Goal: Information Seeking & Learning: Compare options

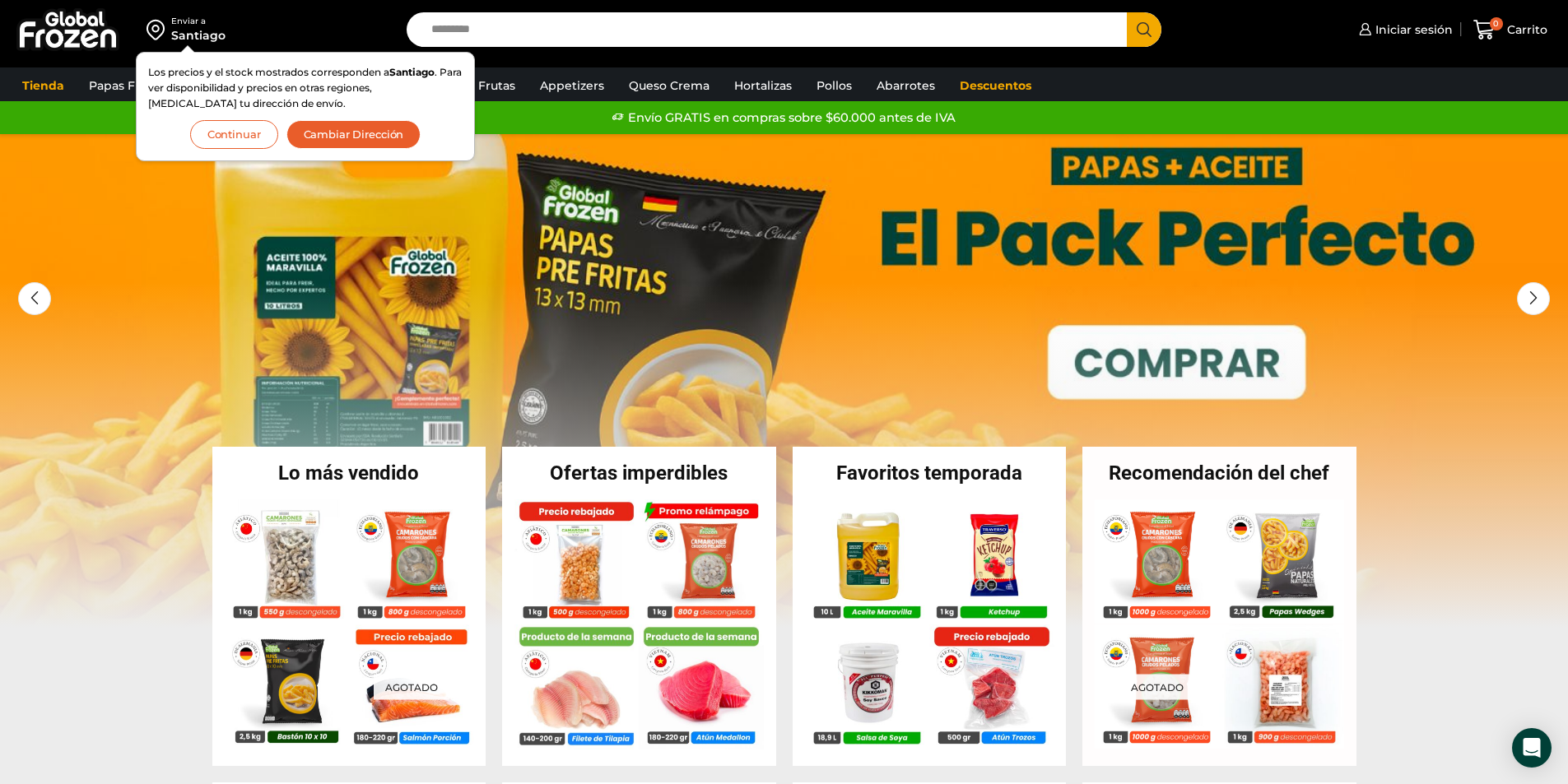
click at [251, 133] on button "Continuar" at bounding box center [234, 135] width 88 height 29
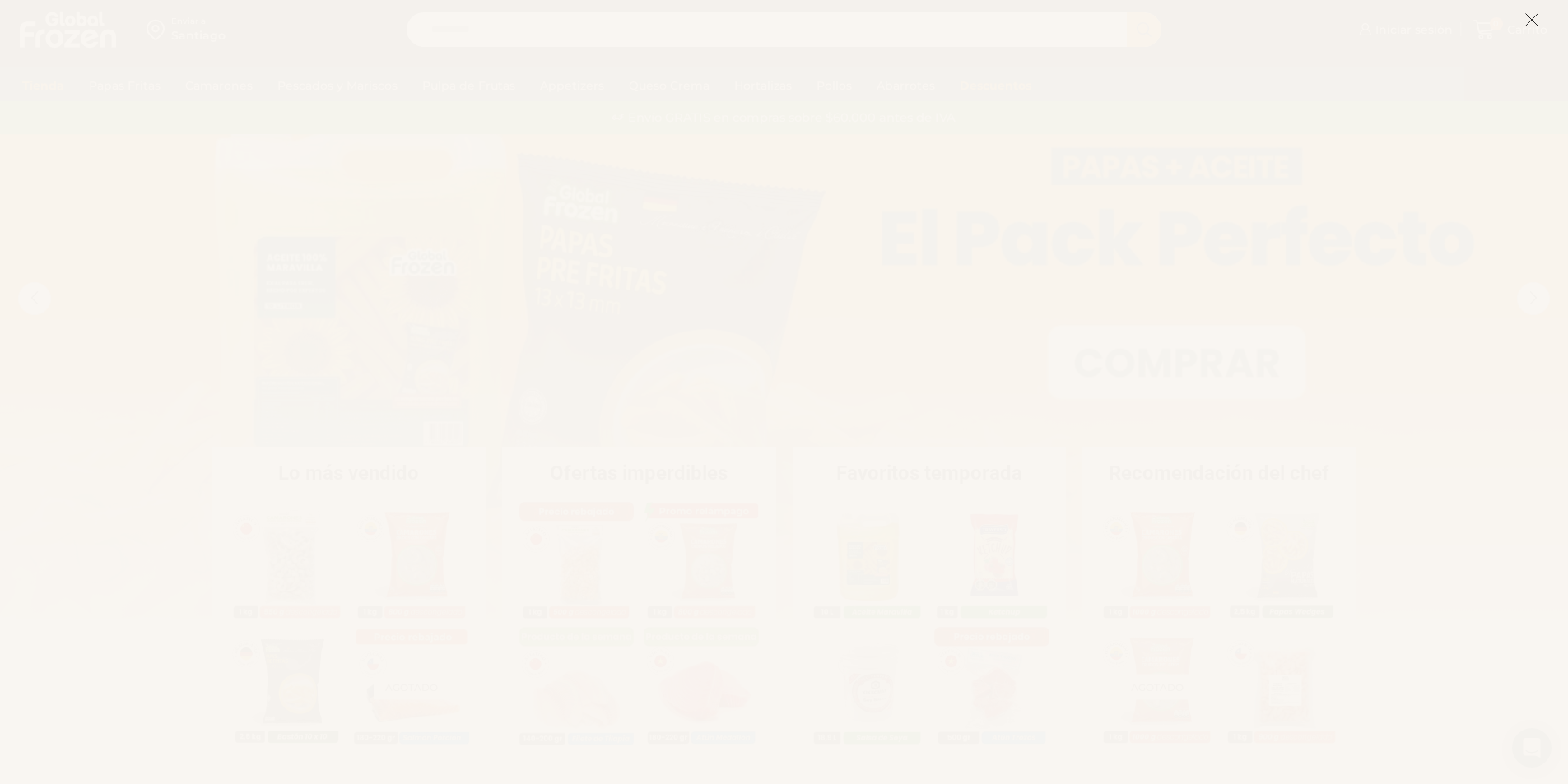
click at [1538, 18] on icon at bounding box center [1532, 20] width 14 height 14
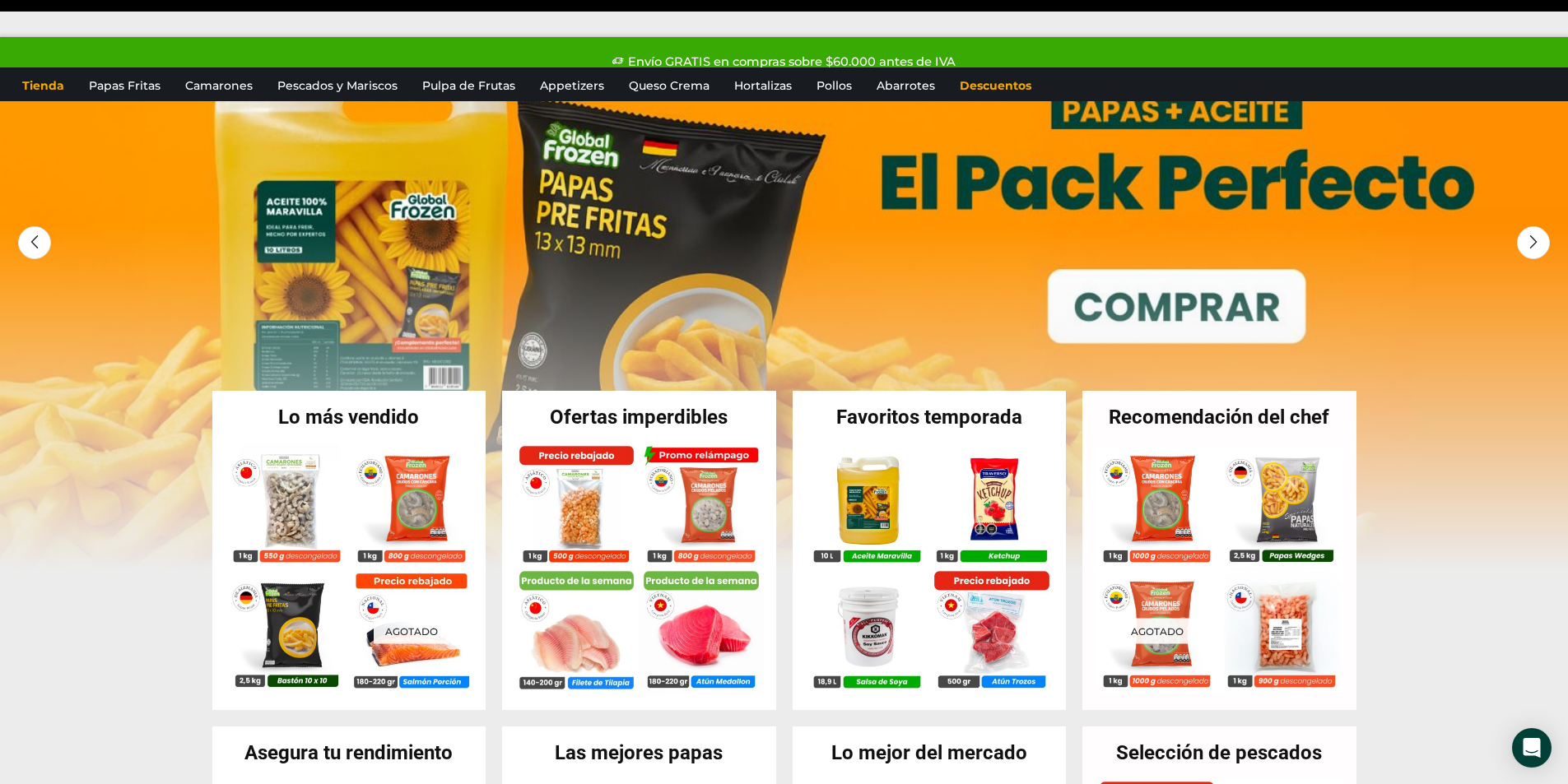
scroll to position [82, 0]
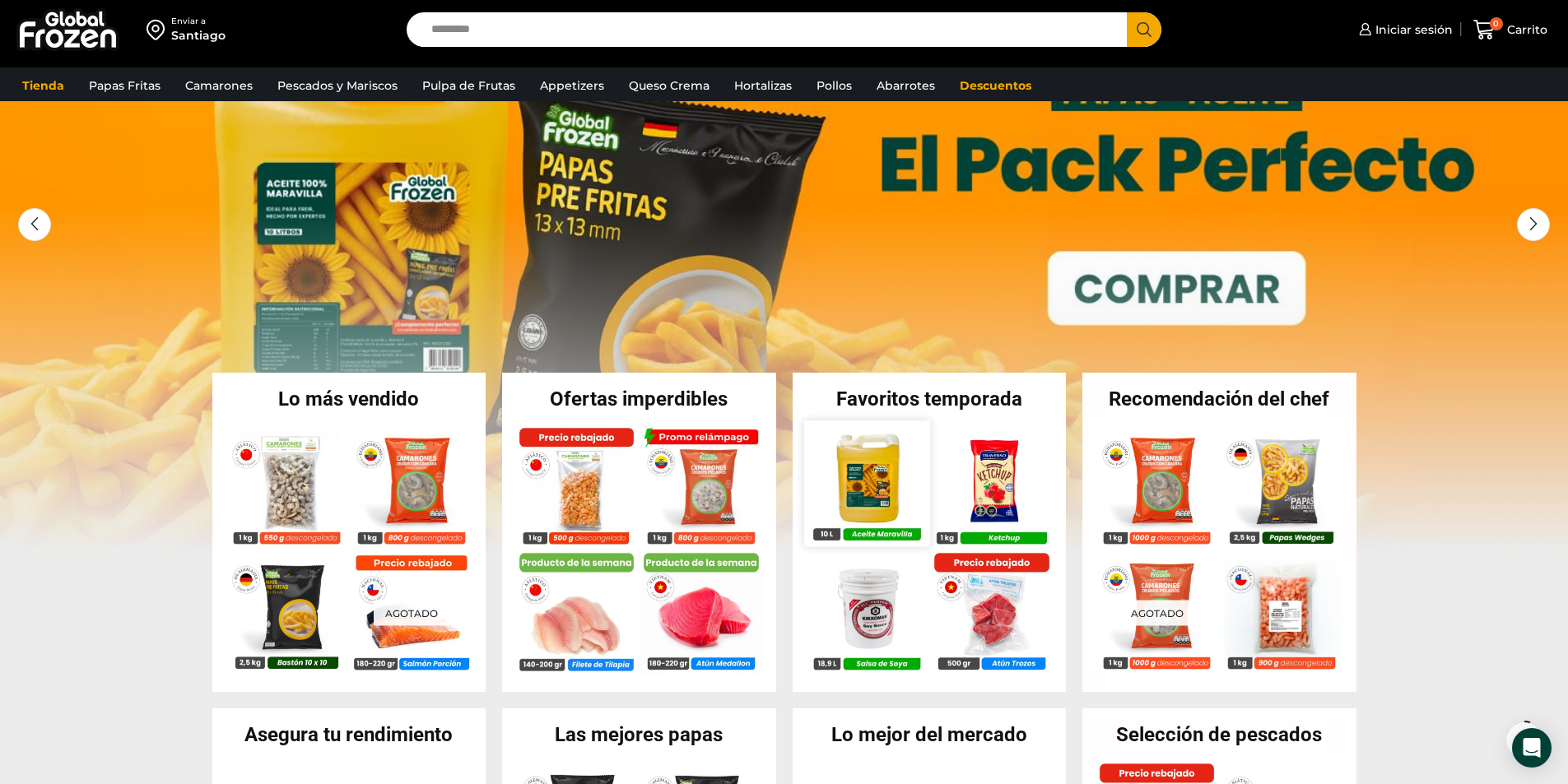
click at [875, 484] on img at bounding box center [866, 482] width 125 height 125
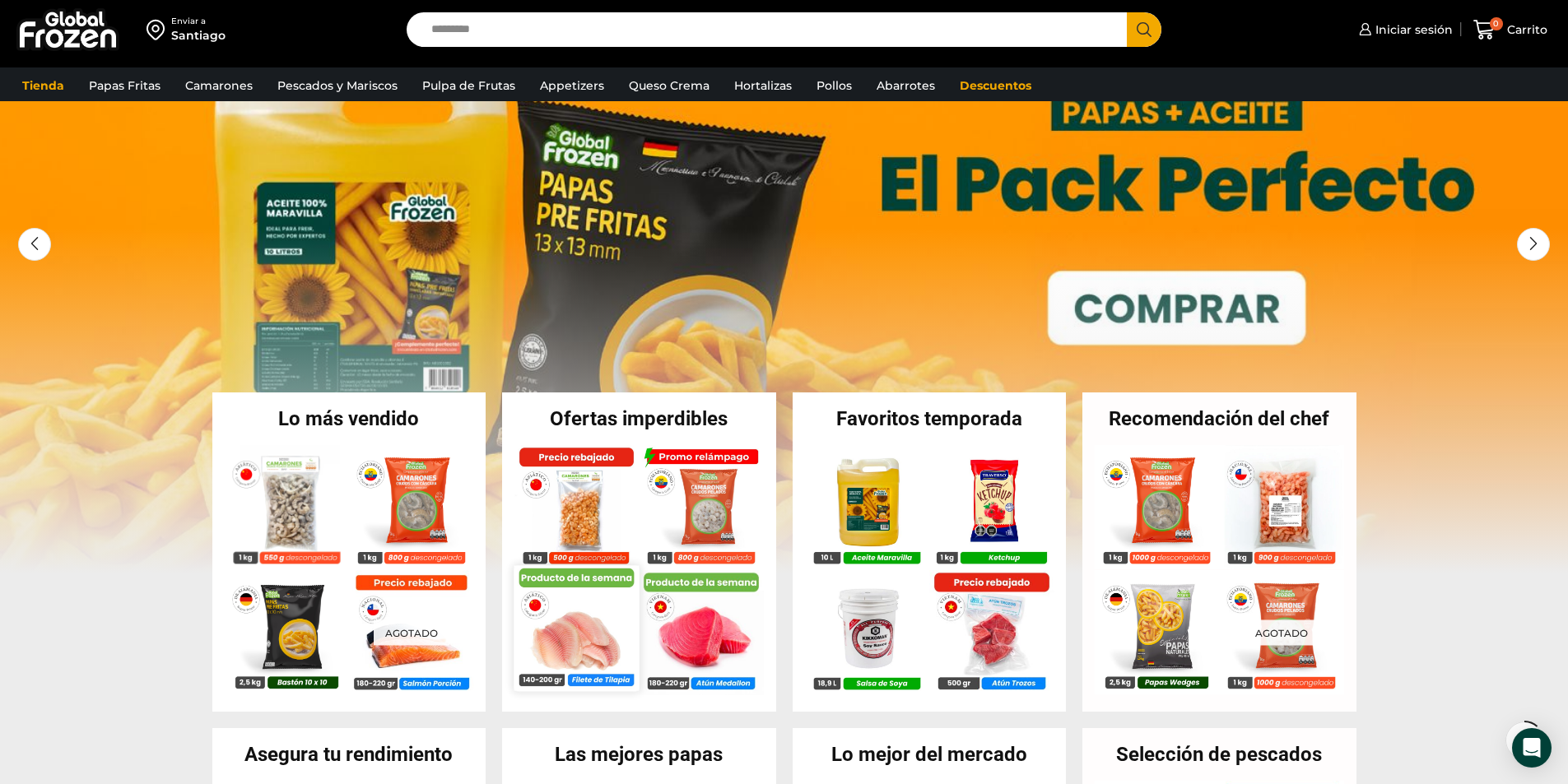
scroll to position [247, 0]
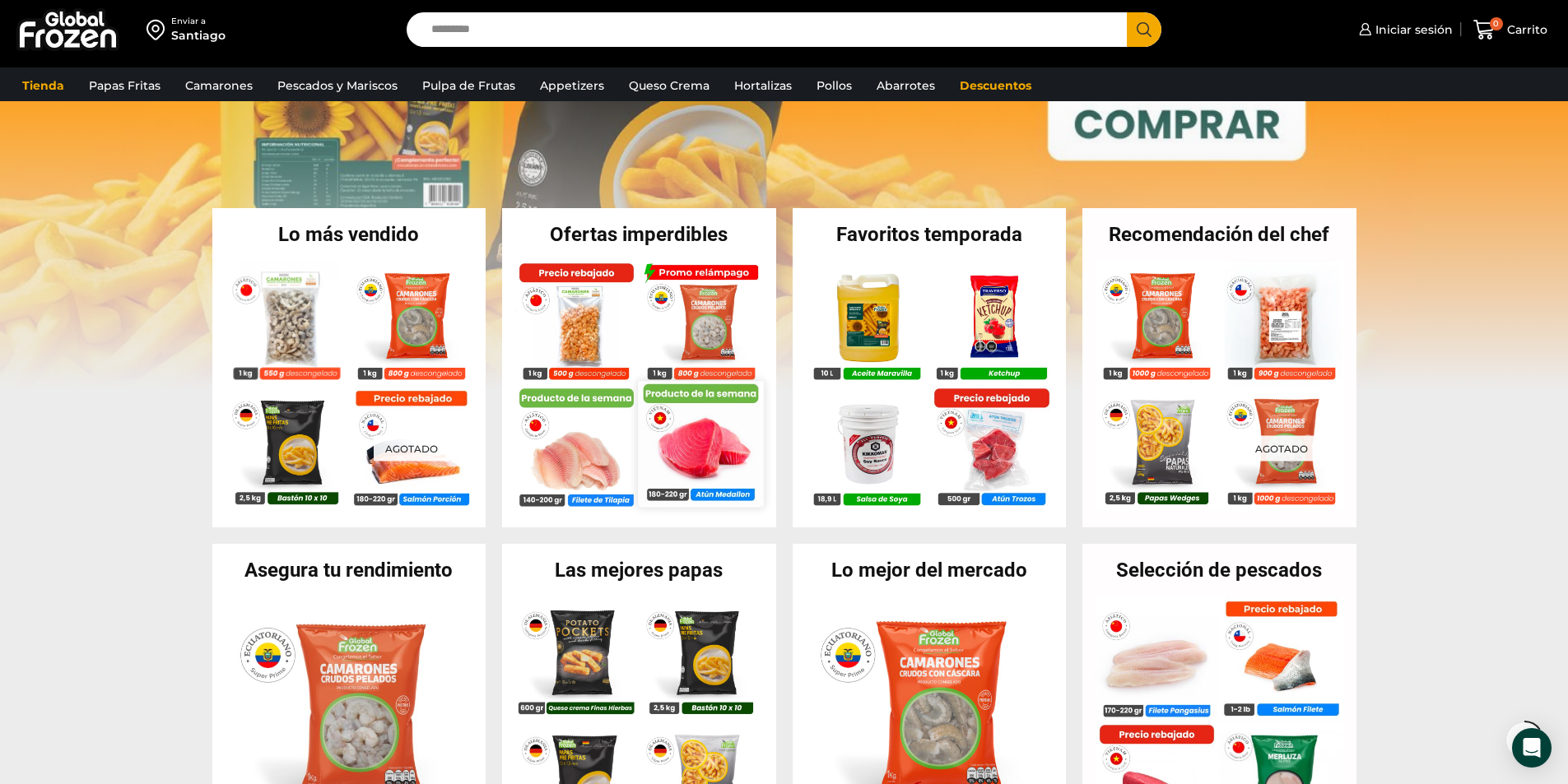
click at [688, 443] on img at bounding box center [701, 443] width 125 height 125
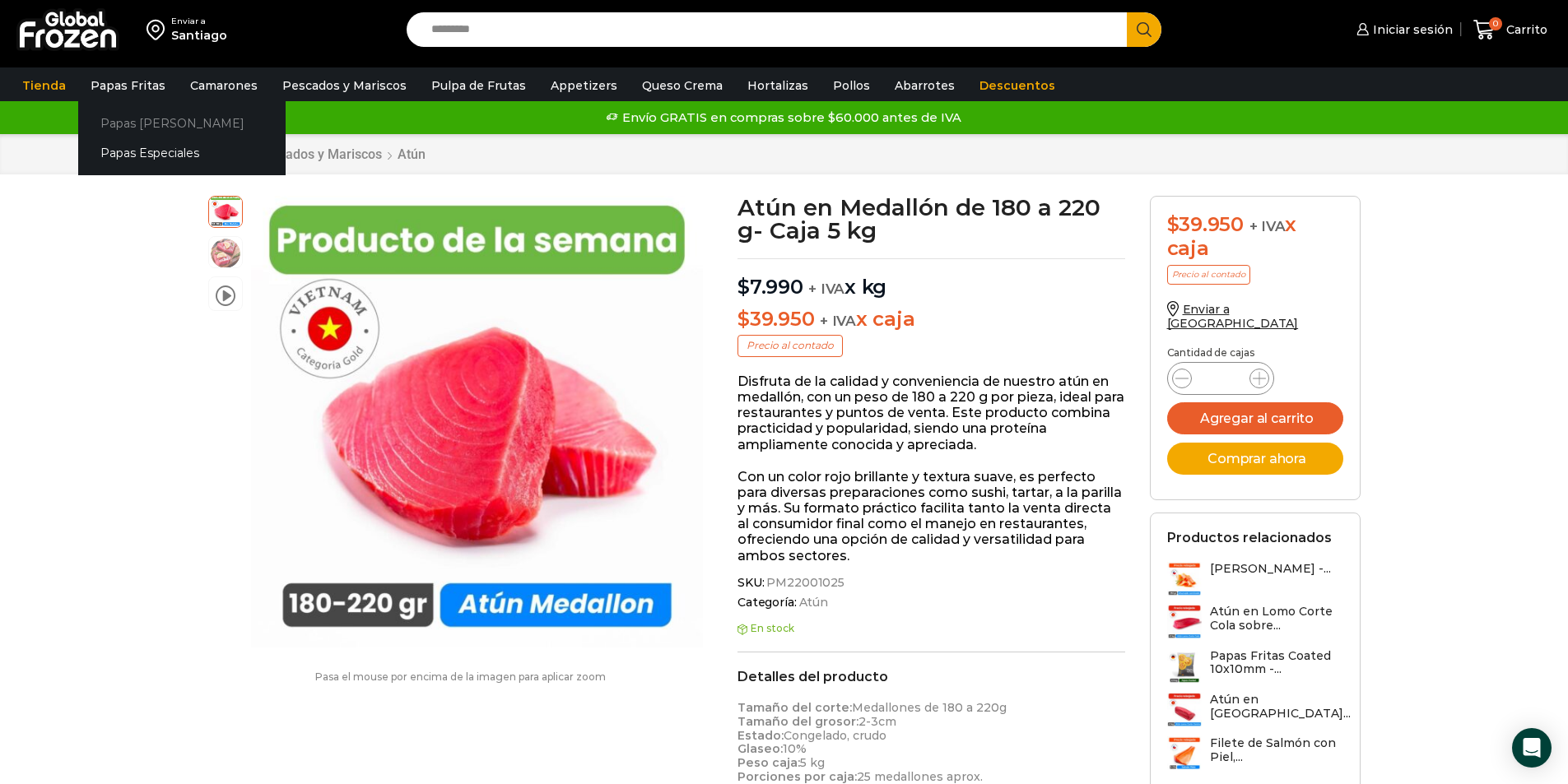
click at [128, 127] on link "Papas [PERSON_NAME]" at bounding box center [182, 123] width 207 height 31
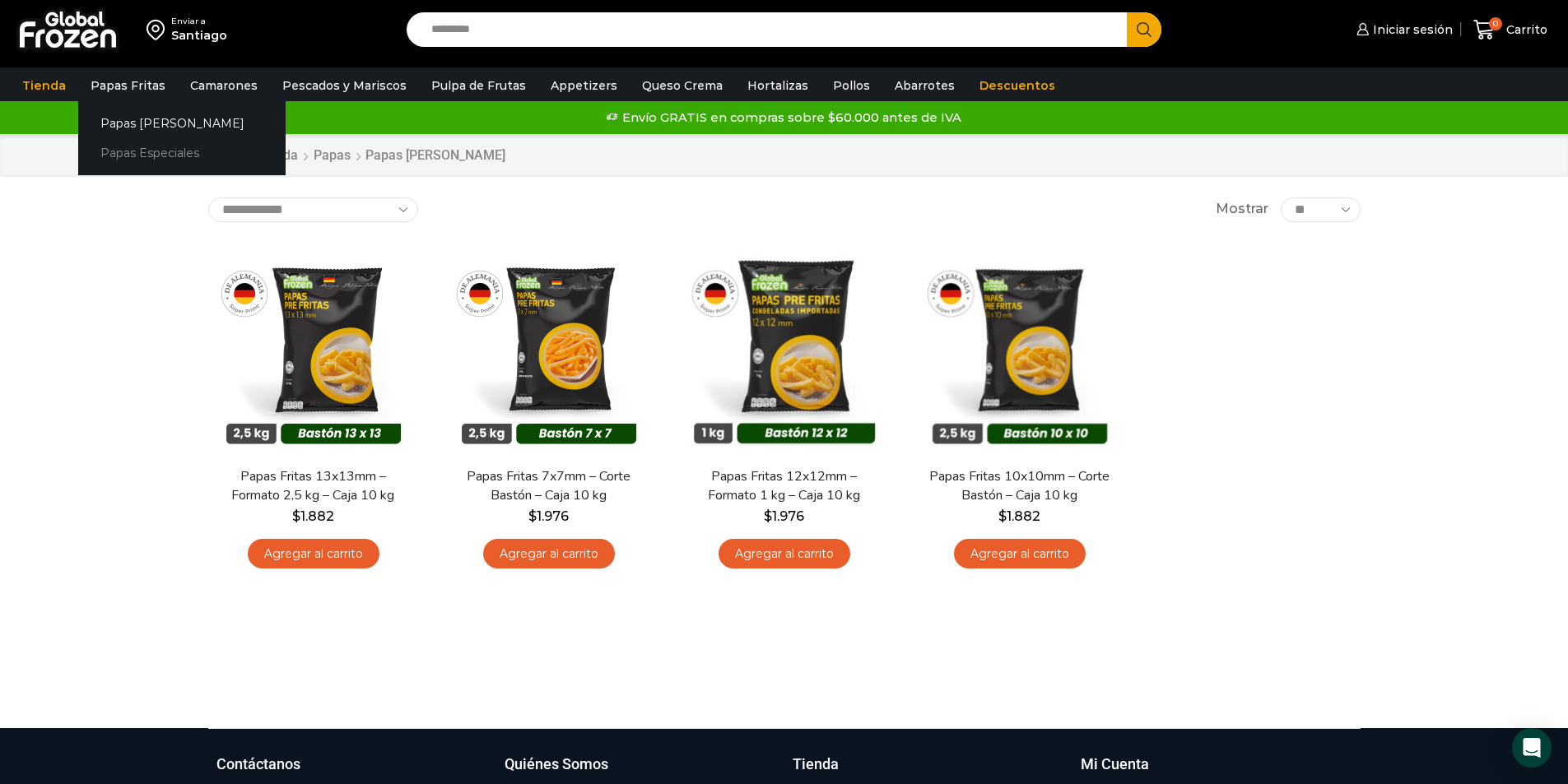
click at [149, 154] on link "Papas Especiales" at bounding box center [182, 154] width 207 height 31
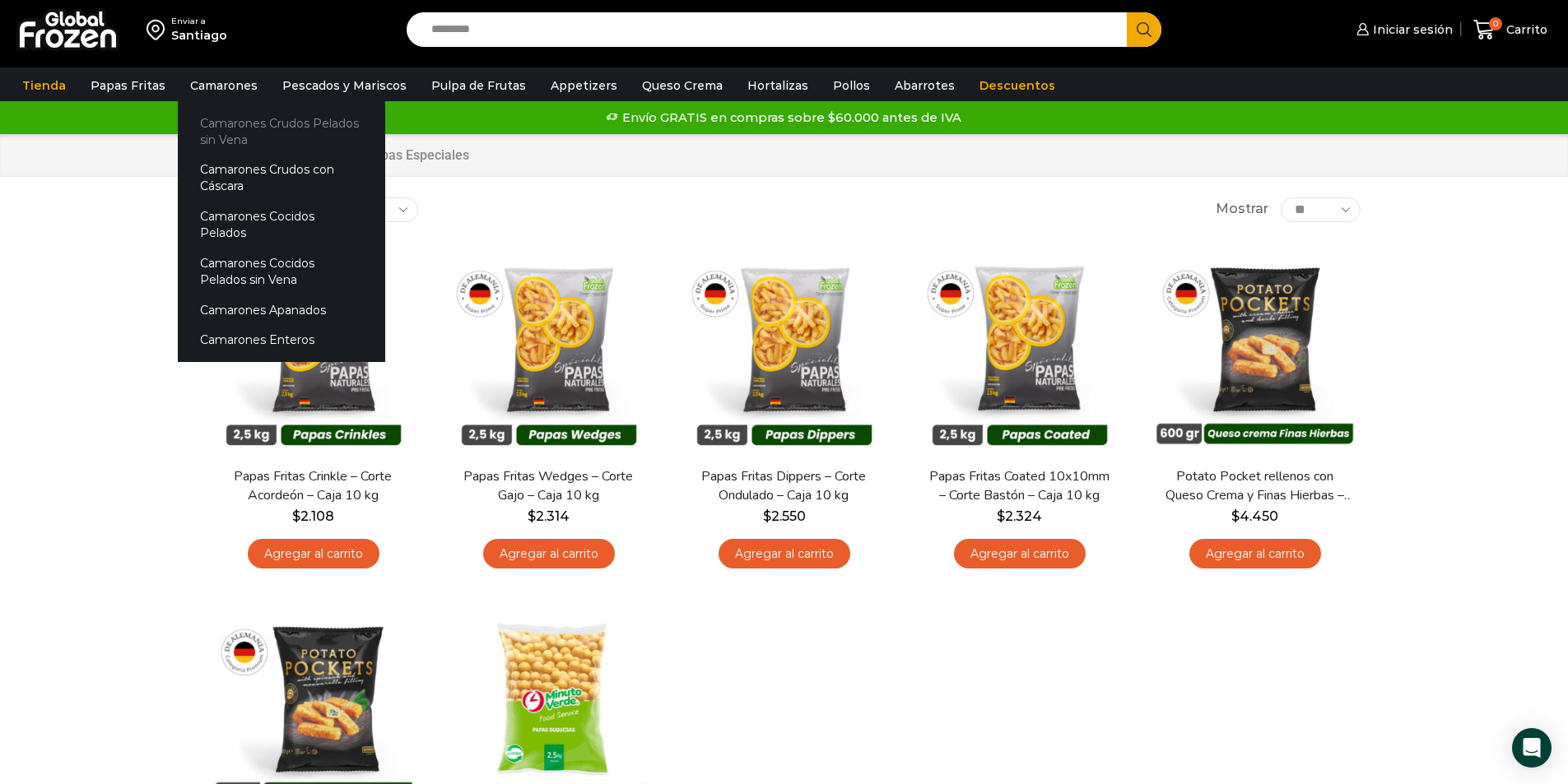
click at [221, 137] on link "Camarones Crudos Pelados sin Vena" at bounding box center [282, 131] width 207 height 47
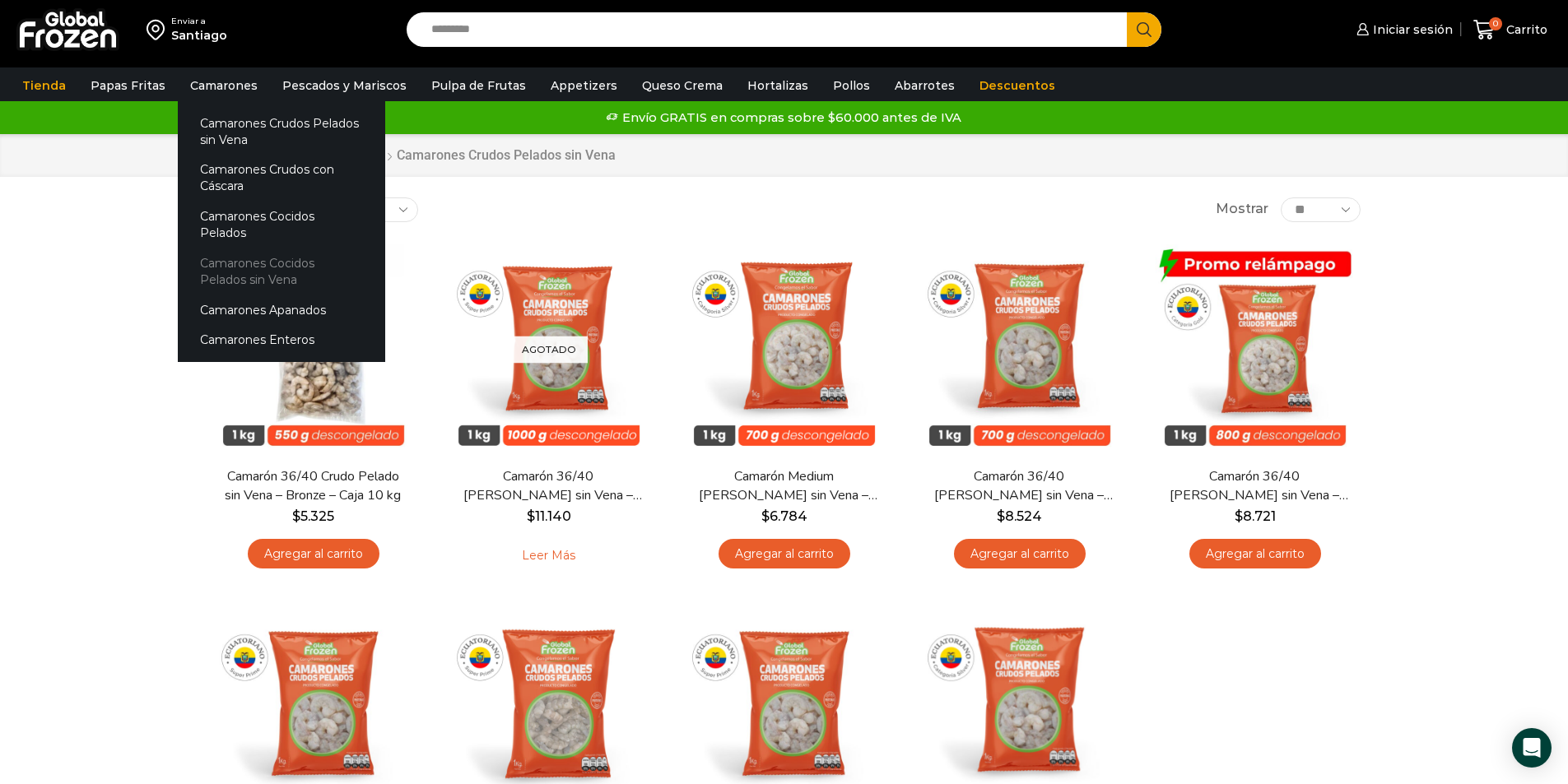
click at [270, 252] on link "Camarones Cocidos Pelados sin Vena" at bounding box center [282, 271] width 207 height 47
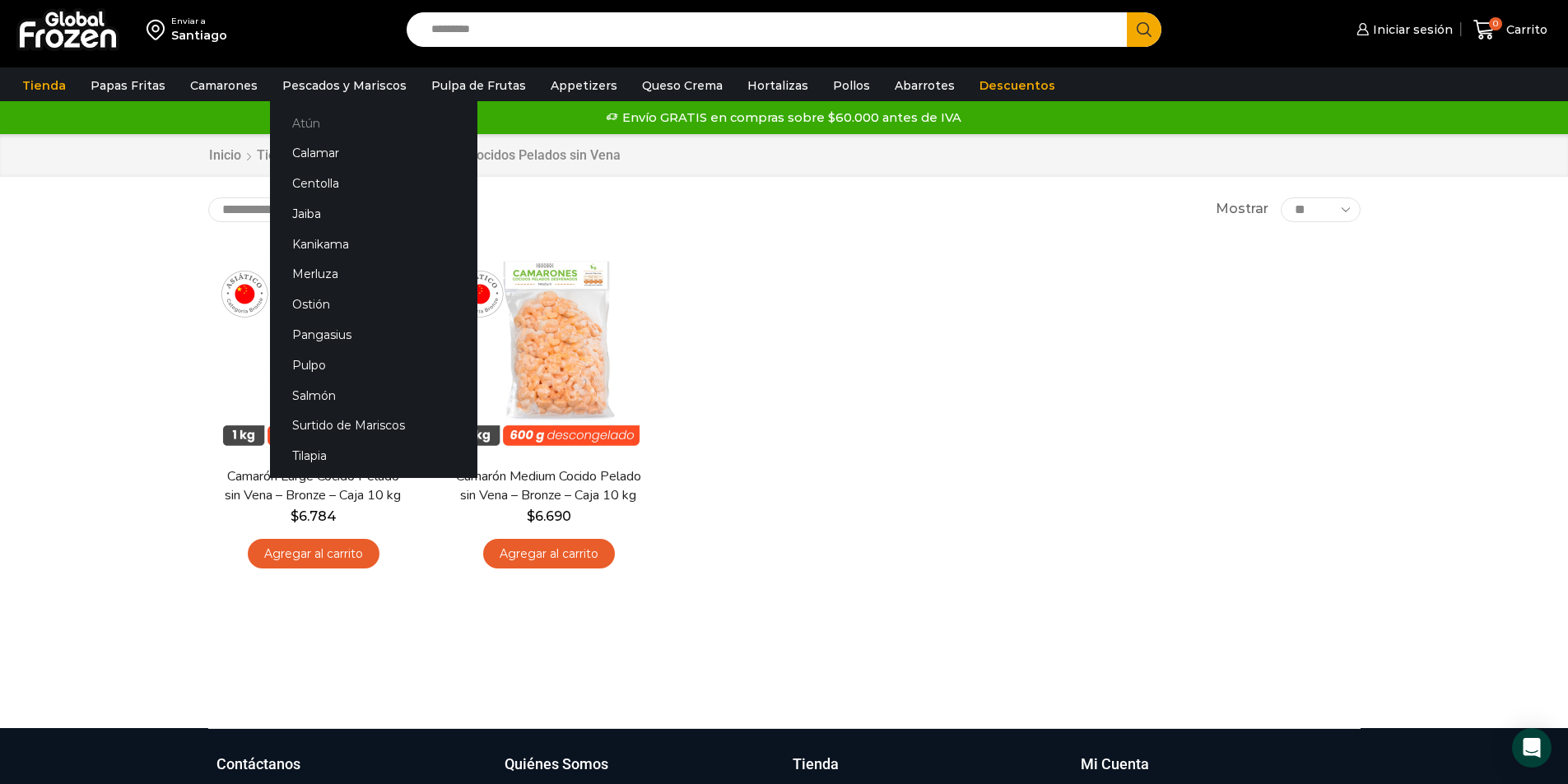
click at [314, 123] on link "Atún" at bounding box center [374, 123] width 207 height 31
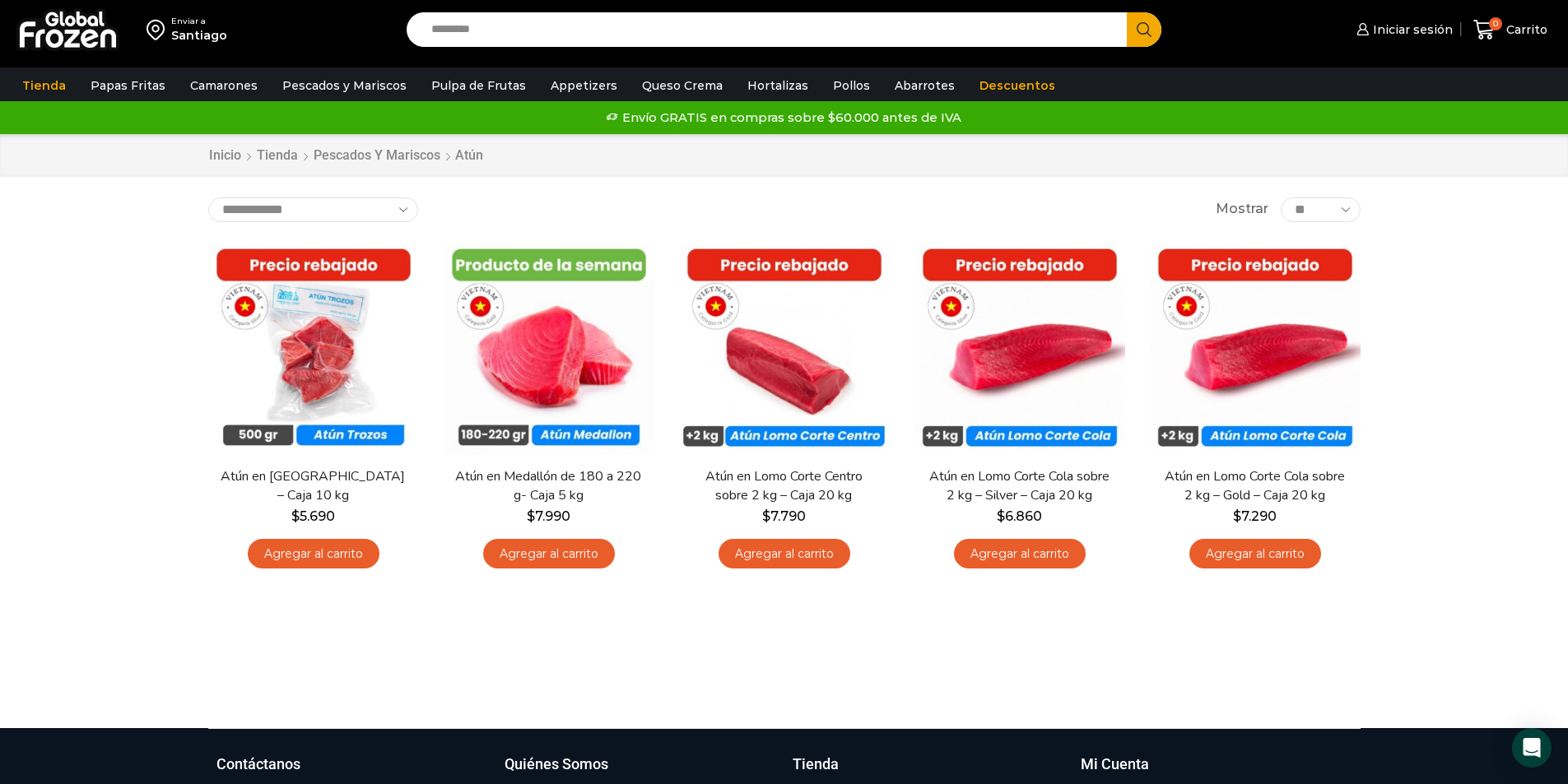
click at [1480, 149] on div "Inicio Tienda Pescados y Mariscos Atún" at bounding box center [784, 156] width 1568 height 43
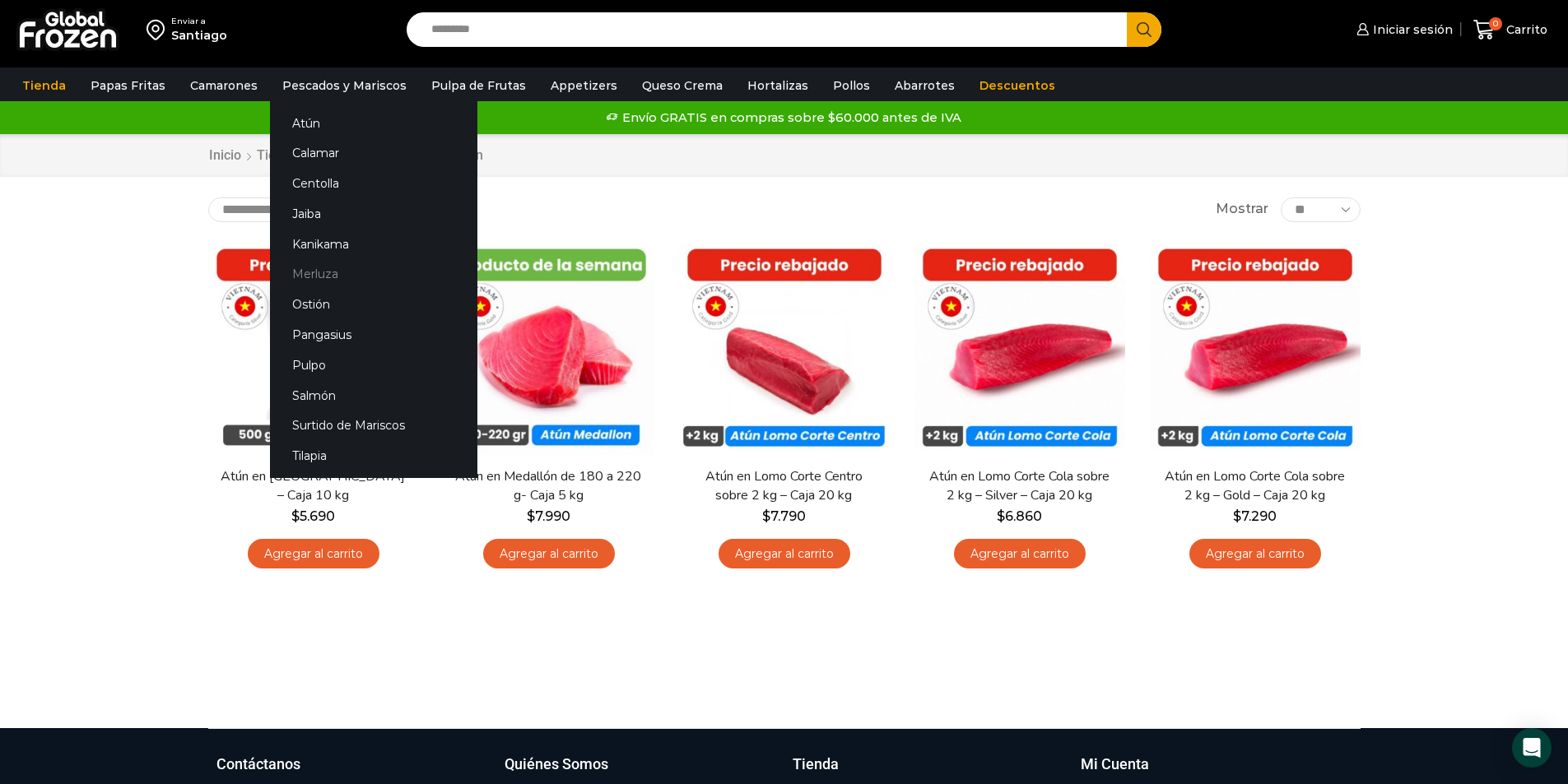
click at [330, 278] on link "Merluza" at bounding box center [374, 275] width 207 height 31
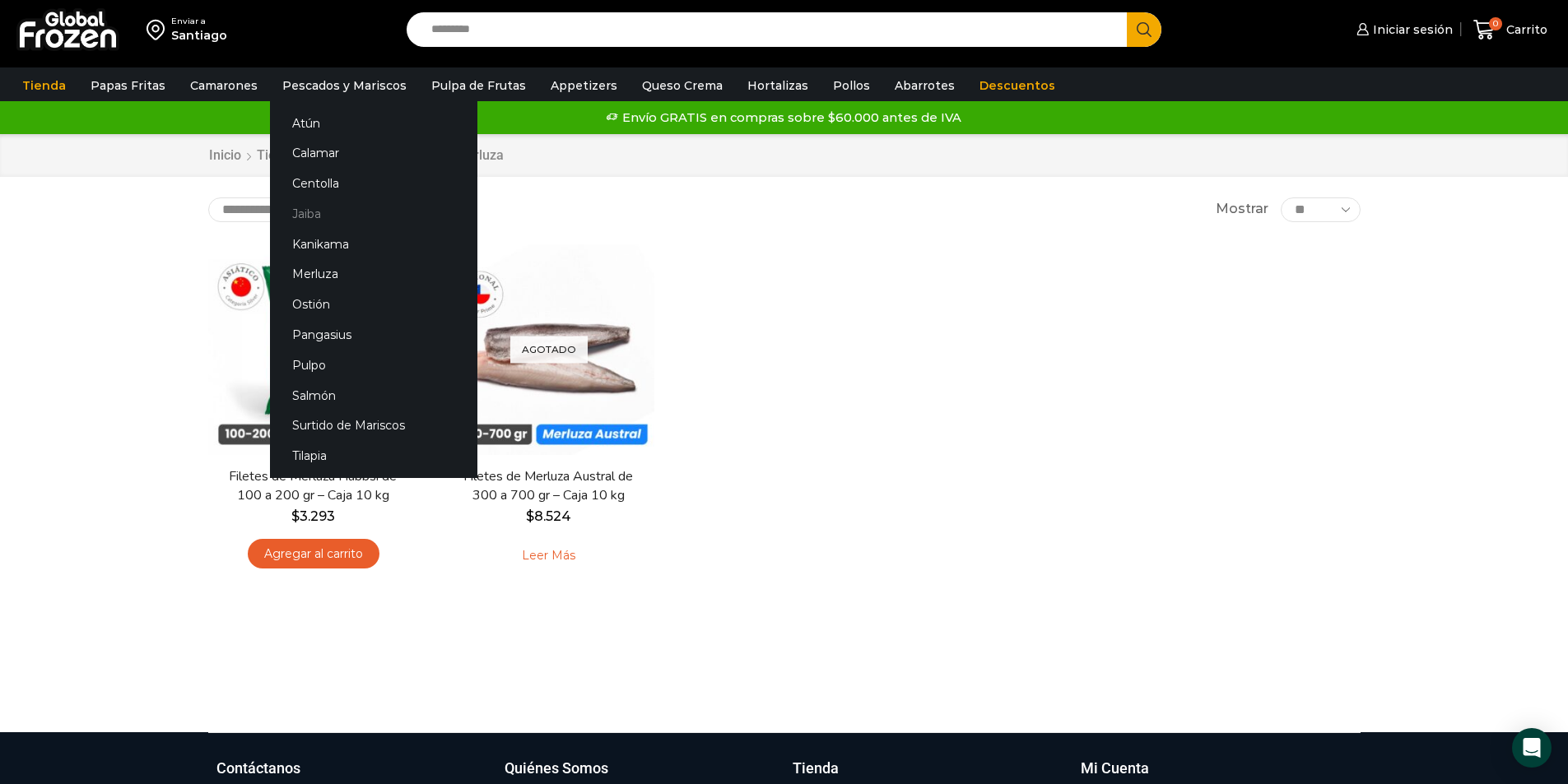
click at [305, 212] on link "Jaiba" at bounding box center [374, 213] width 207 height 31
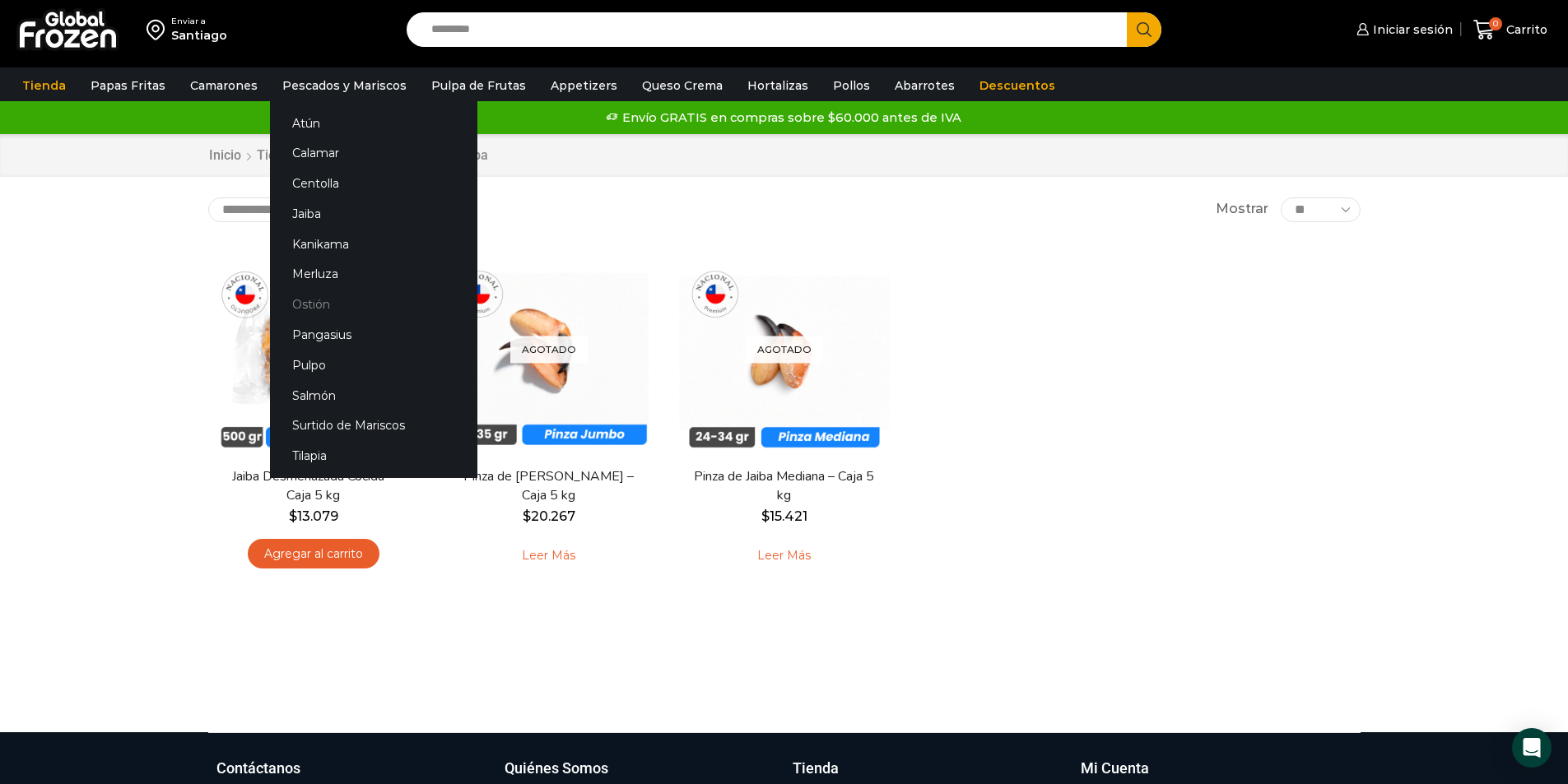
click at [312, 301] on link "Ostión" at bounding box center [374, 305] width 207 height 31
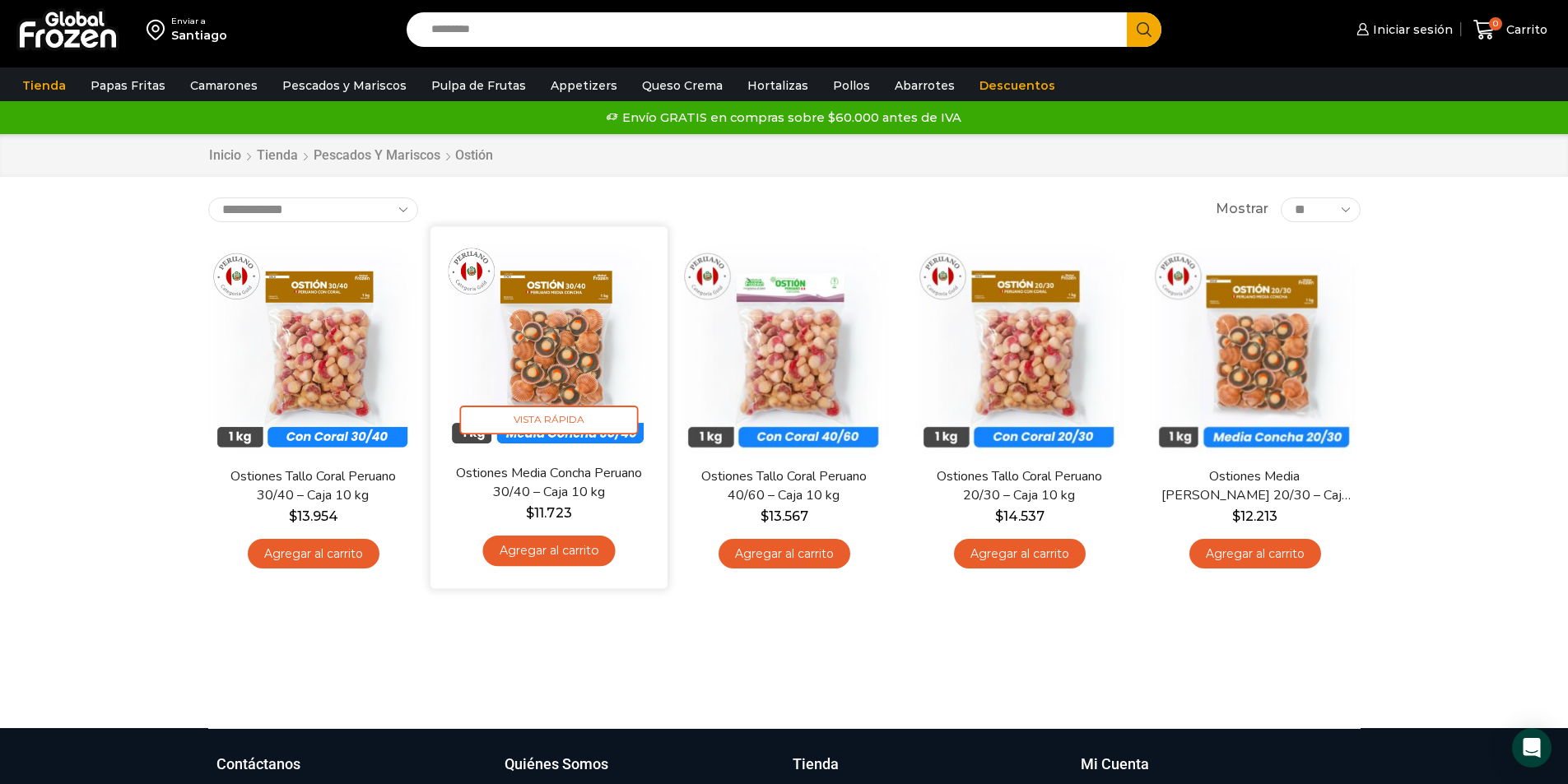
click at [537, 395] on img at bounding box center [549, 345] width 212 height 212
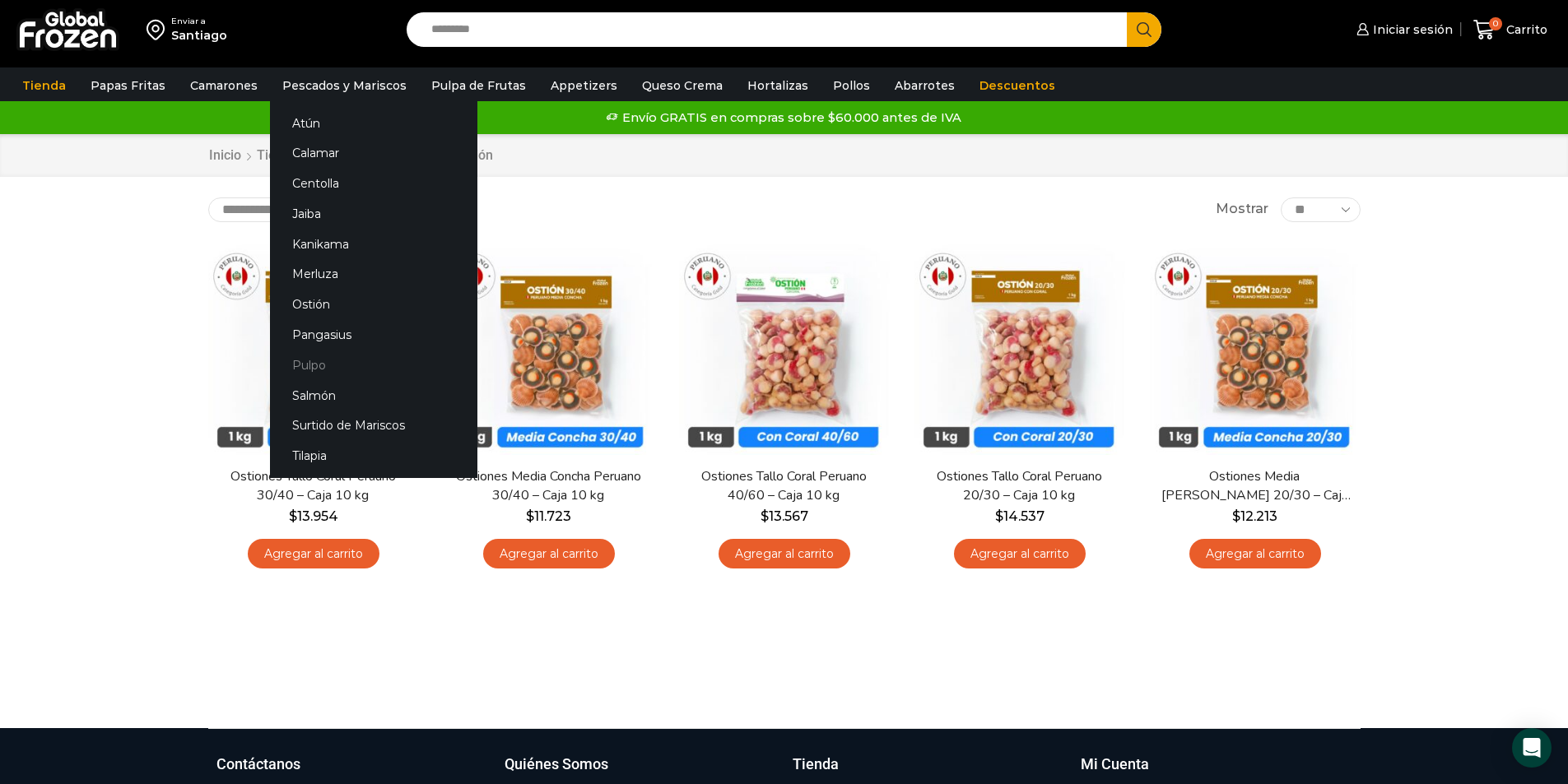
click at [311, 365] on link "Pulpo" at bounding box center [374, 365] width 207 height 31
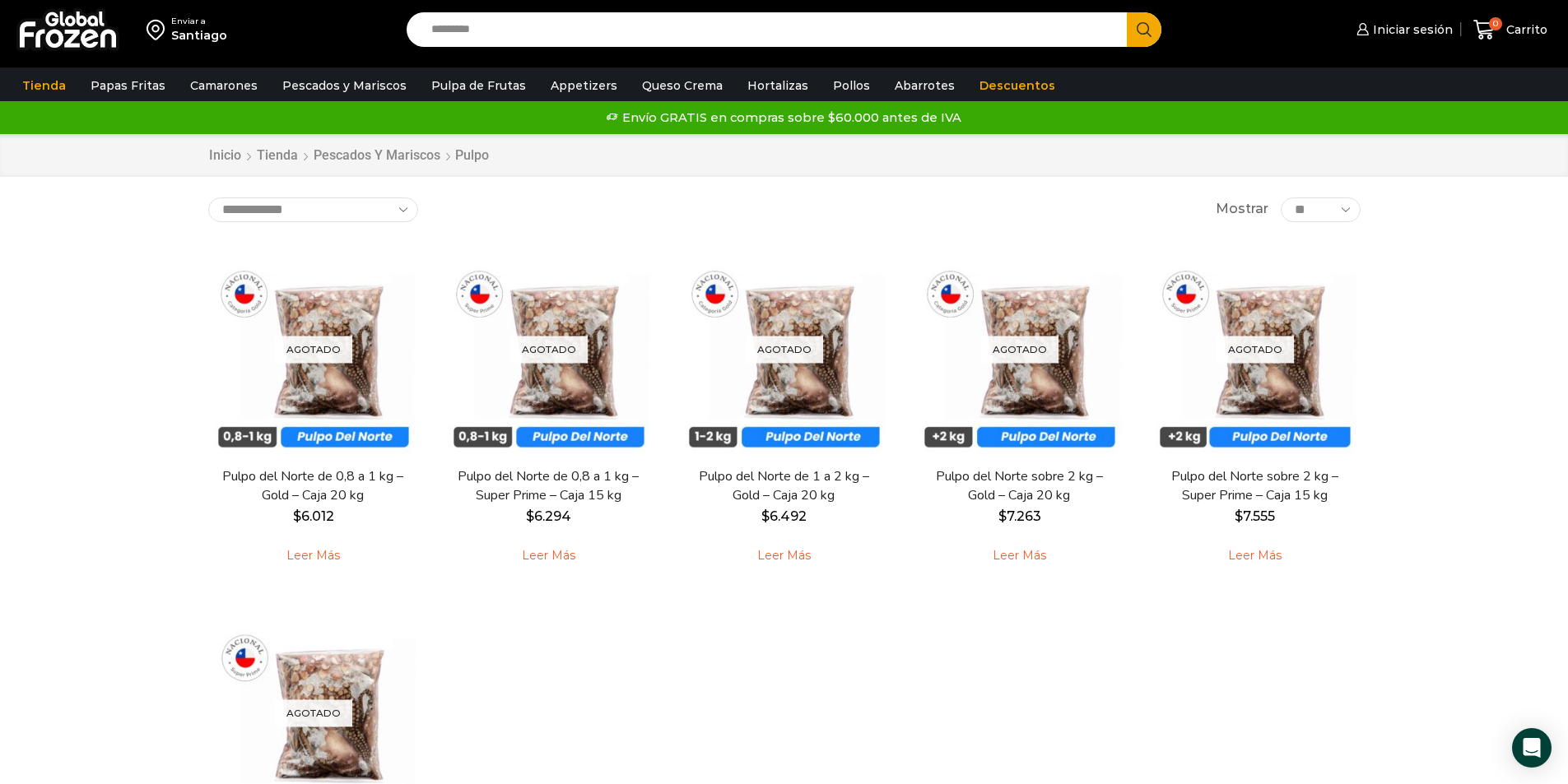
click at [1113, 600] on div "Agotado Vista Rápida Pulpo del Norte de 0,8 a 1 kg – Gold – Caja 20 kg $ 6.012 …" at bounding box center [785, 596] width 1177 height 728
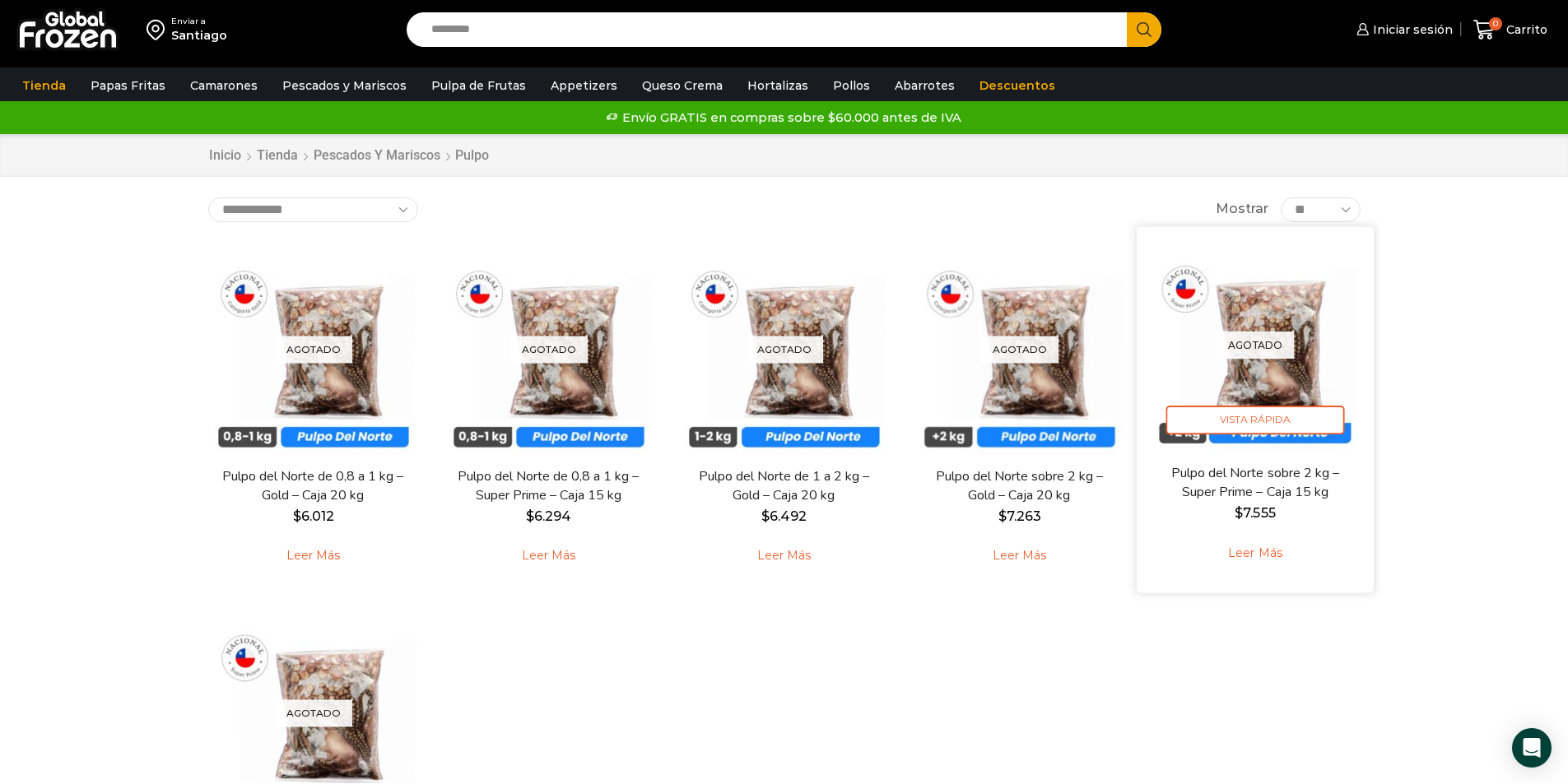
click at [1251, 515] on bdi "$ 7.555" at bounding box center [1255, 512] width 41 height 15
click at [1282, 512] on span "$ 7.555" at bounding box center [1256, 513] width 212 height 20
drag, startPoint x: 1282, startPoint y: 512, endPoint x: 1203, endPoint y: 521, distance: 79.5
click at [1212, 518] on span "$ 7.555" at bounding box center [1256, 513] width 212 height 20
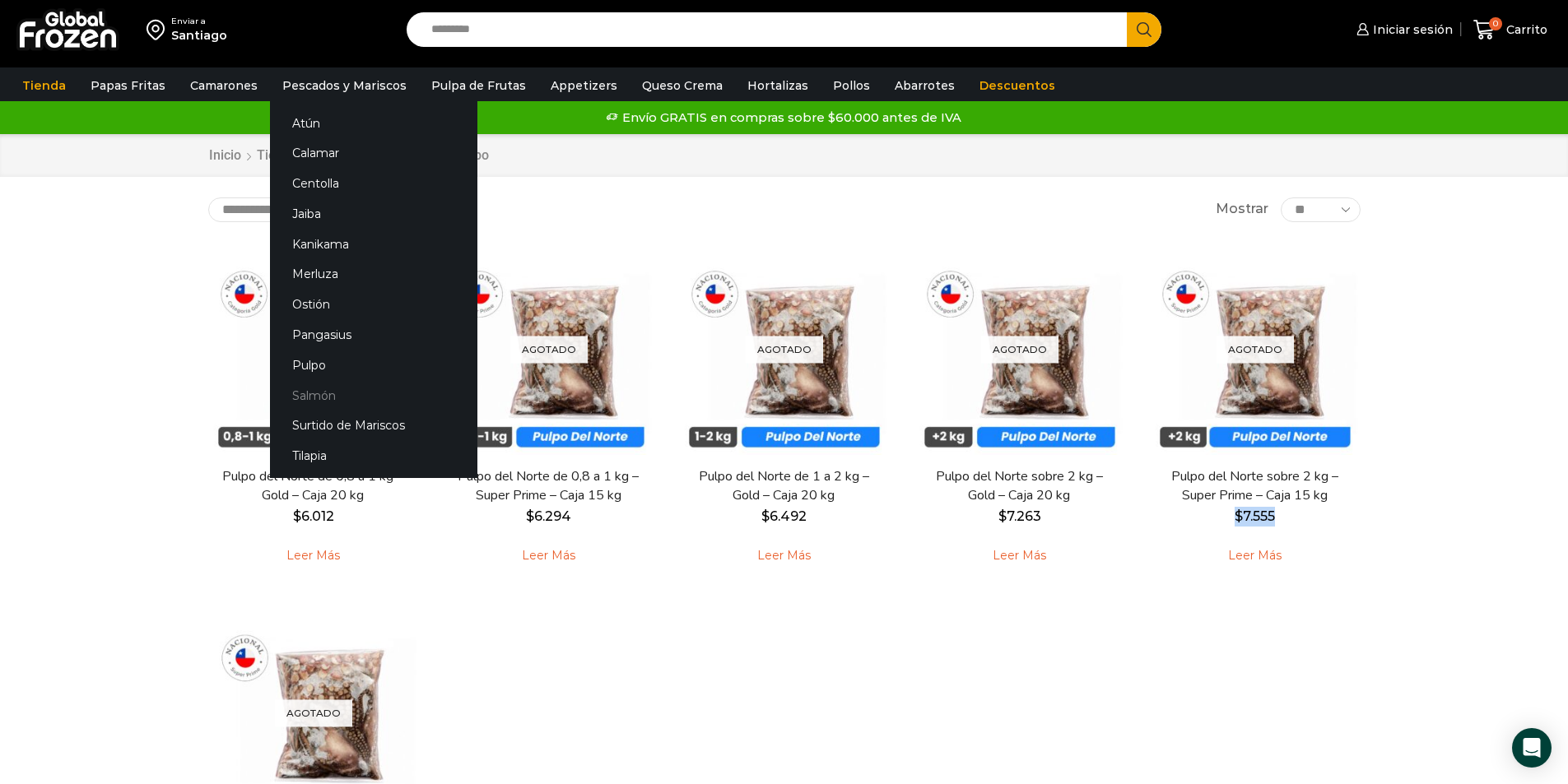
click at [323, 399] on link "Salmón" at bounding box center [374, 395] width 207 height 31
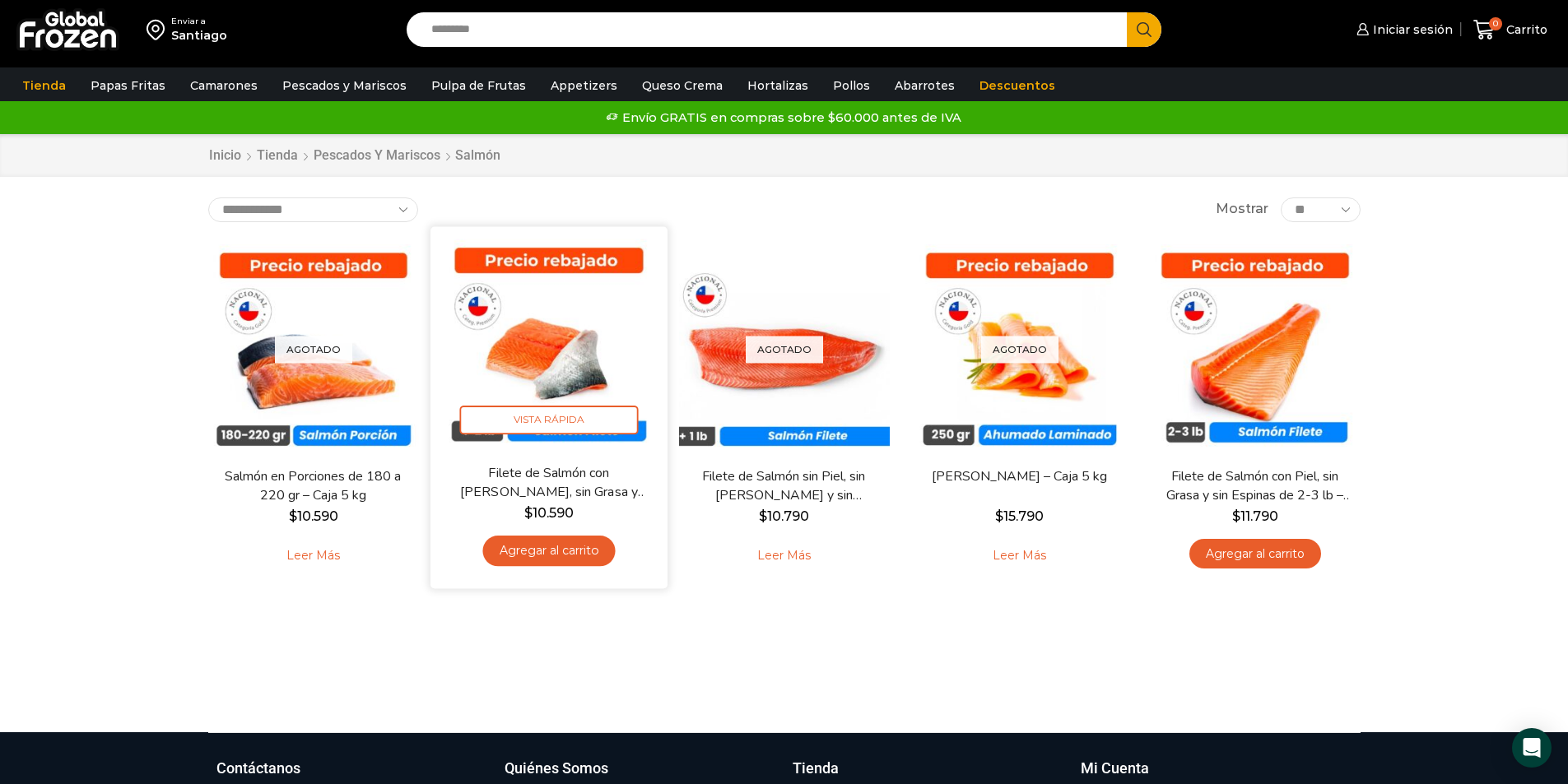
click at [590, 492] on link "Filete de Salmón con [PERSON_NAME], sin Grasa y sin Espinas 1-2 lb – Caja 10 Kg" at bounding box center [548, 482] width 191 height 39
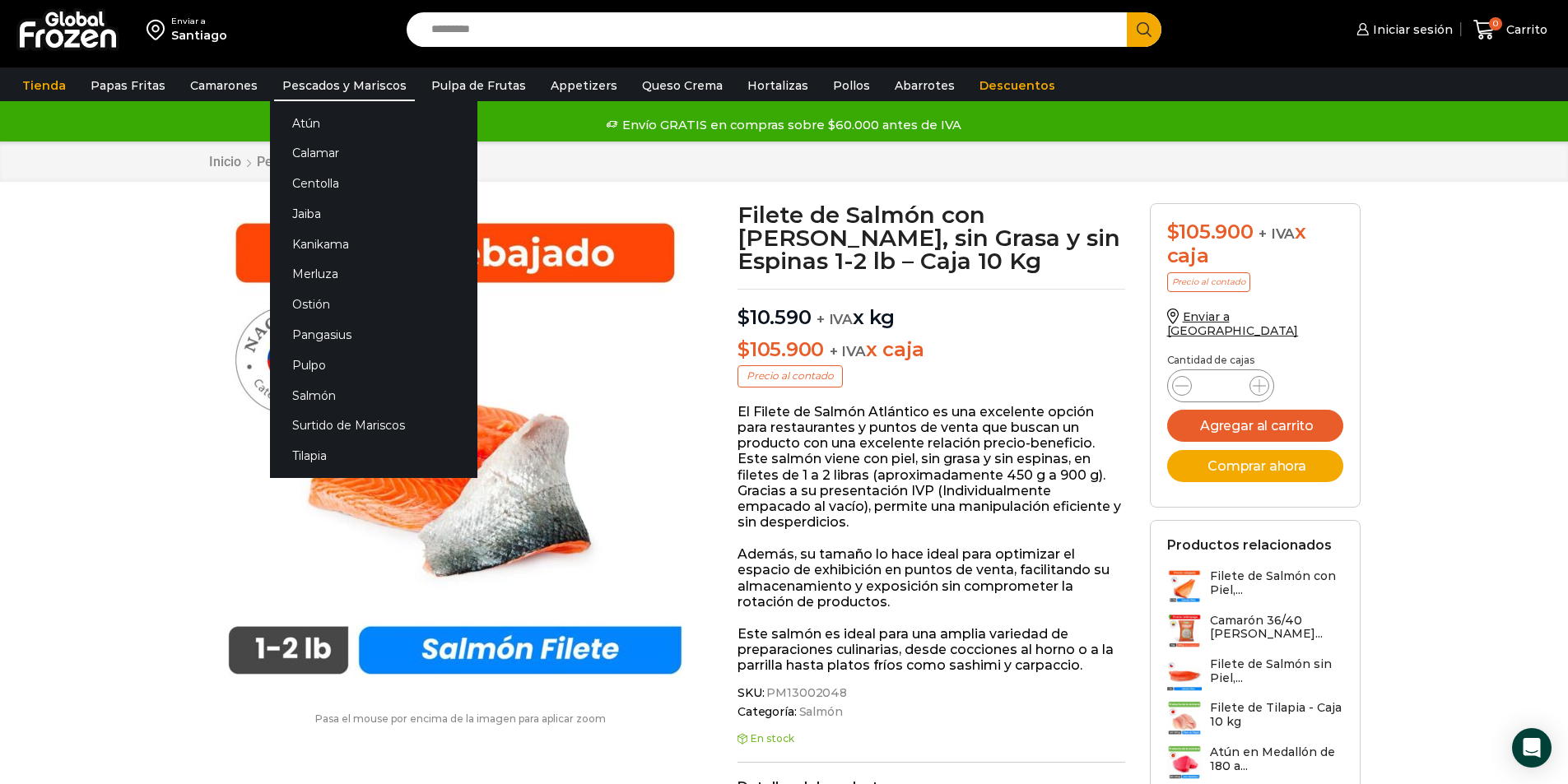
click at [312, 82] on link "Pescados y Mariscos" at bounding box center [345, 86] width 140 height 32
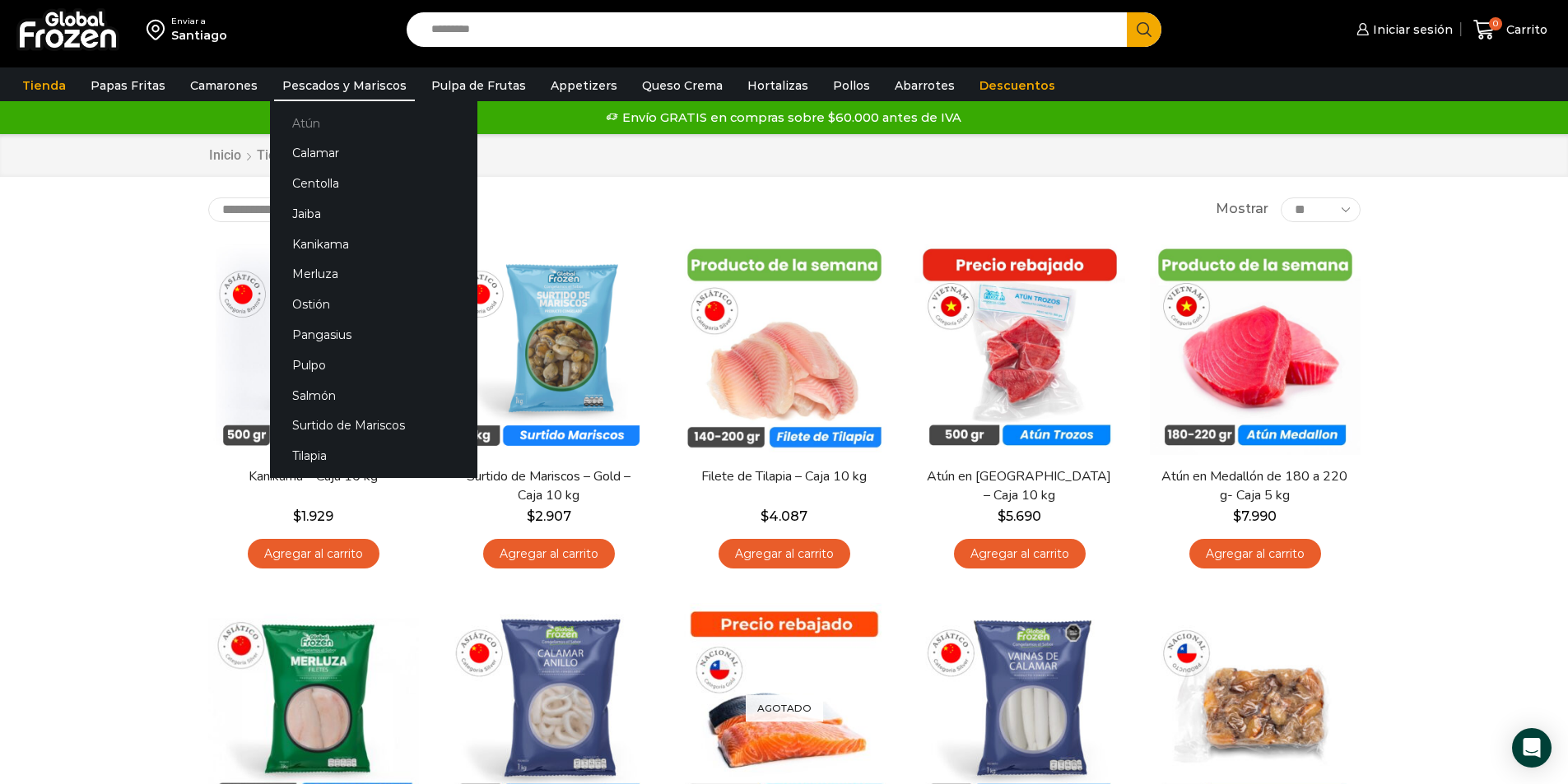
click at [302, 119] on link "Atún" at bounding box center [374, 123] width 207 height 31
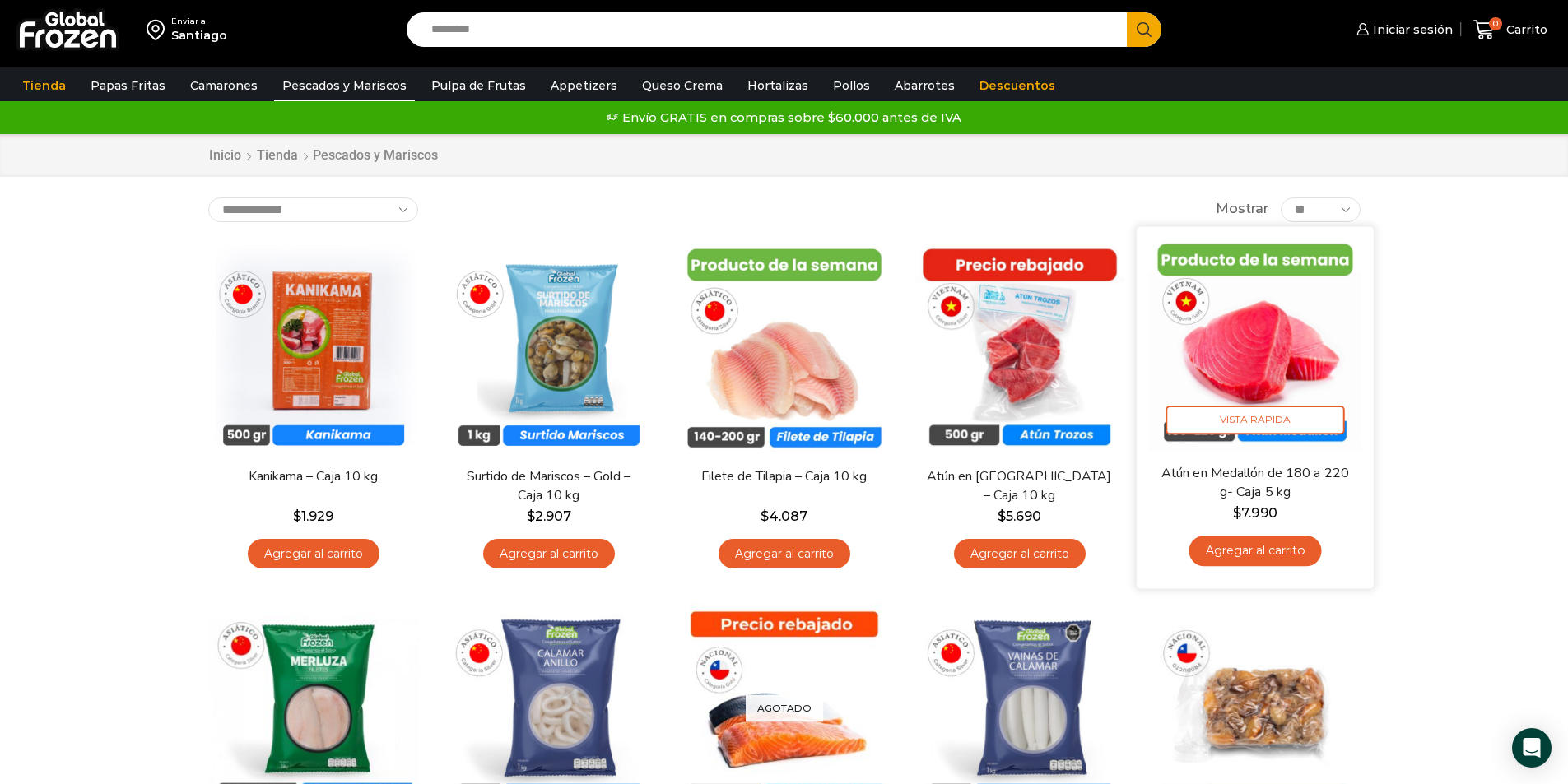
click at [1275, 331] on img at bounding box center [1256, 345] width 212 height 212
click at [1266, 359] on img at bounding box center [1256, 345] width 212 height 212
click at [1259, 419] on span "Vista Rápida" at bounding box center [1255, 420] width 178 height 29
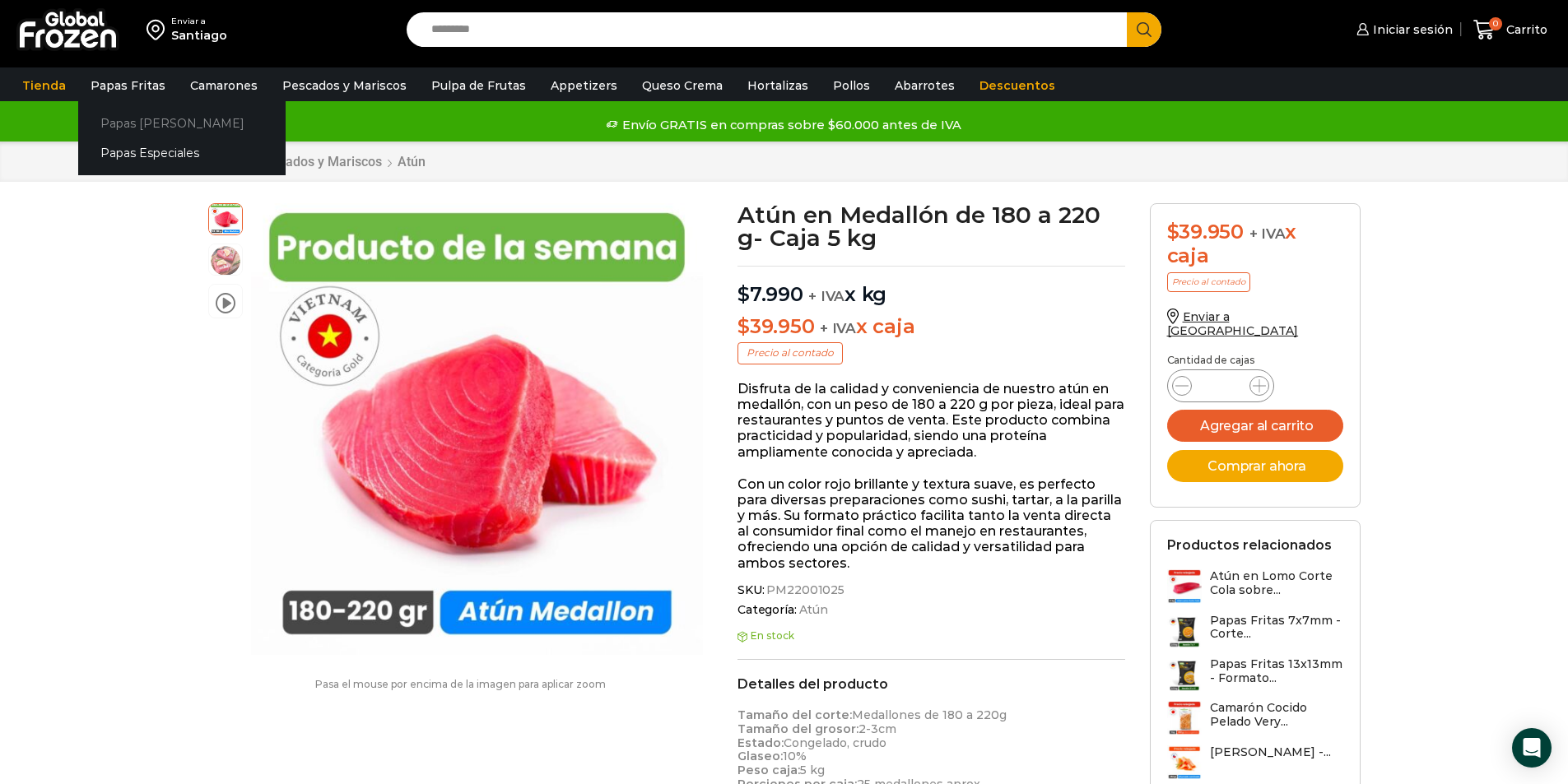
click at [146, 119] on link "Papas [PERSON_NAME]" at bounding box center [182, 123] width 207 height 31
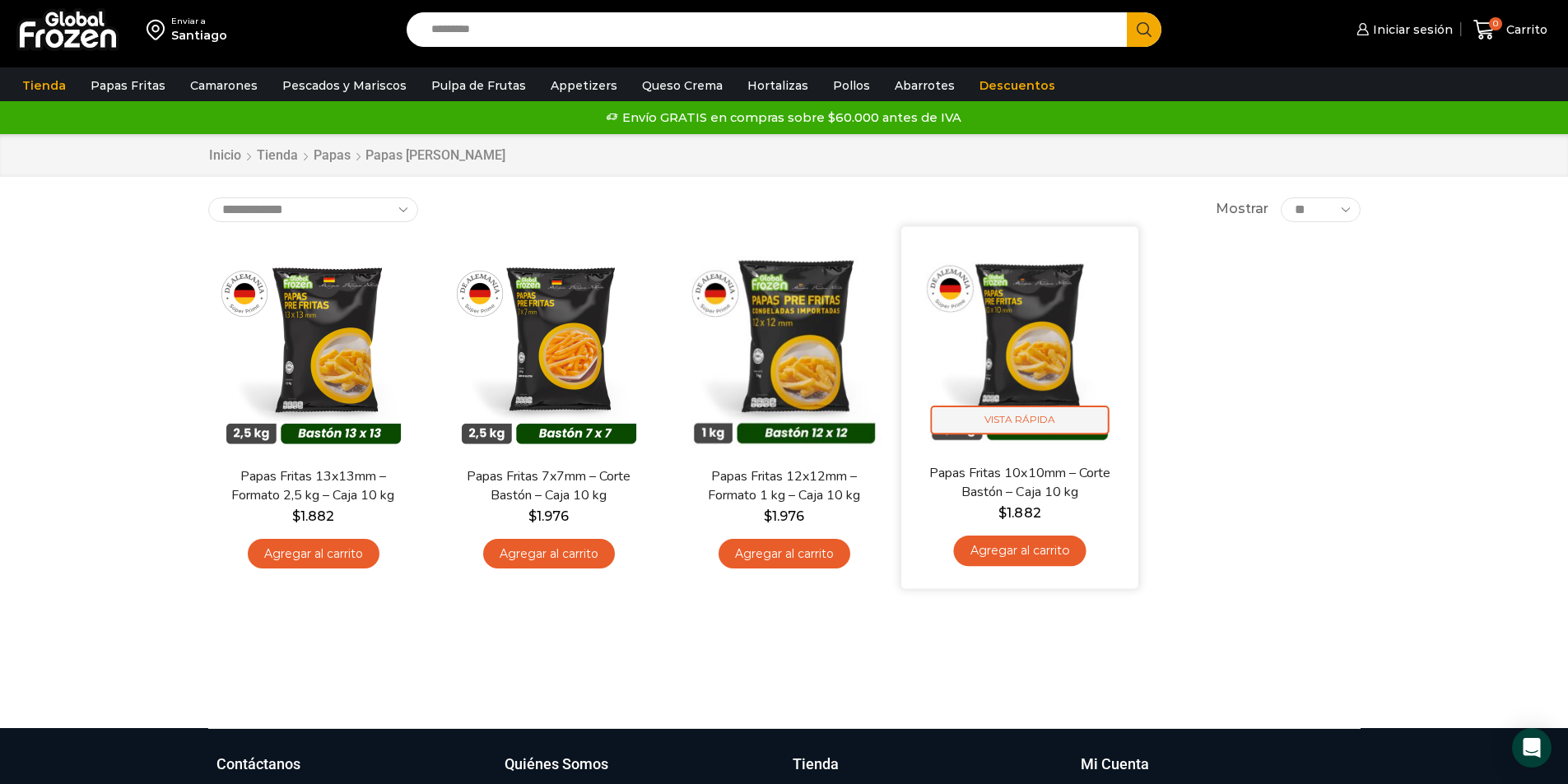
click at [1043, 417] on span "Vista Rápida" at bounding box center [1019, 420] width 178 height 29
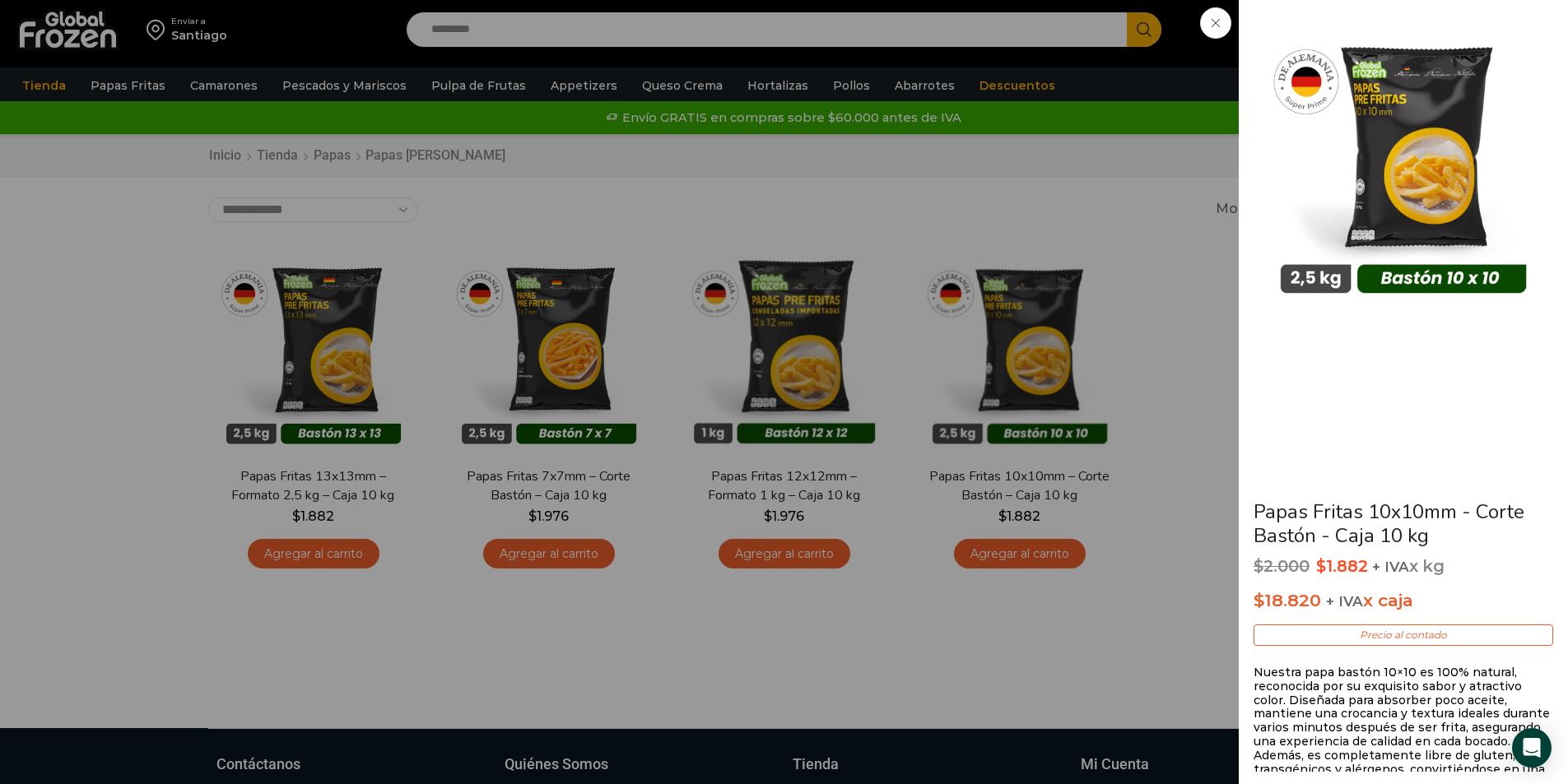
click at [183, 0] on div "Papas Fritas 10x10mm - Corte Bastón - Caja 10 kg $ 2.000 Original price was: $2…" at bounding box center [784, 0] width 1568 height 0
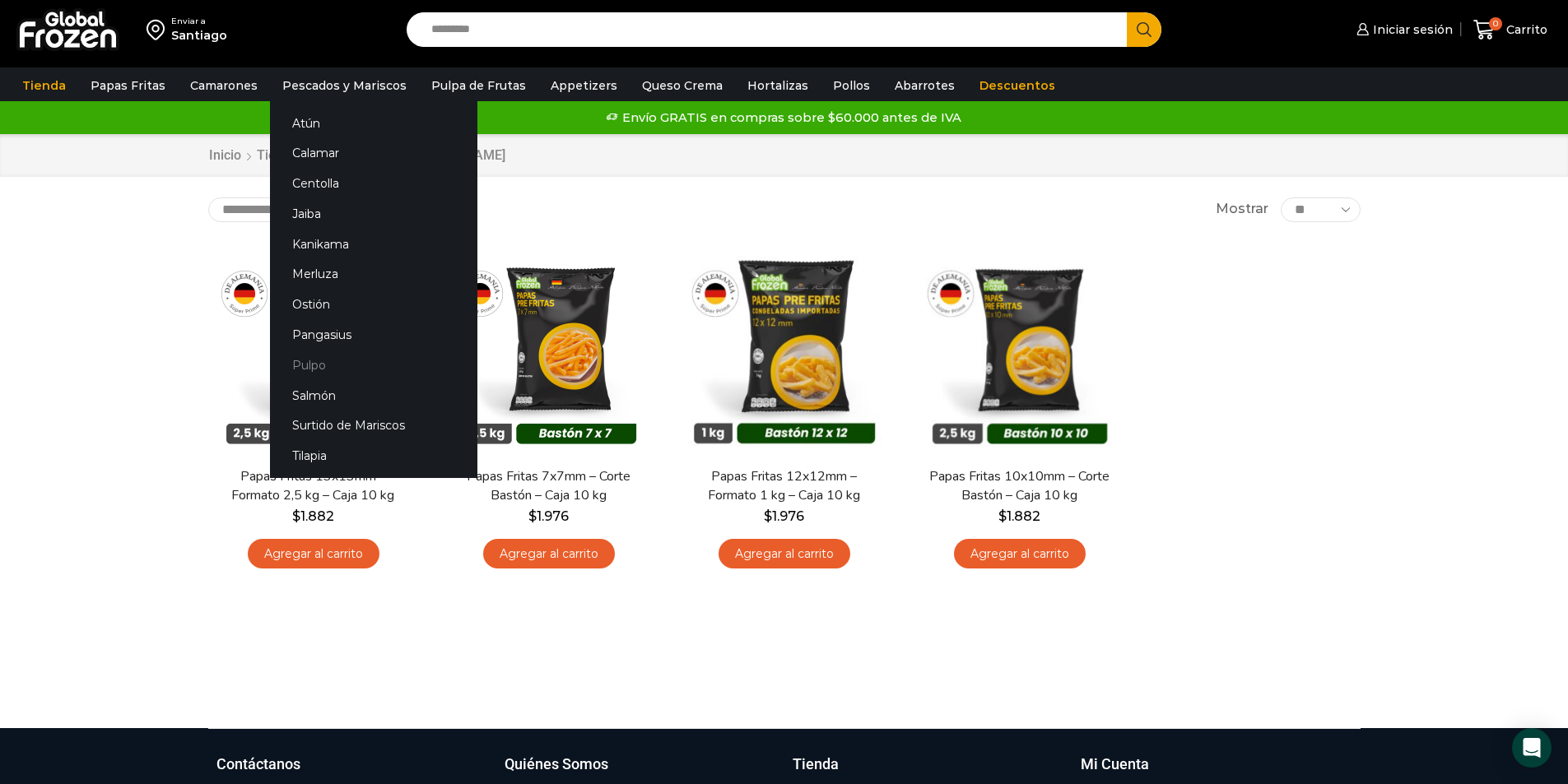
click at [312, 369] on link "Pulpo" at bounding box center [374, 365] width 207 height 31
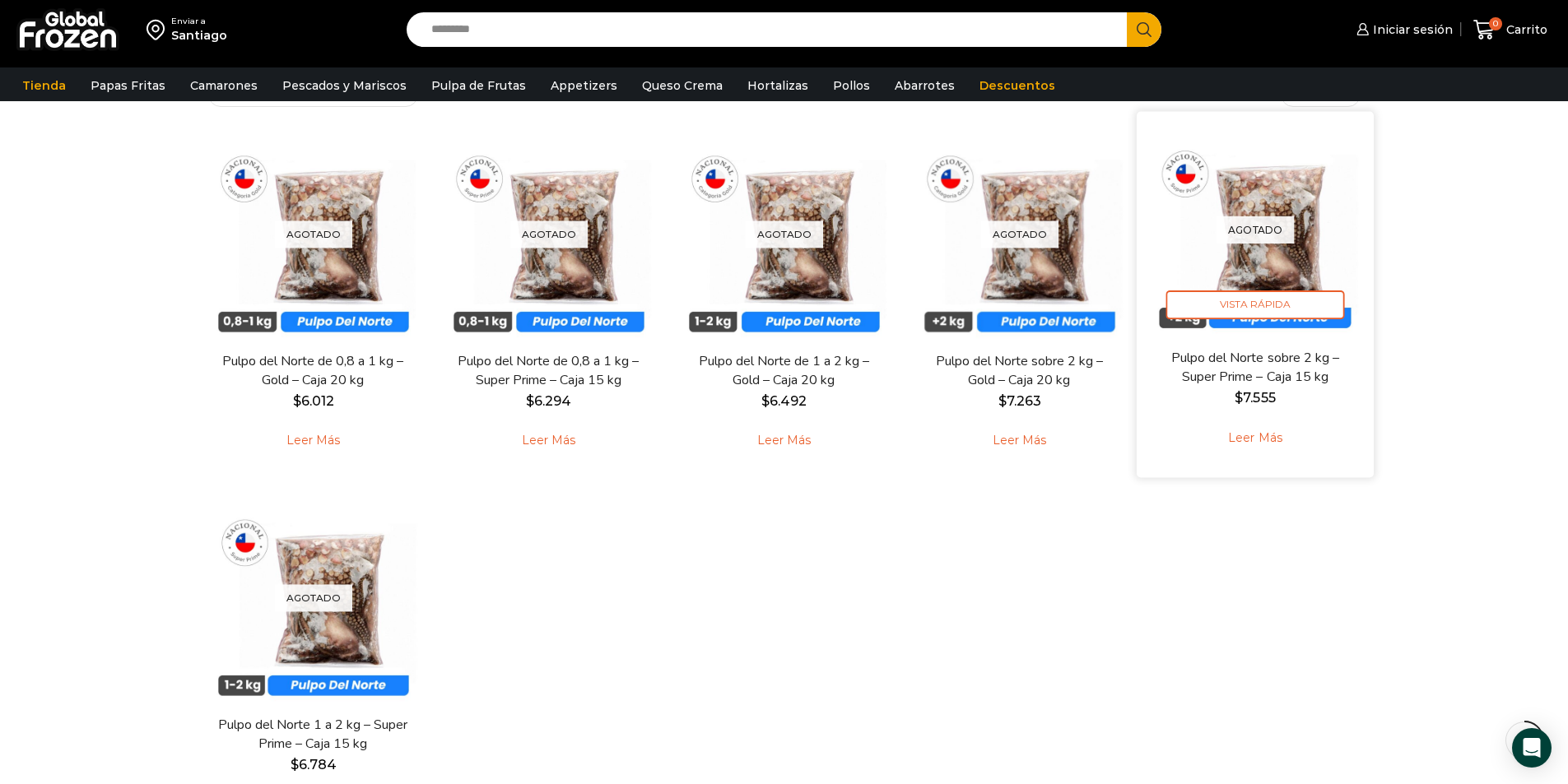
scroll to position [82, 0]
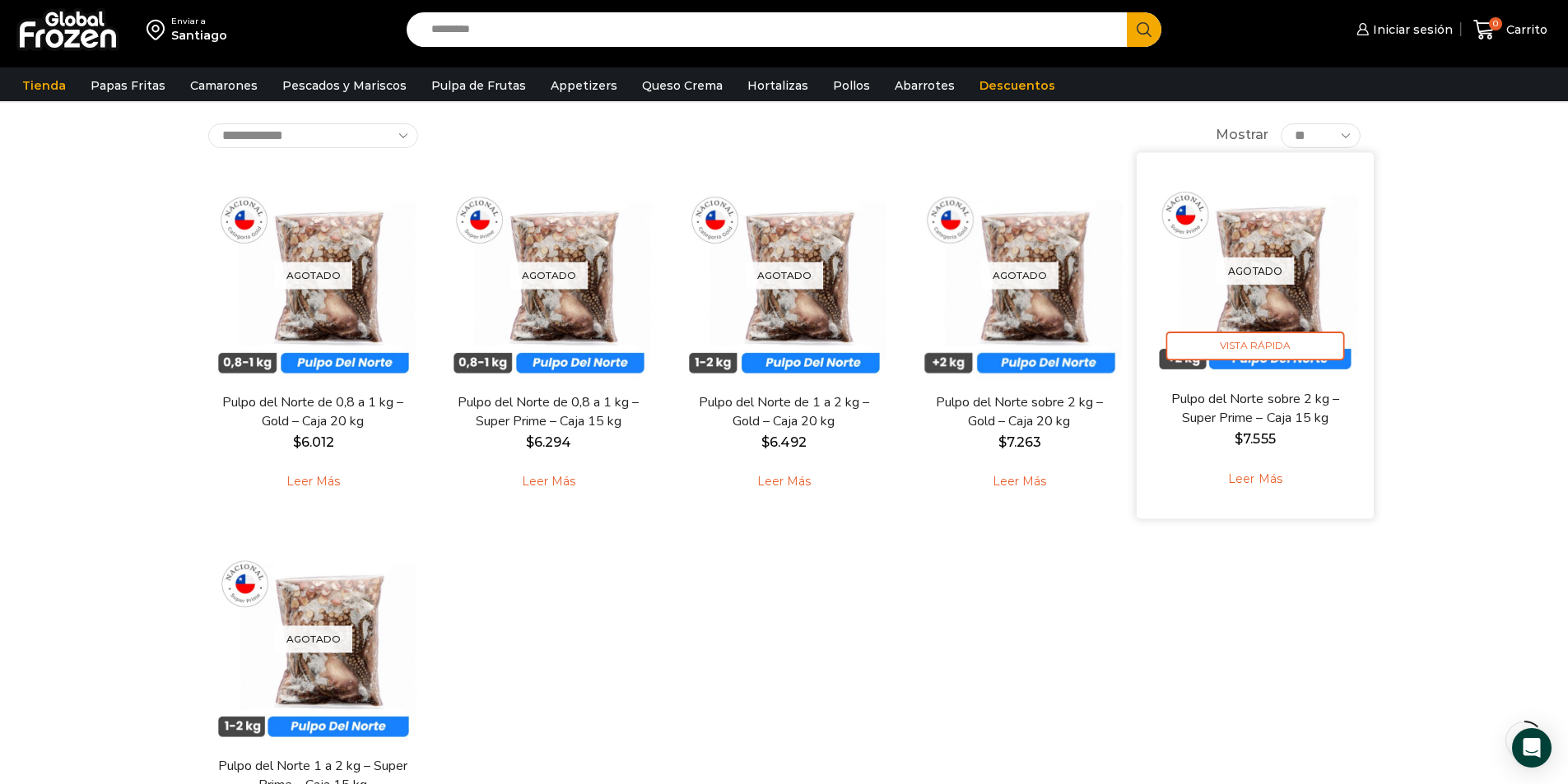
click at [1310, 241] on div "Agotado Vista Rápida" at bounding box center [1256, 271] width 212 height 212
click at [1275, 342] on span "Vista Rápida" at bounding box center [1255, 347] width 178 height 29
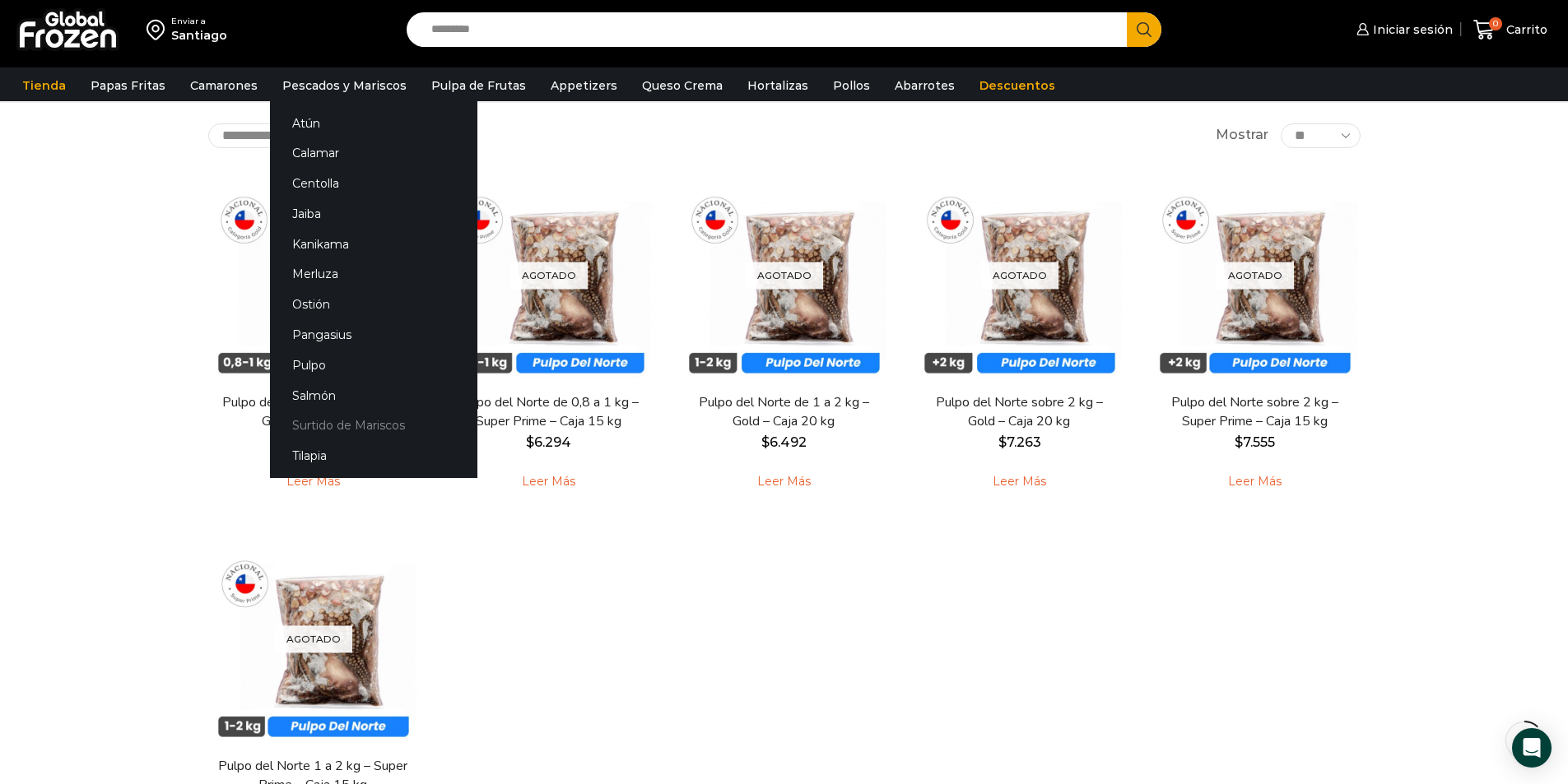
click at [315, 422] on link "Surtido de Mariscos" at bounding box center [374, 426] width 207 height 31
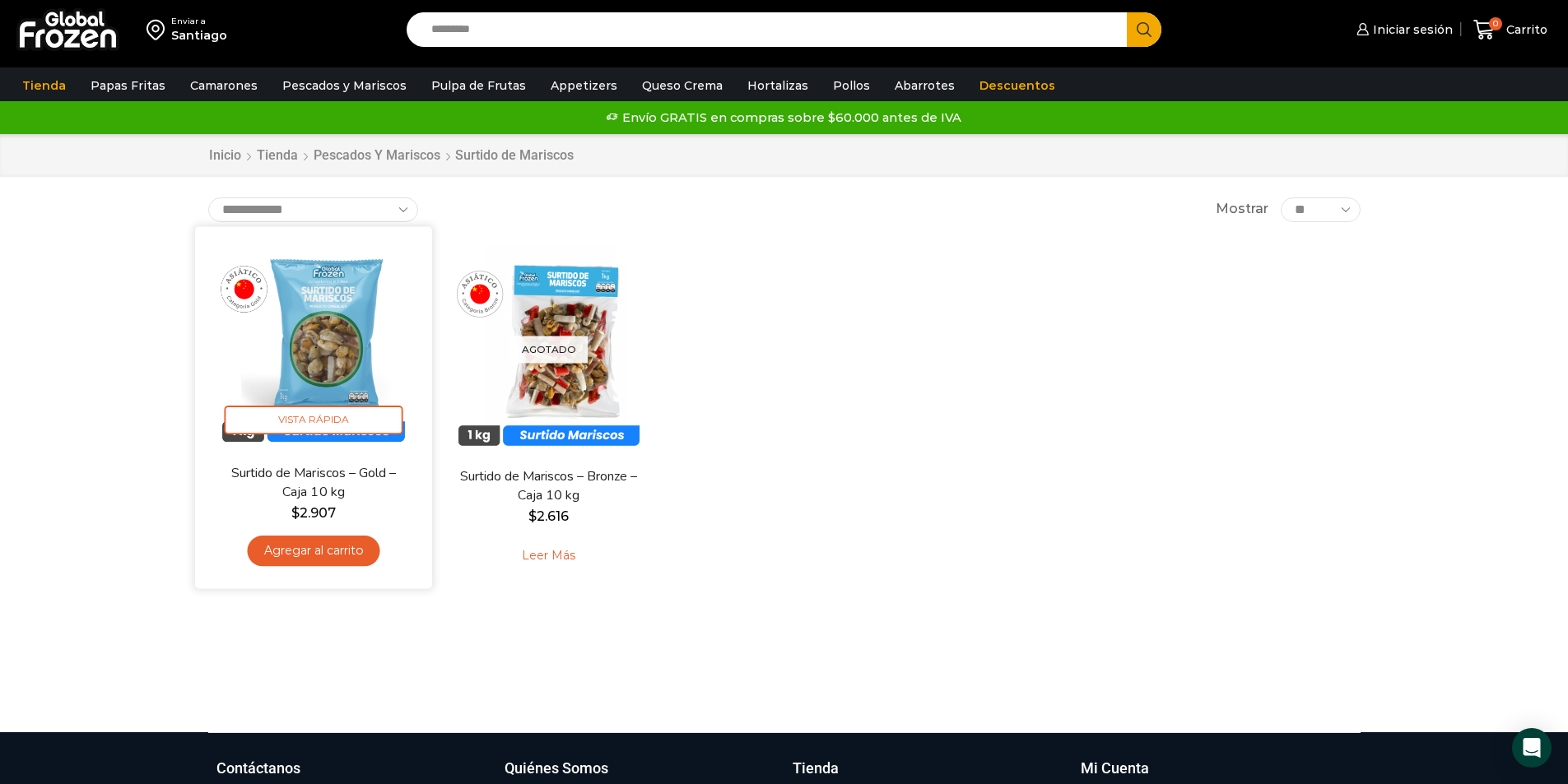
click at [326, 362] on img at bounding box center [313, 345] width 212 height 212
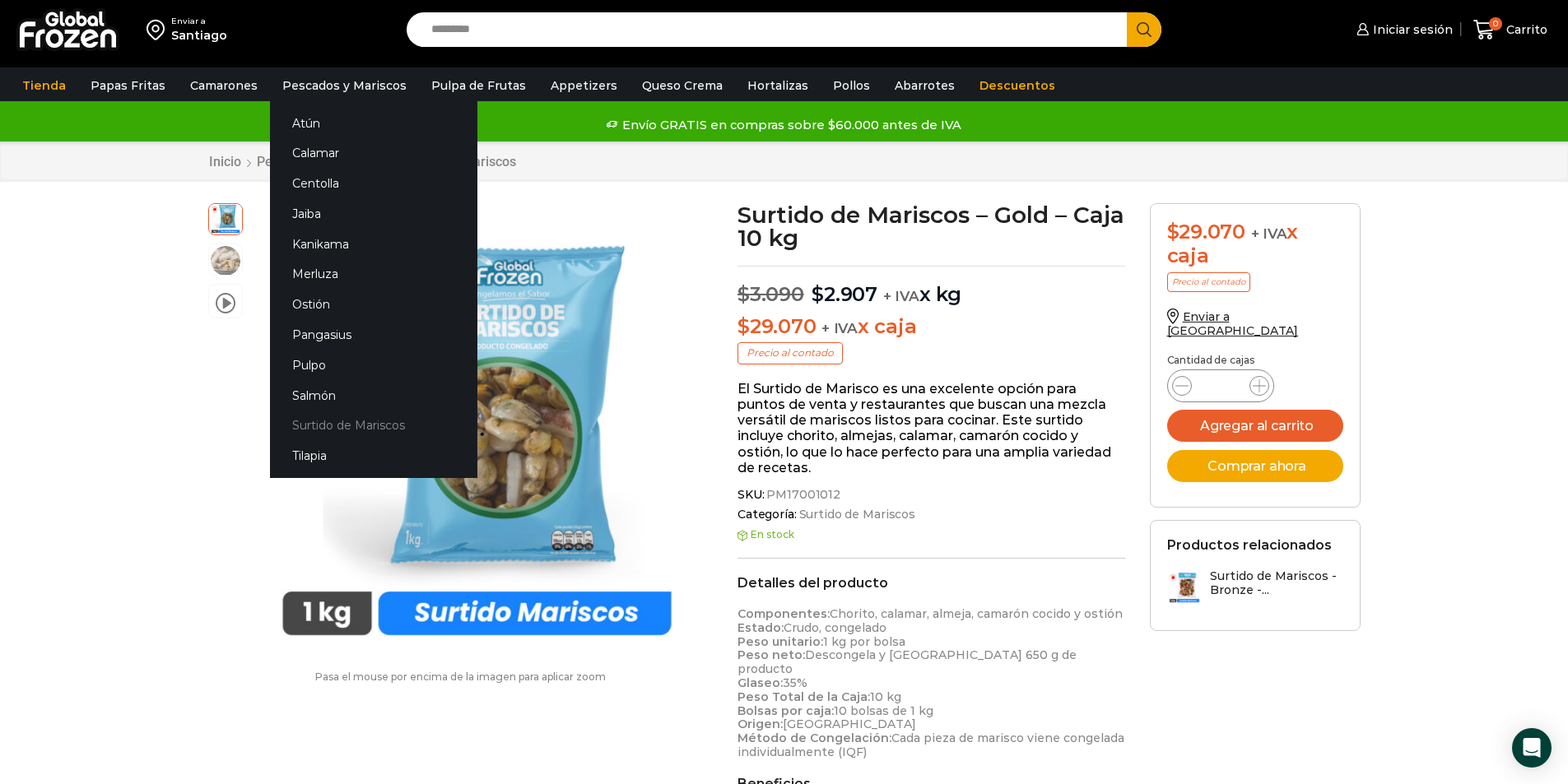
click at [347, 428] on link "Surtido de Mariscos" at bounding box center [374, 426] width 207 height 31
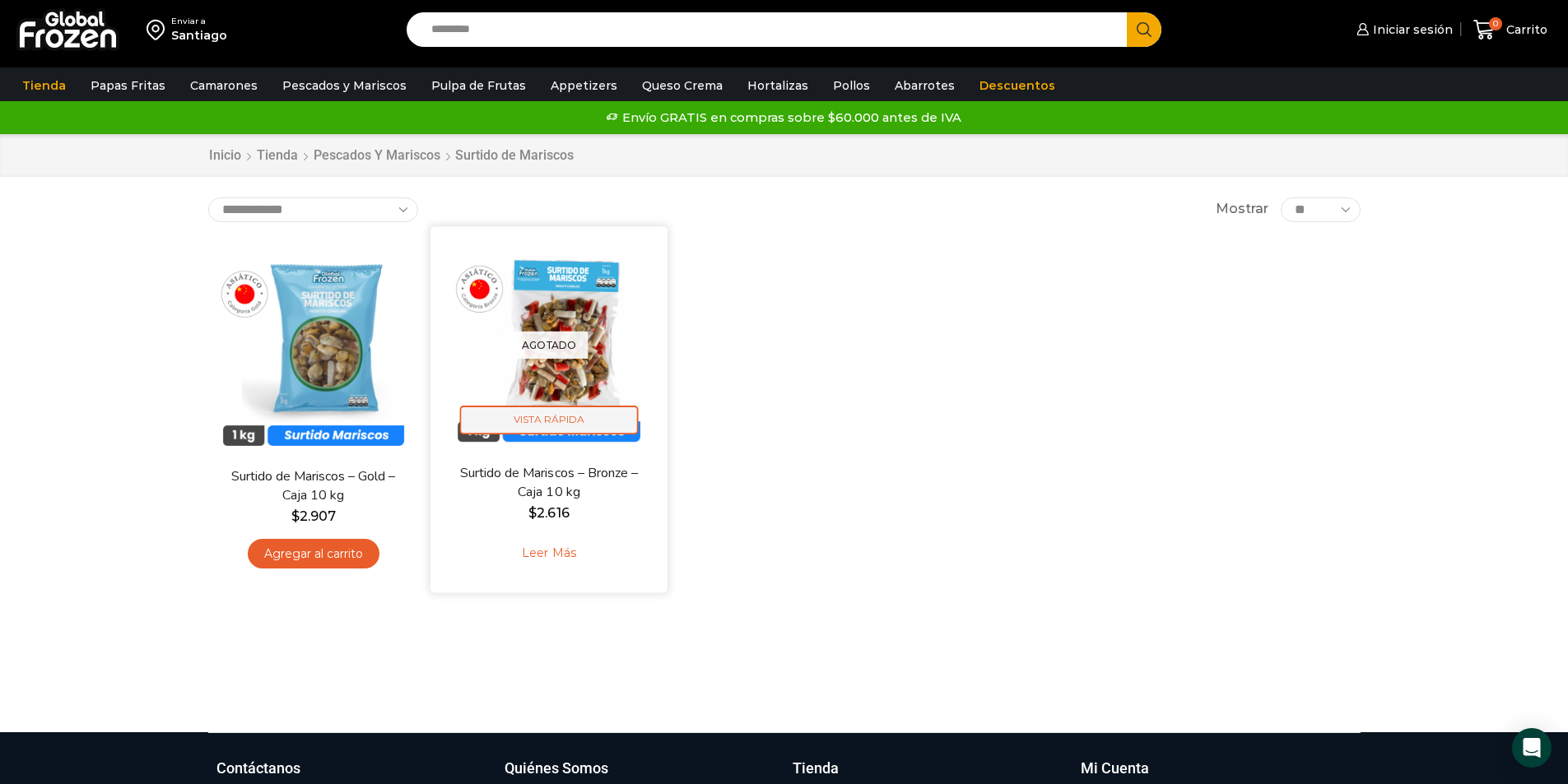
click at [554, 415] on span "Vista Rápida" at bounding box center [548, 420] width 178 height 29
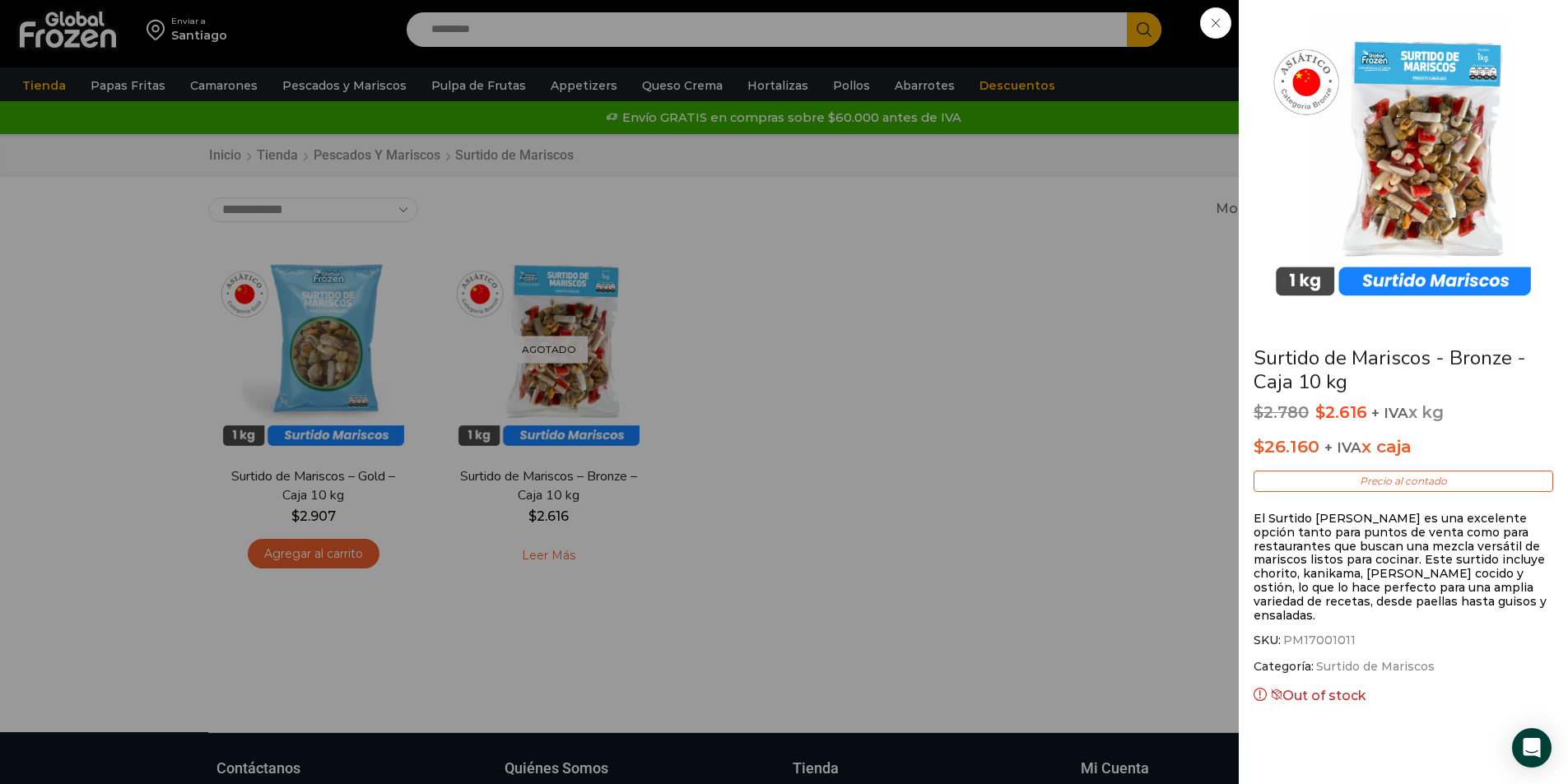
click at [513, 0] on div "Surtido de Mariscos - Bronze - Caja 10 kg $ 2.780 Original price was: $2.780. $…" at bounding box center [784, 0] width 1568 height 0
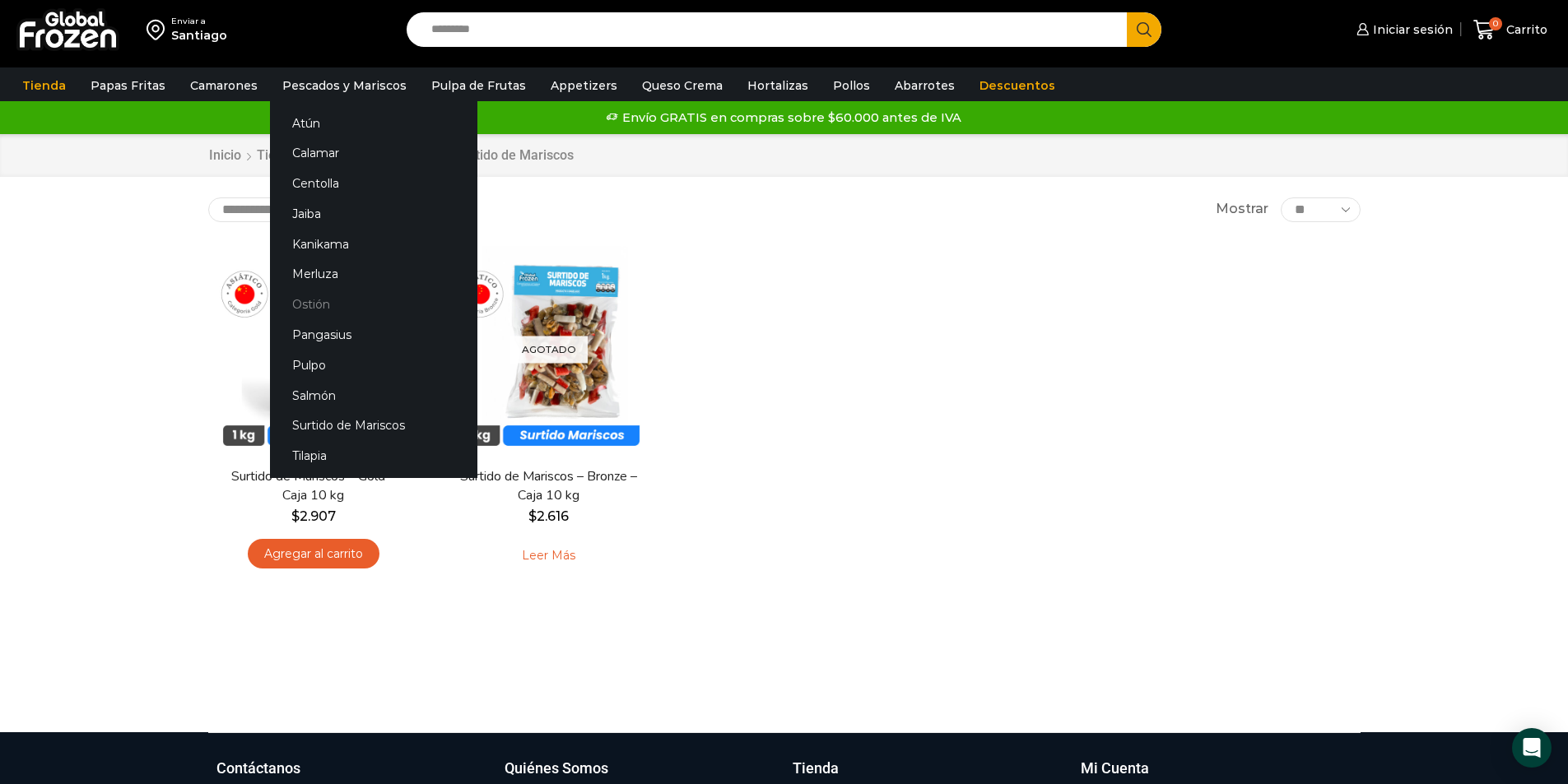
click at [299, 303] on link "Ostión" at bounding box center [374, 305] width 207 height 31
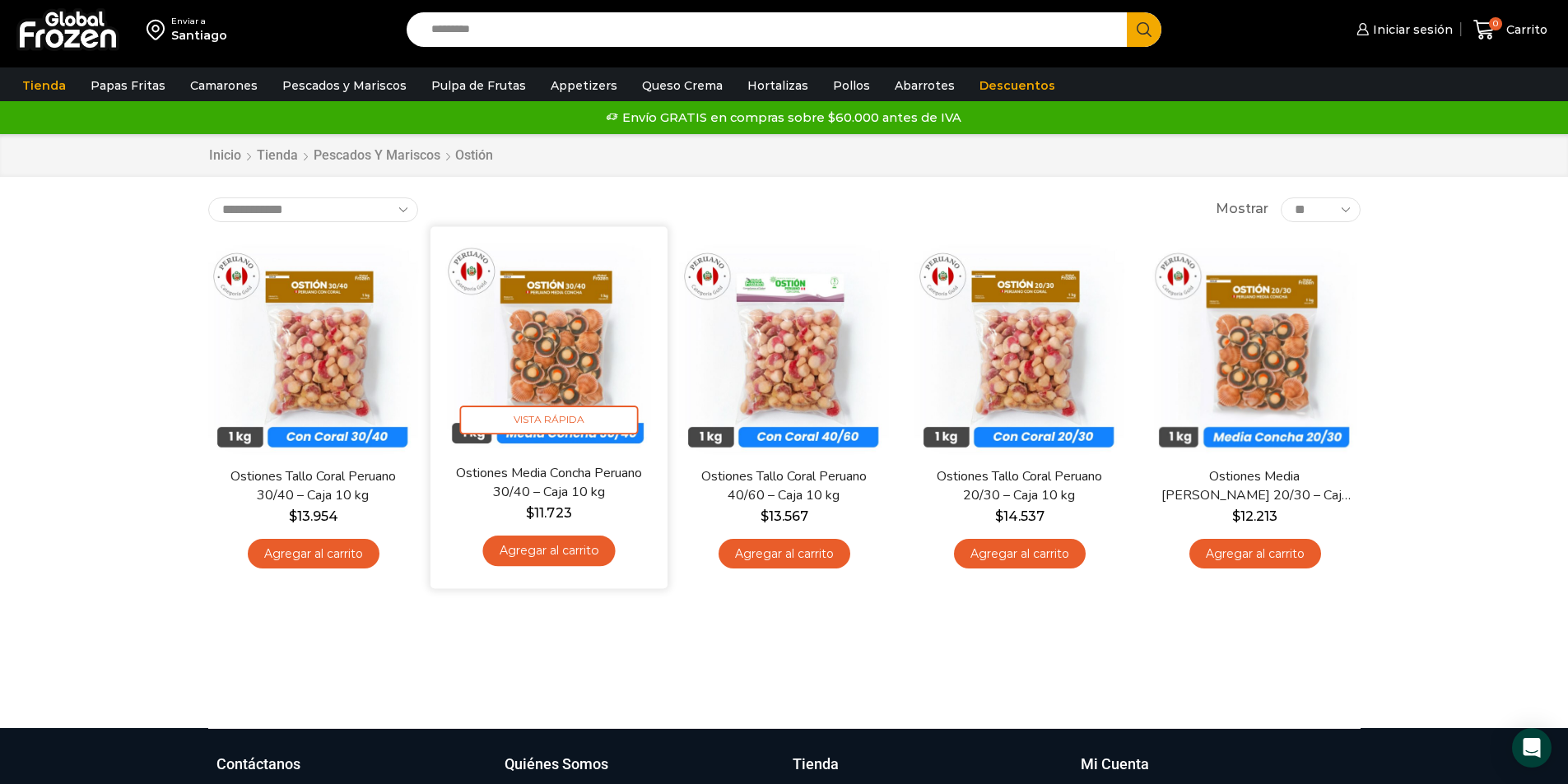
click at [575, 365] on img at bounding box center [549, 345] width 212 height 212
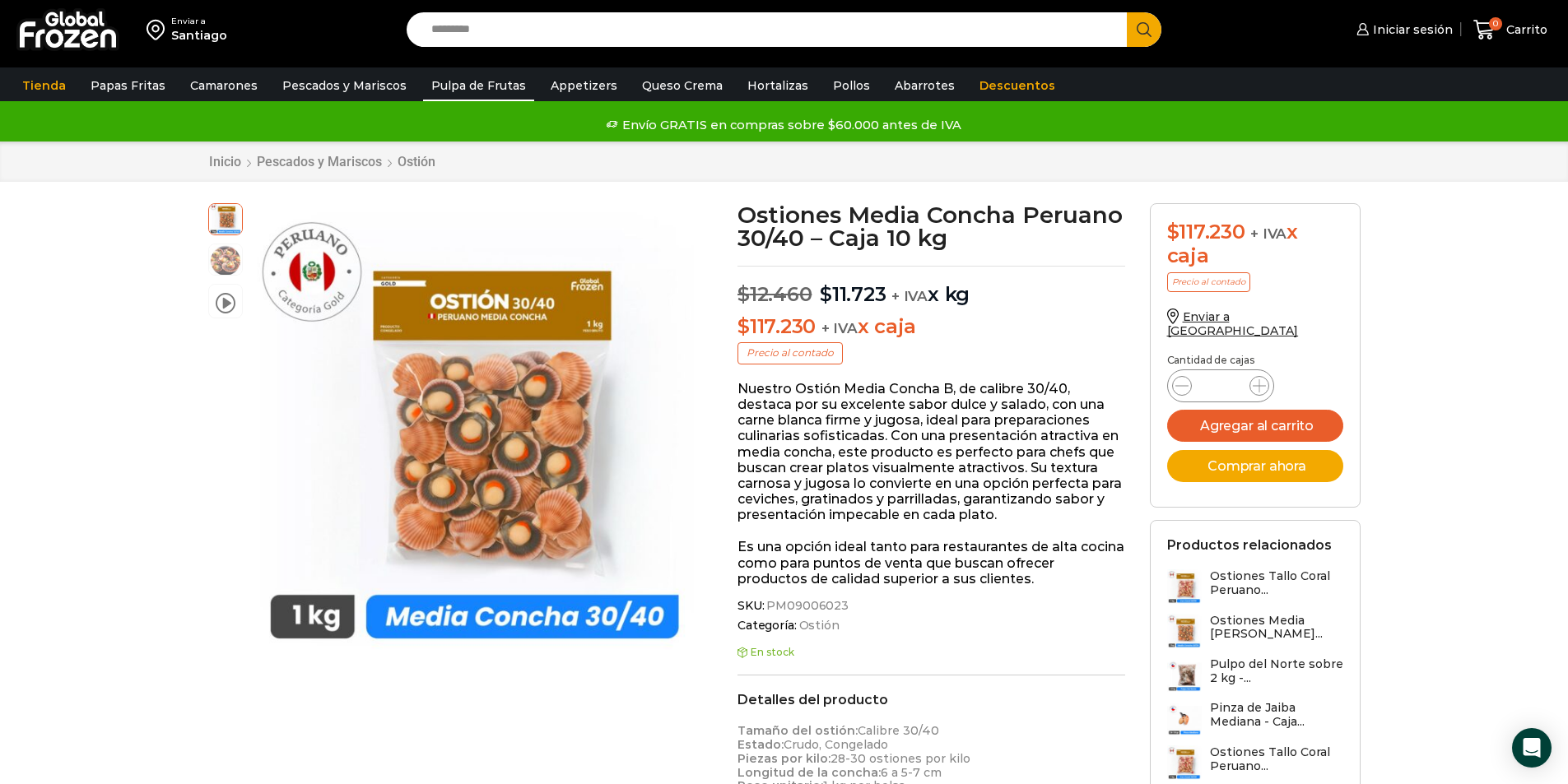
click at [462, 86] on link "Pulpa de Frutas" at bounding box center [478, 86] width 111 height 32
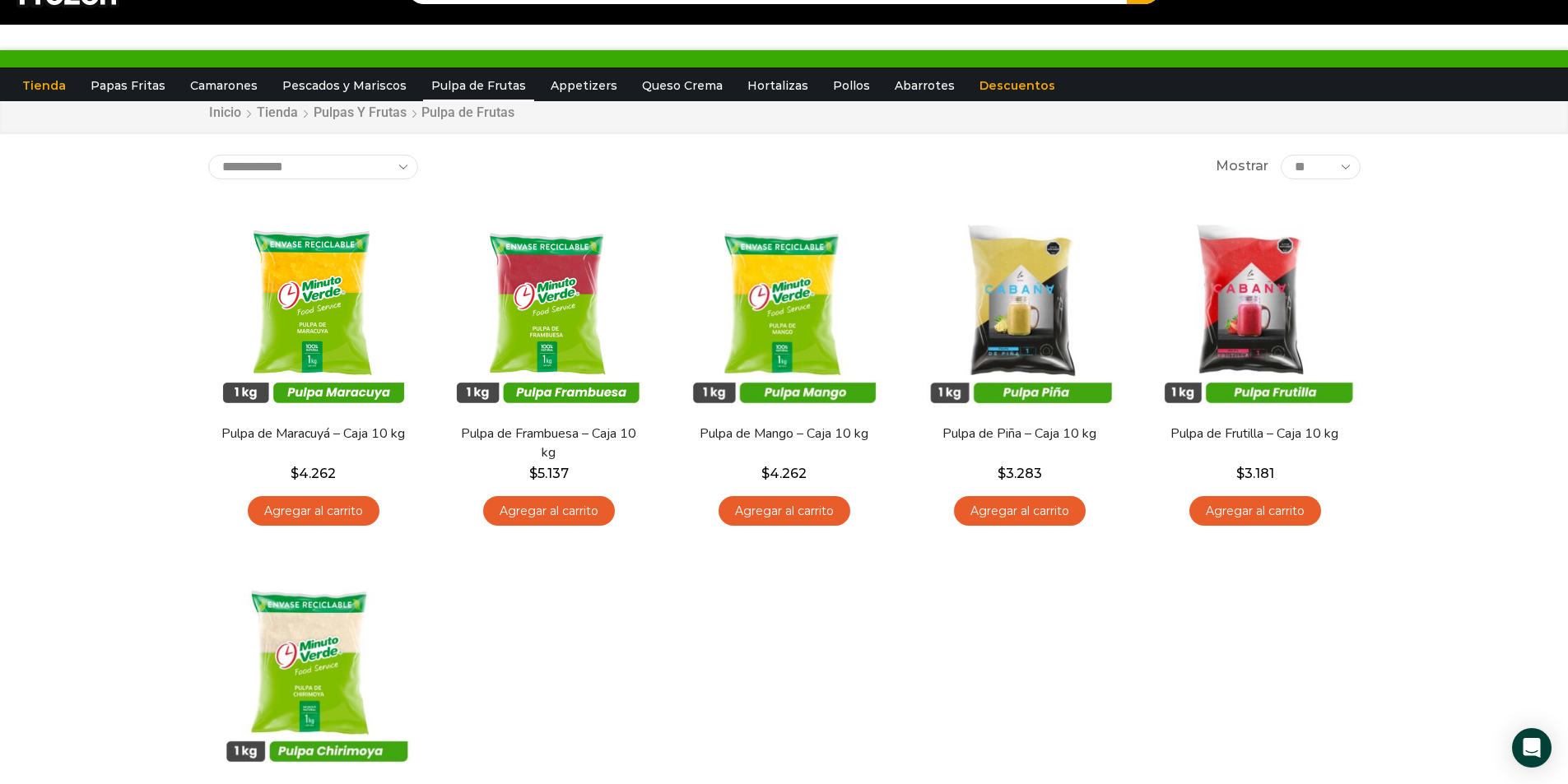
scroll to position [82, 0]
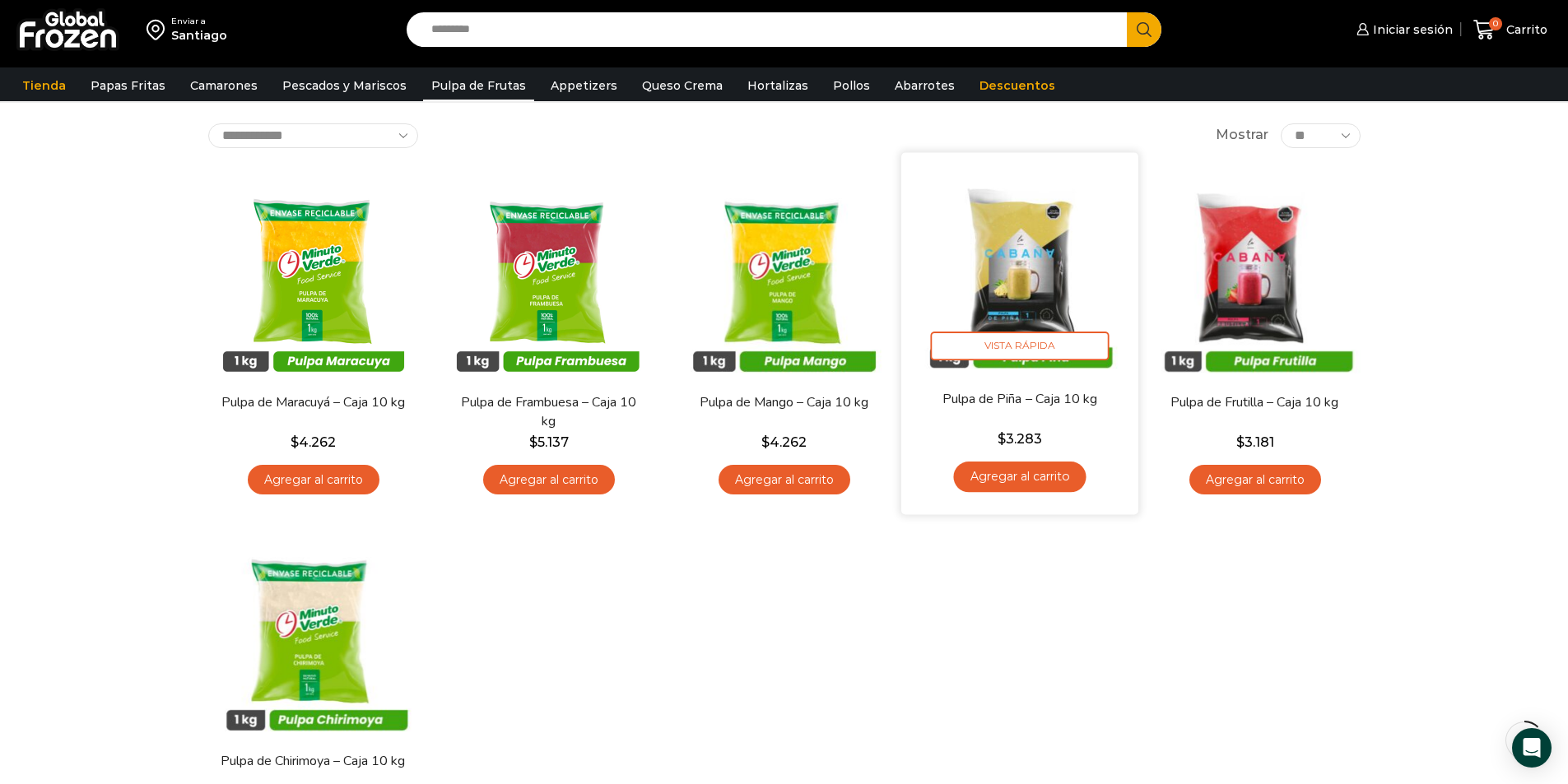
click at [1044, 278] on img at bounding box center [1020, 271] width 212 height 212
click at [1031, 352] on span "Vista Rápida" at bounding box center [1019, 347] width 178 height 29
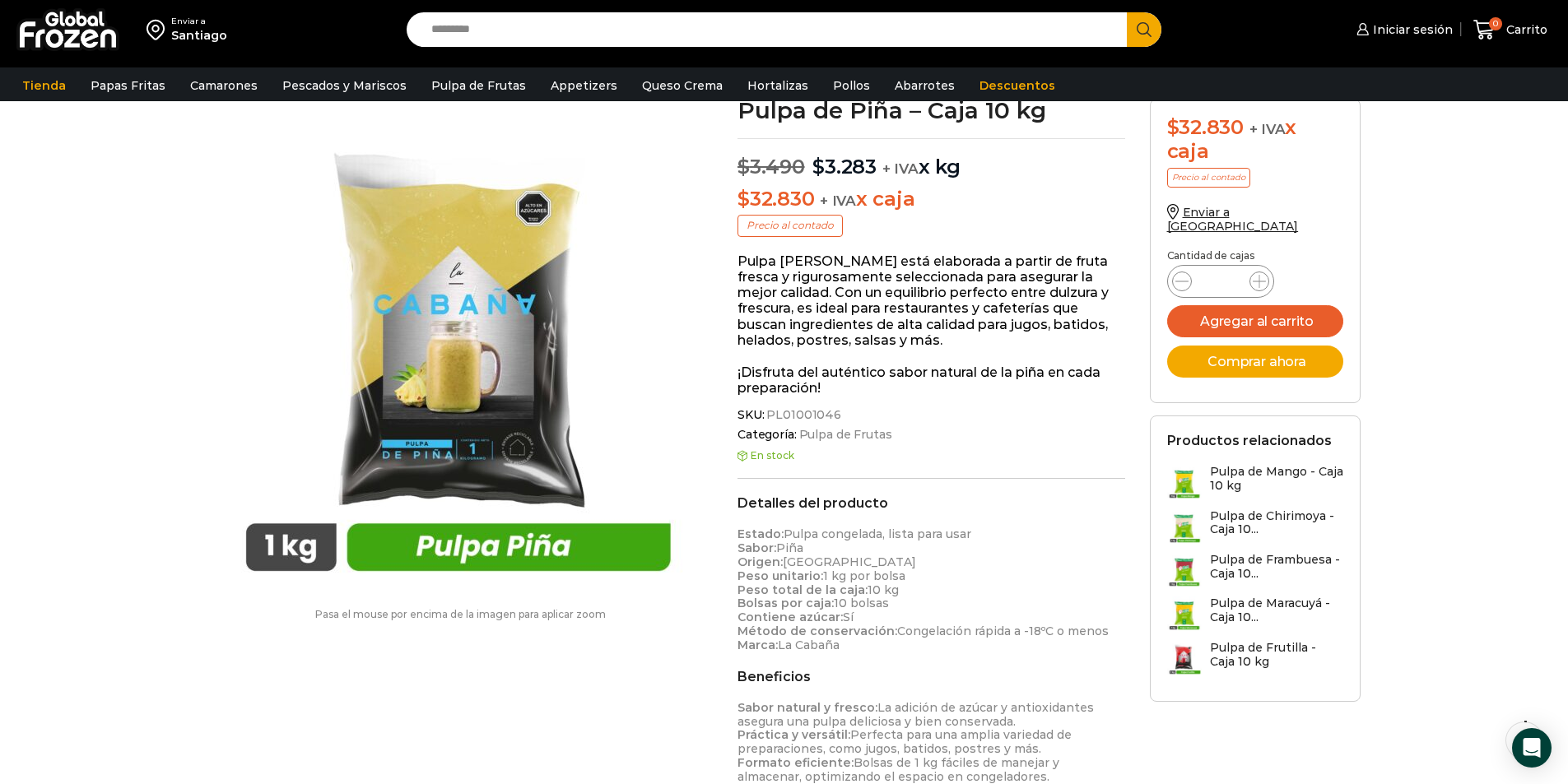
scroll to position [1, 0]
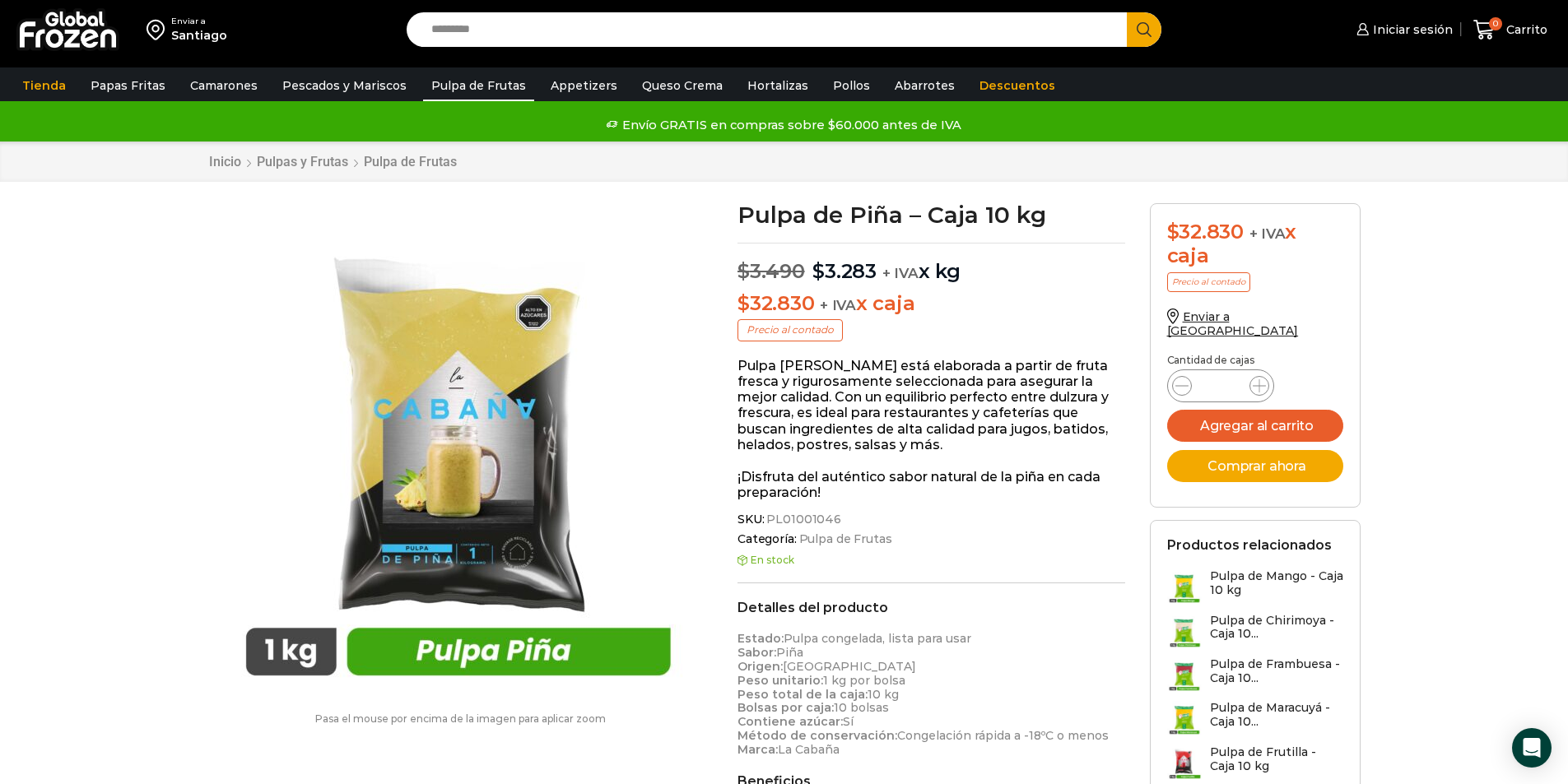
click at [497, 86] on link "Pulpa de Frutas" at bounding box center [478, 86] width 111 height 32
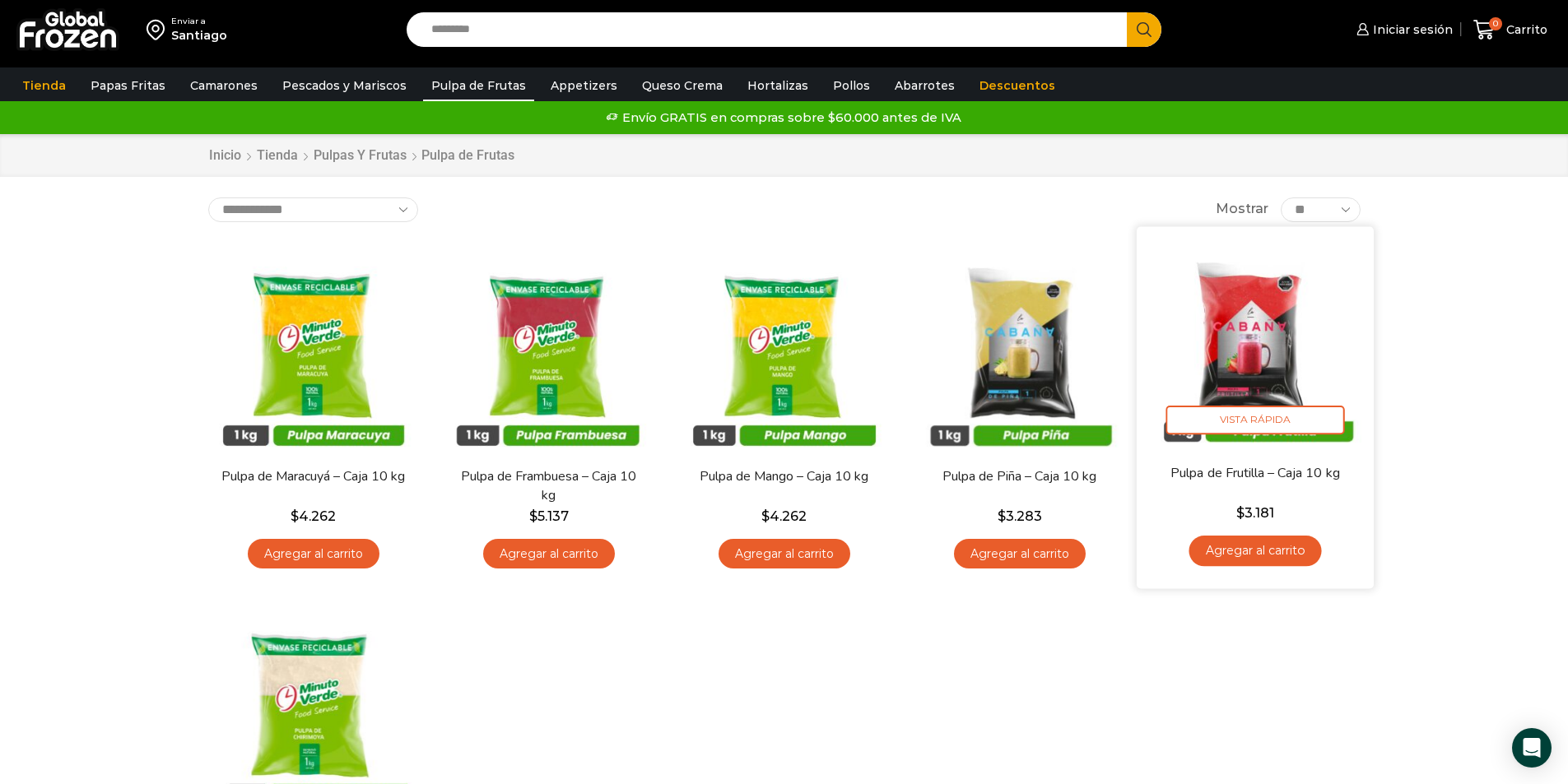
click at [1284, 347] on img at bounding box center [1256, 345] width 212 height 212
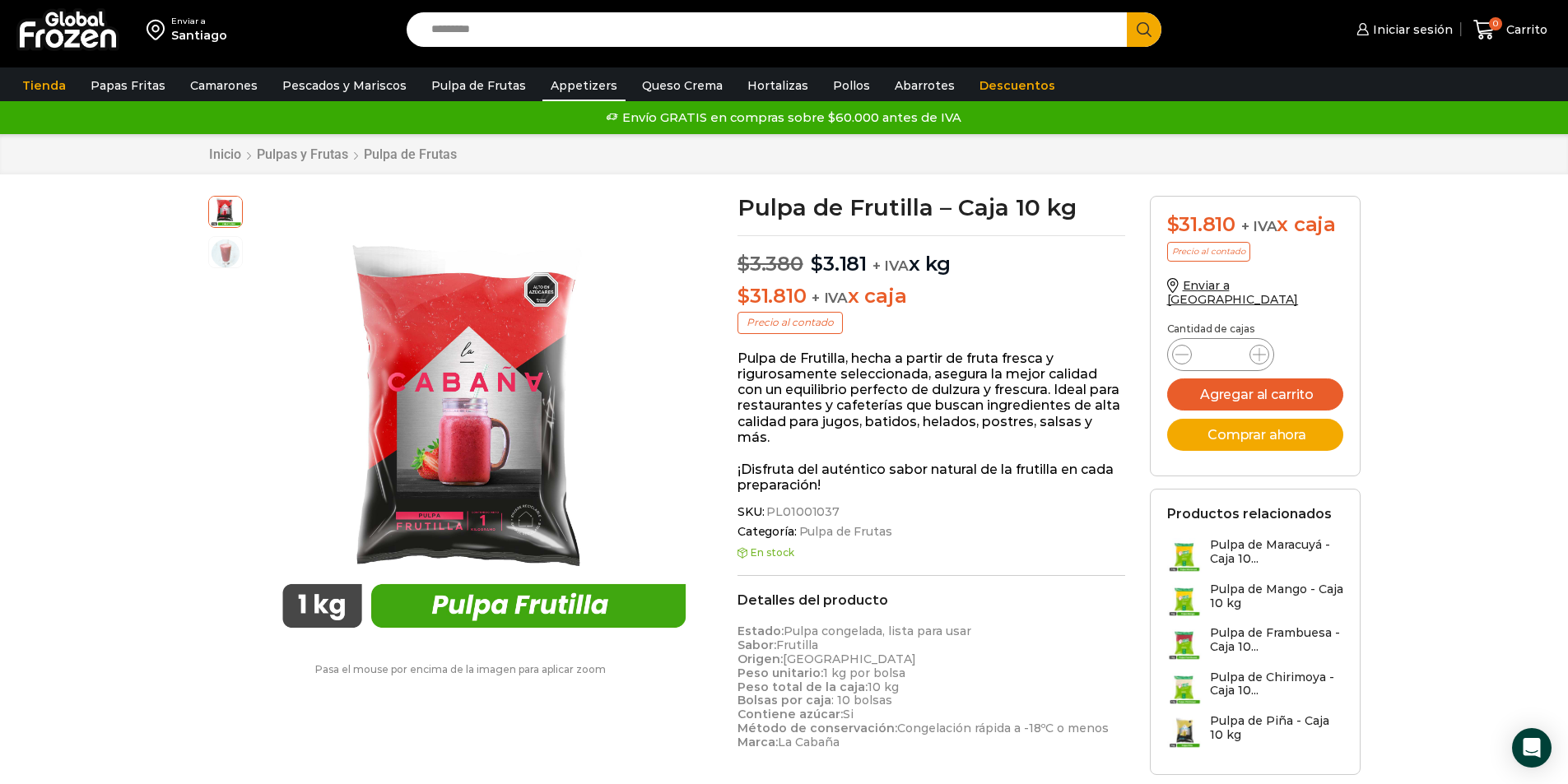
click at [581, 84] on link "Appetizers" at bounding box center [584, 86] width 83 height 32
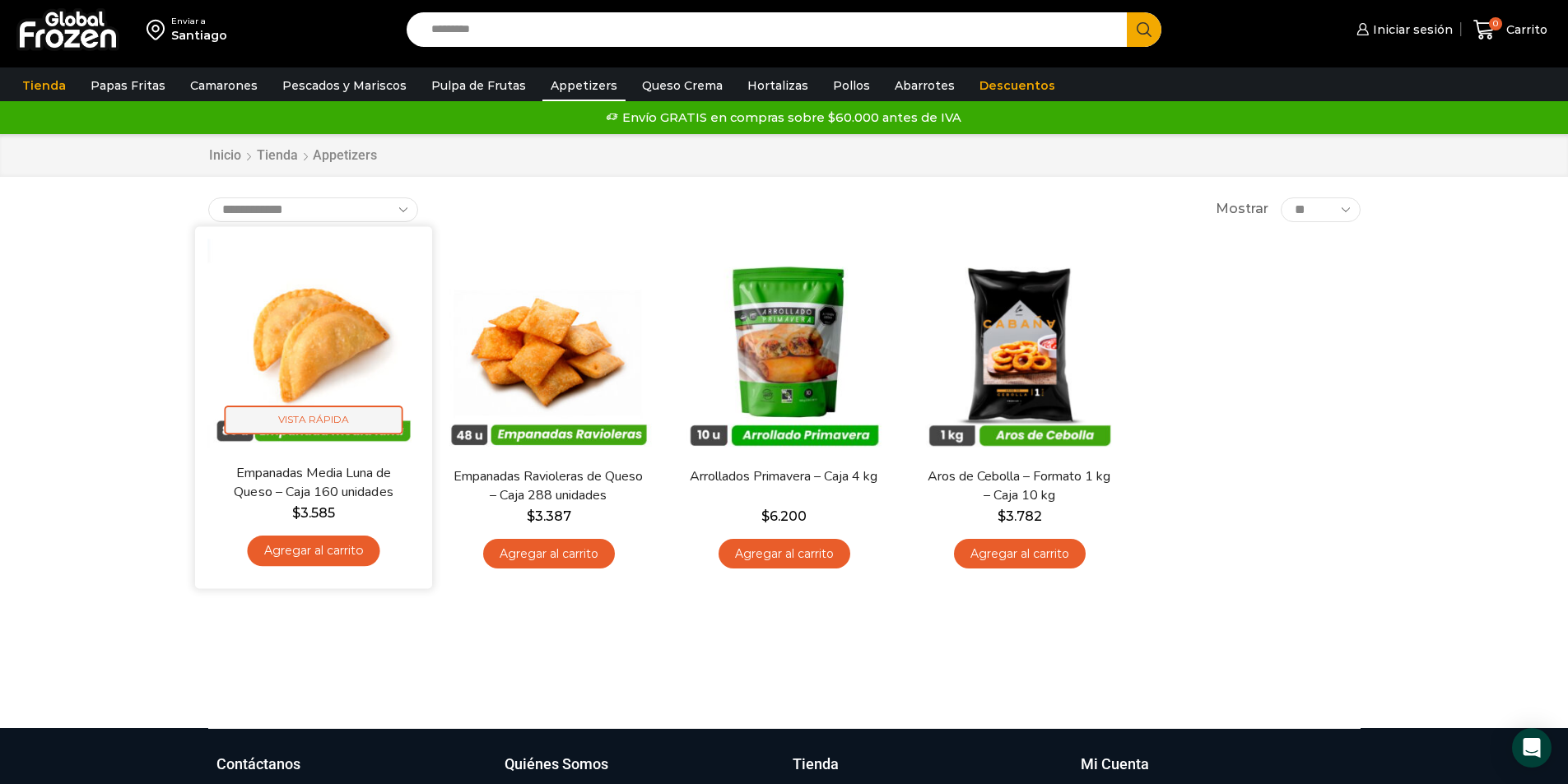
click at [320, 416] on span "Vista Rápida" at bounding box center [313, 420] width 178 height 29
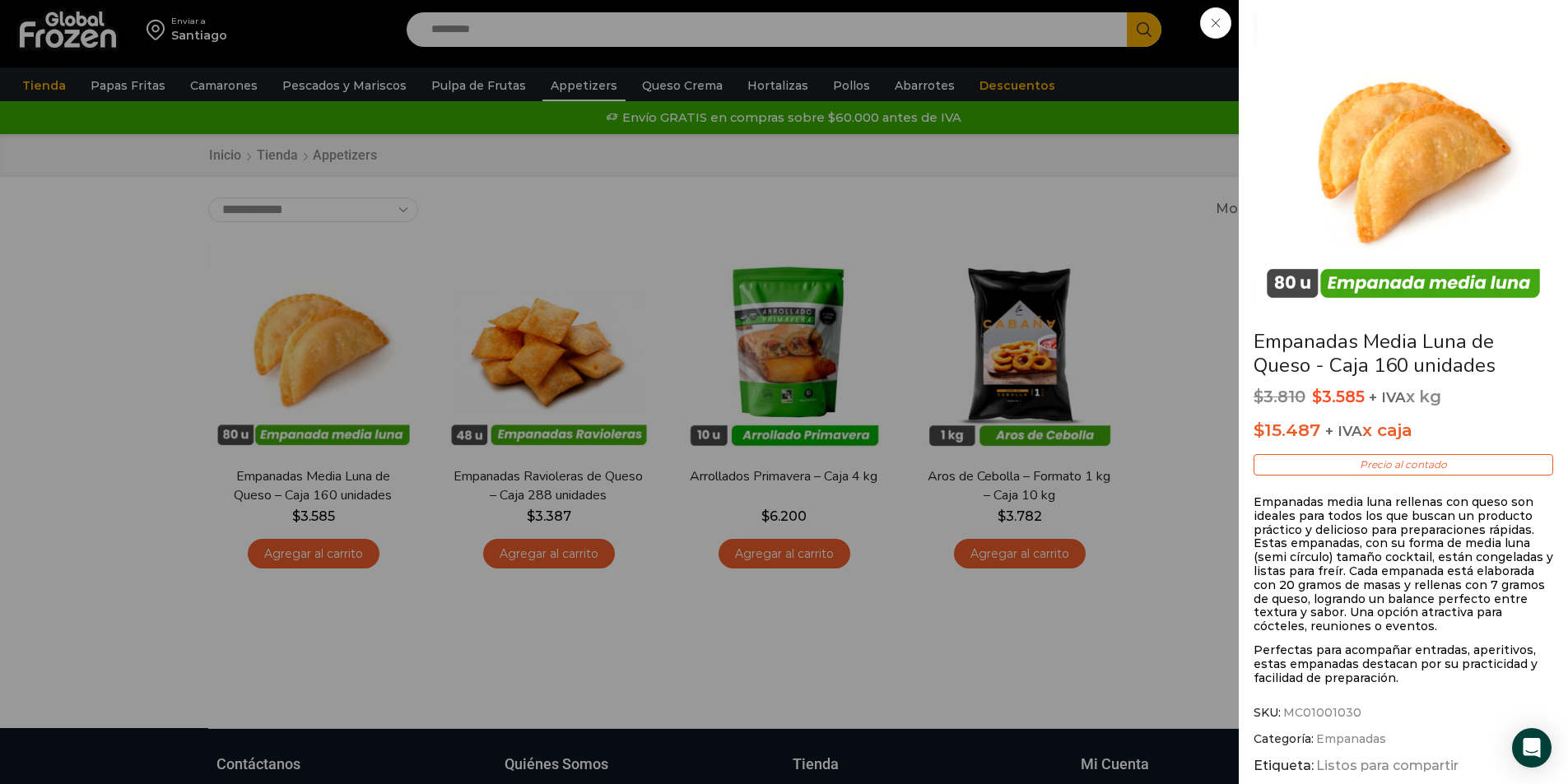
click at [712, 0] on div "Empanadas Media Luna de Queso - Caja 160 unidades $ 3.810 Original price was: $…" at bounding box center [784, 0] width 1568 height 0
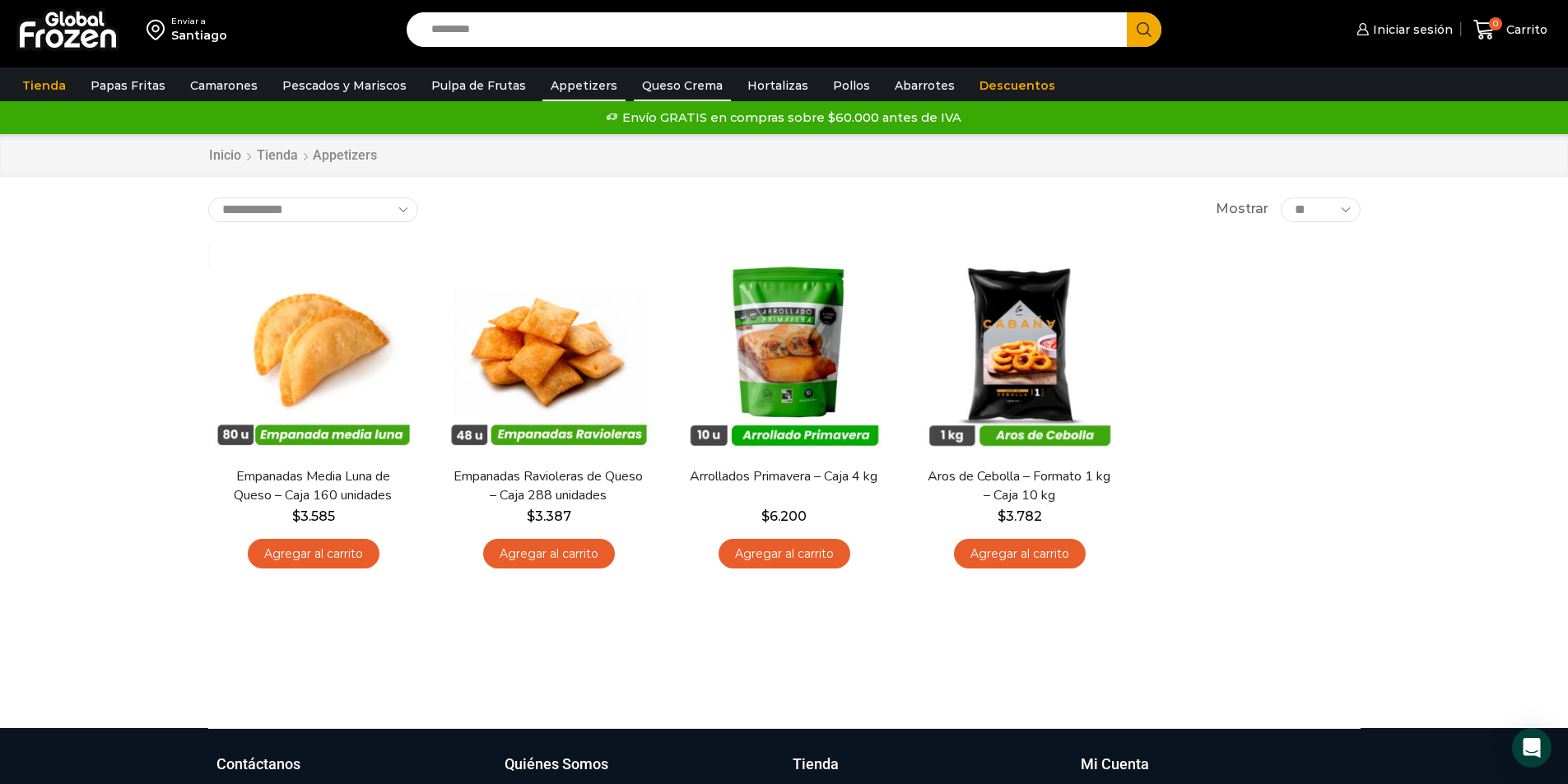
click at [686, 85] on link "Queso Crema" at bounding box center [682, 86] width 97 height 32
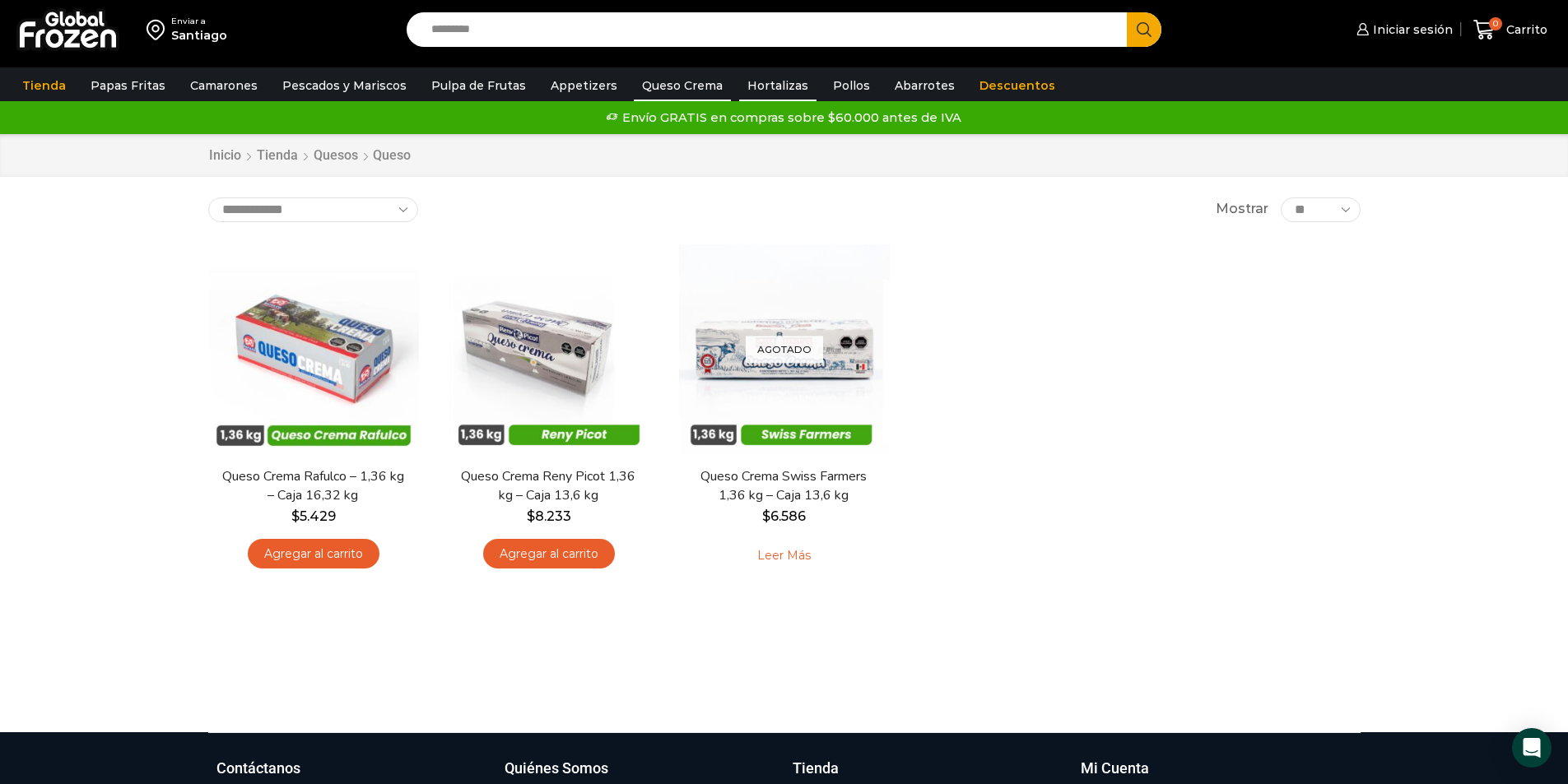
click at [752, 81] on link "Hortalizas" at bounding box center [778, 86] width 77 height 32
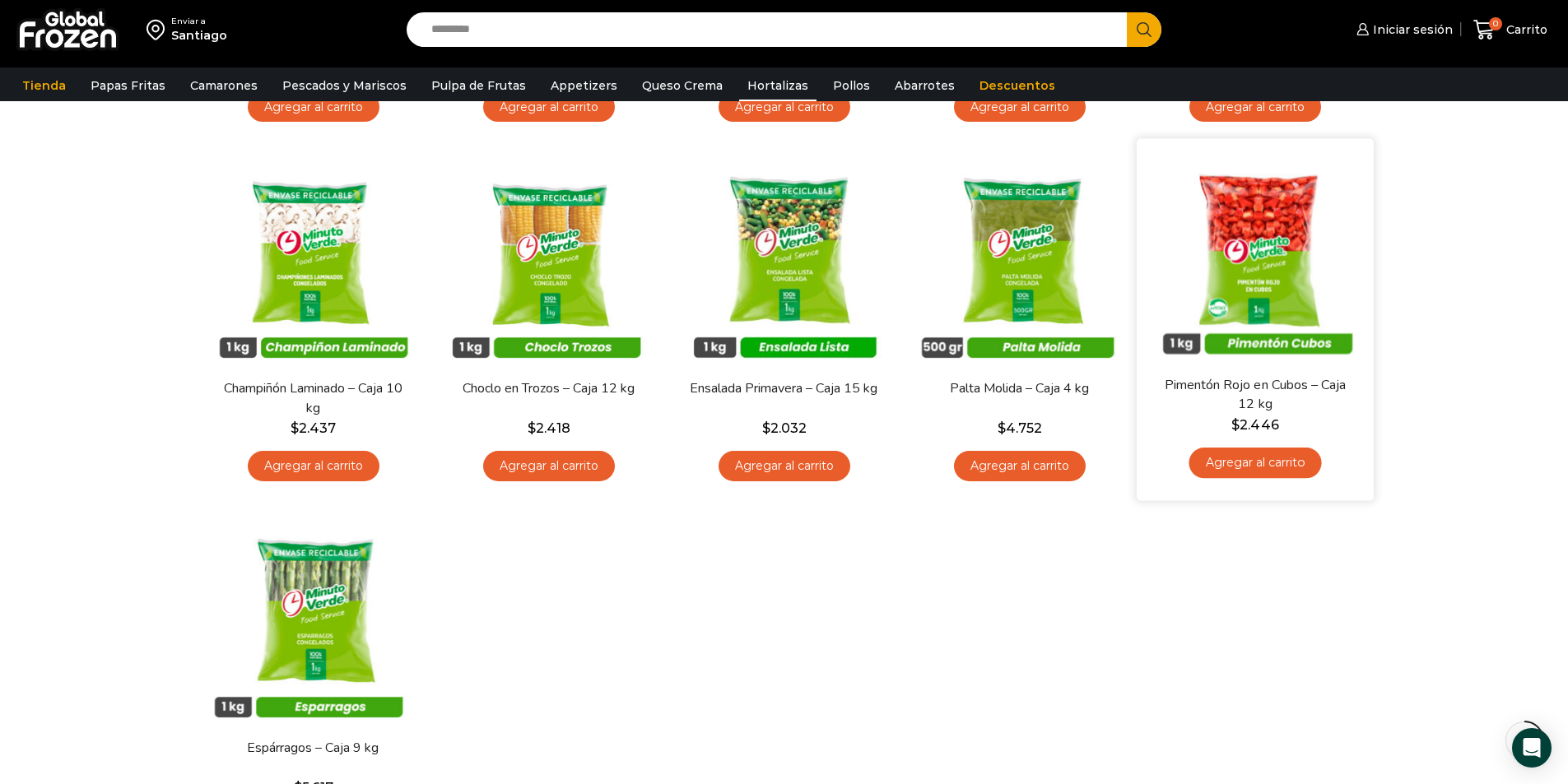
scroll to position [494, 0]
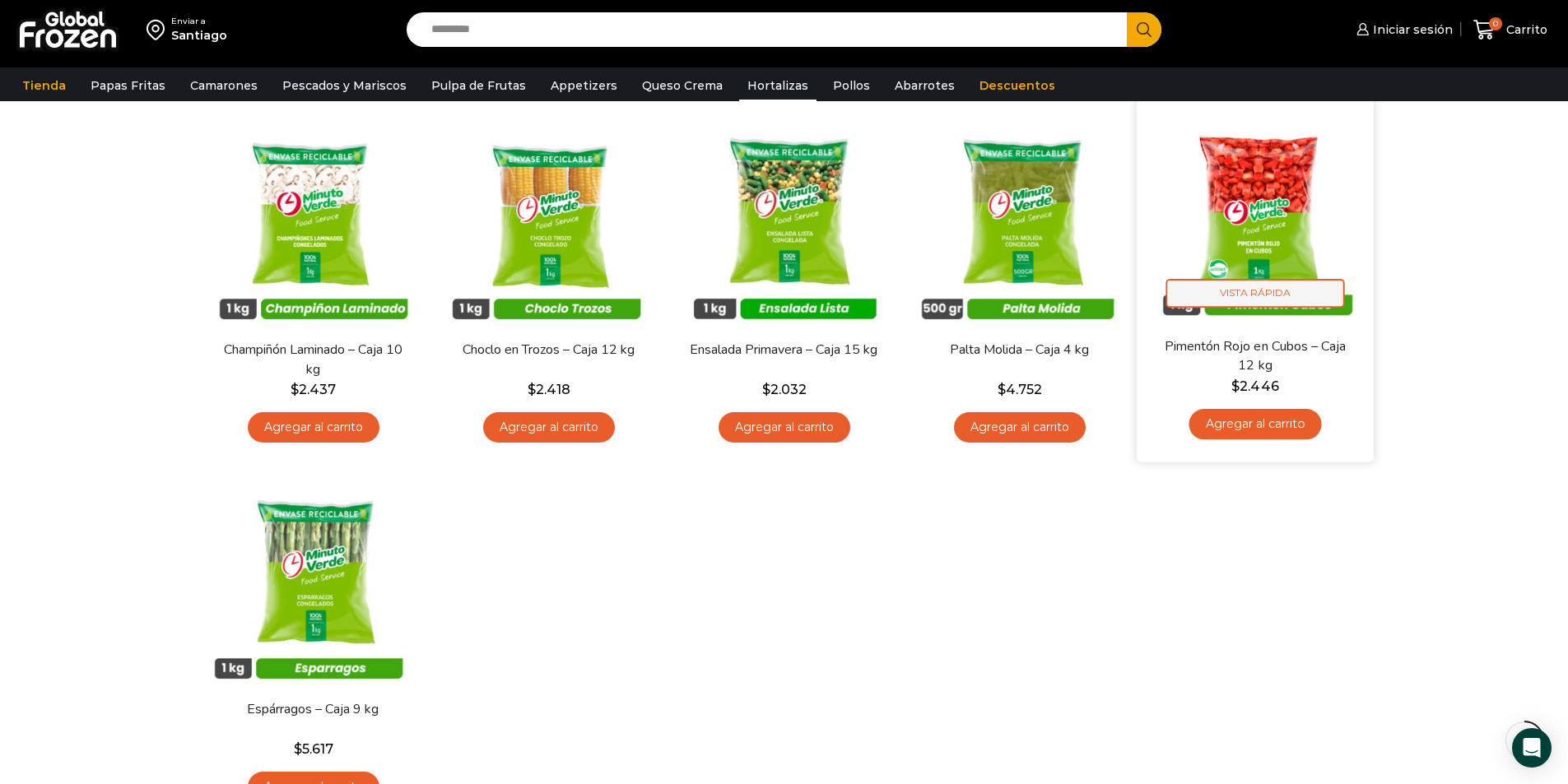
click at [1282, 291] on span "Vista Rápida" at bounding box center [1255, 293] width 178 height 29
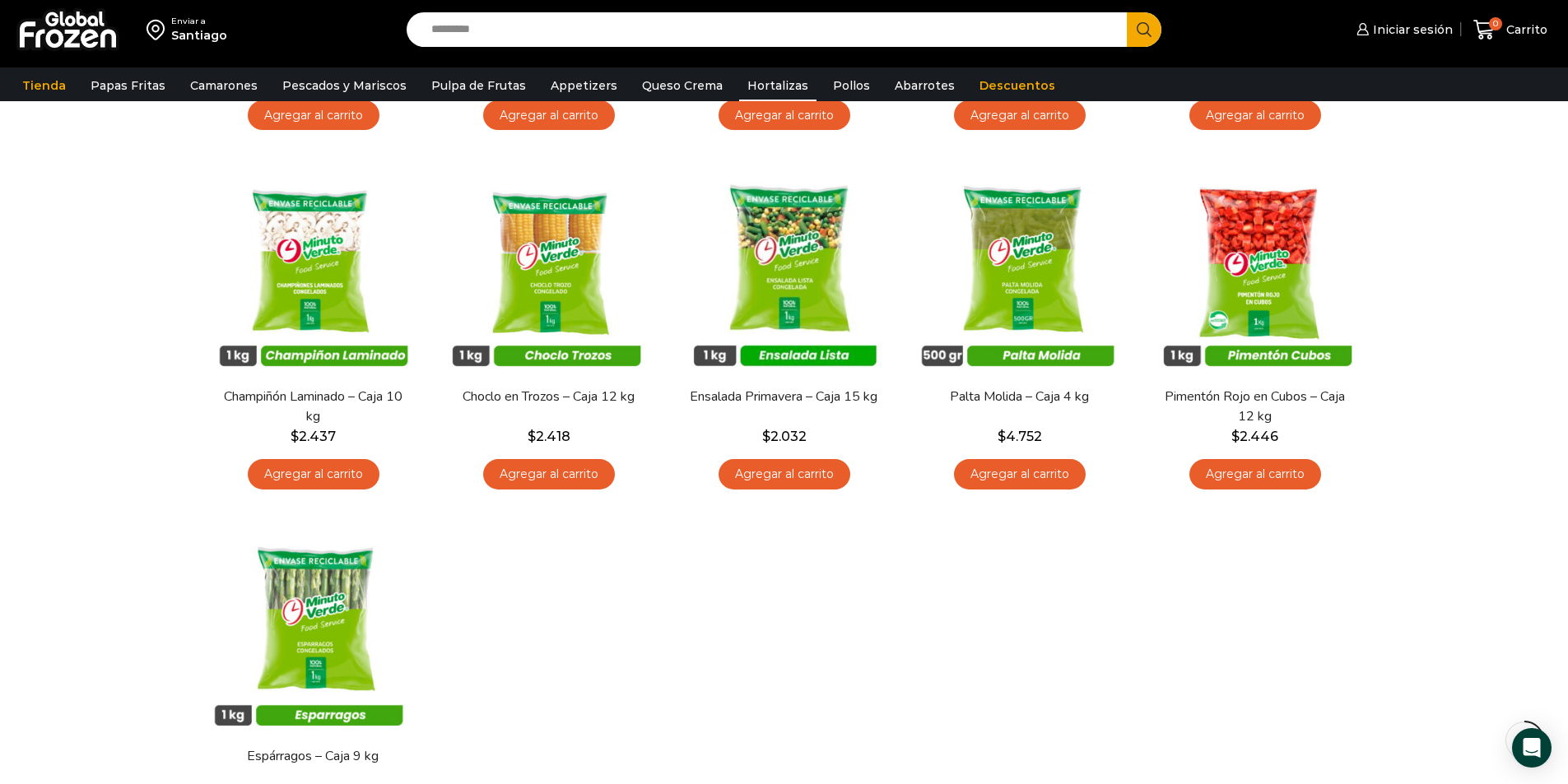
scroll to position [411, 0]
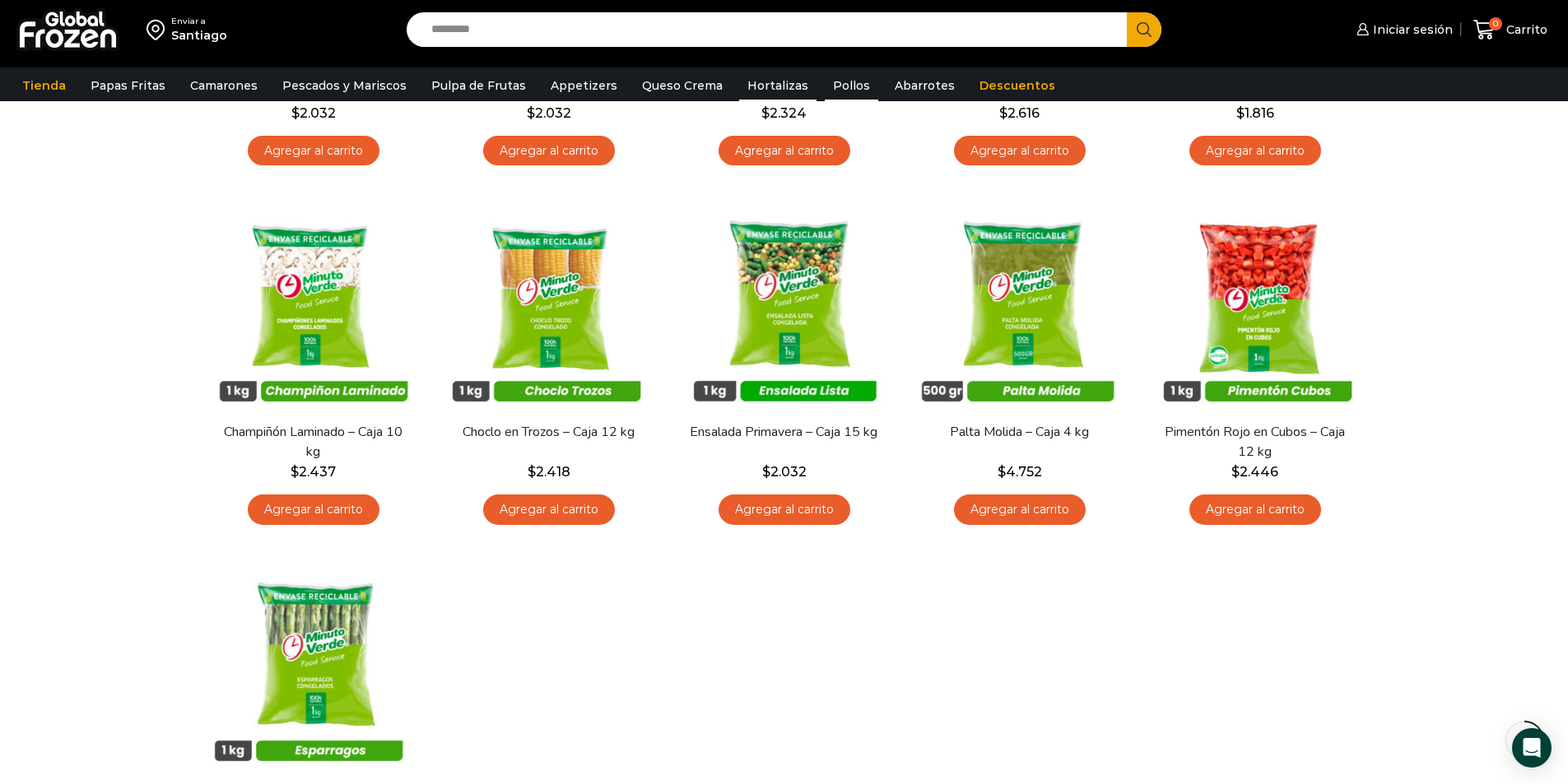
click at [833, 88] on link "Pollos" at bounding box center [851, 86] width 53 height 32
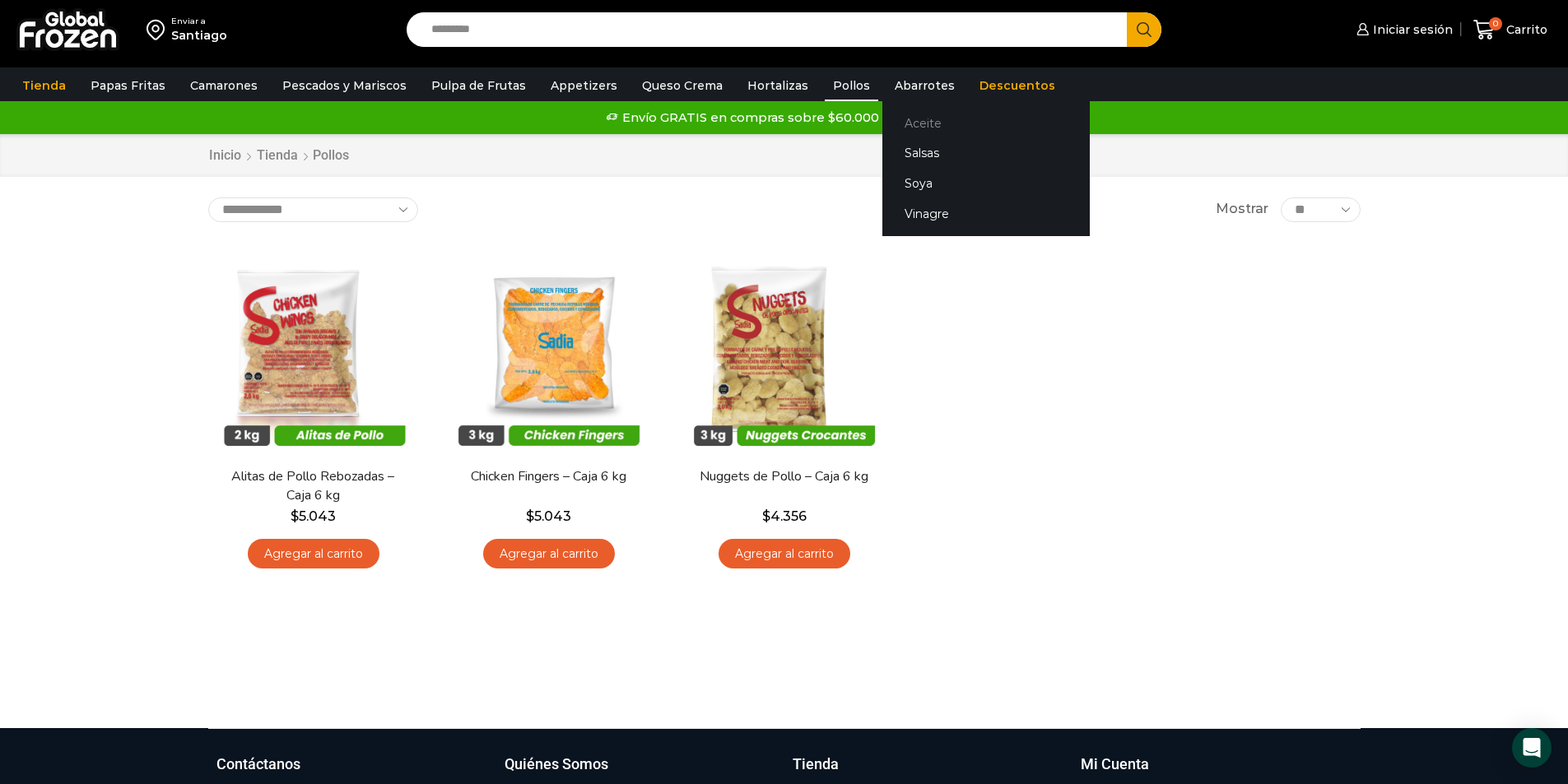
click at [892, 124] on link "Aceite" at bounding box center [986, 123] width 207 height 31
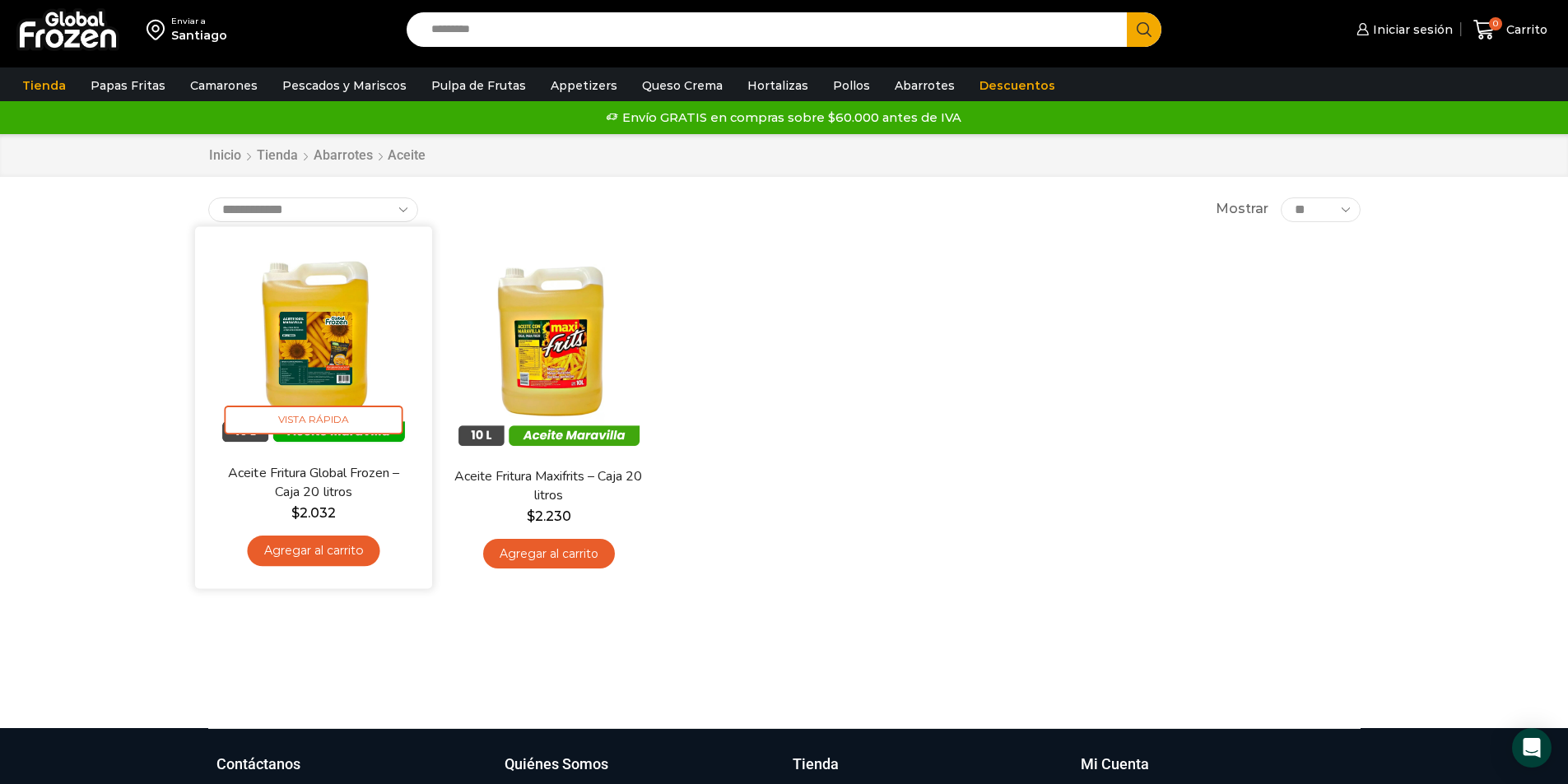
click at [351, 351] on img at bounding box center [313, 345] width 212 height 212
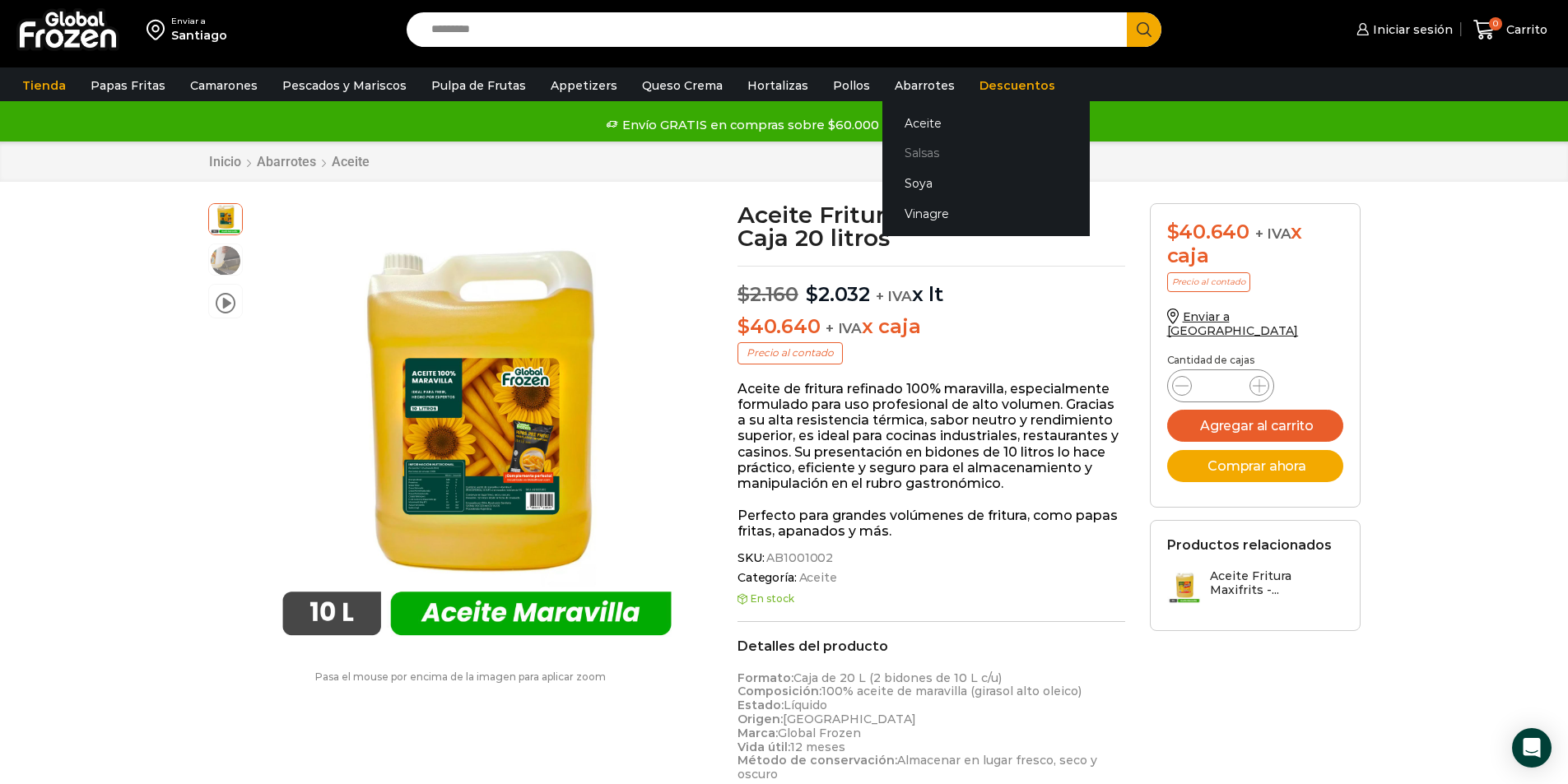
click at [895, 144] on link "Salsas" at bounding box center [986, 154] width 207 height 31
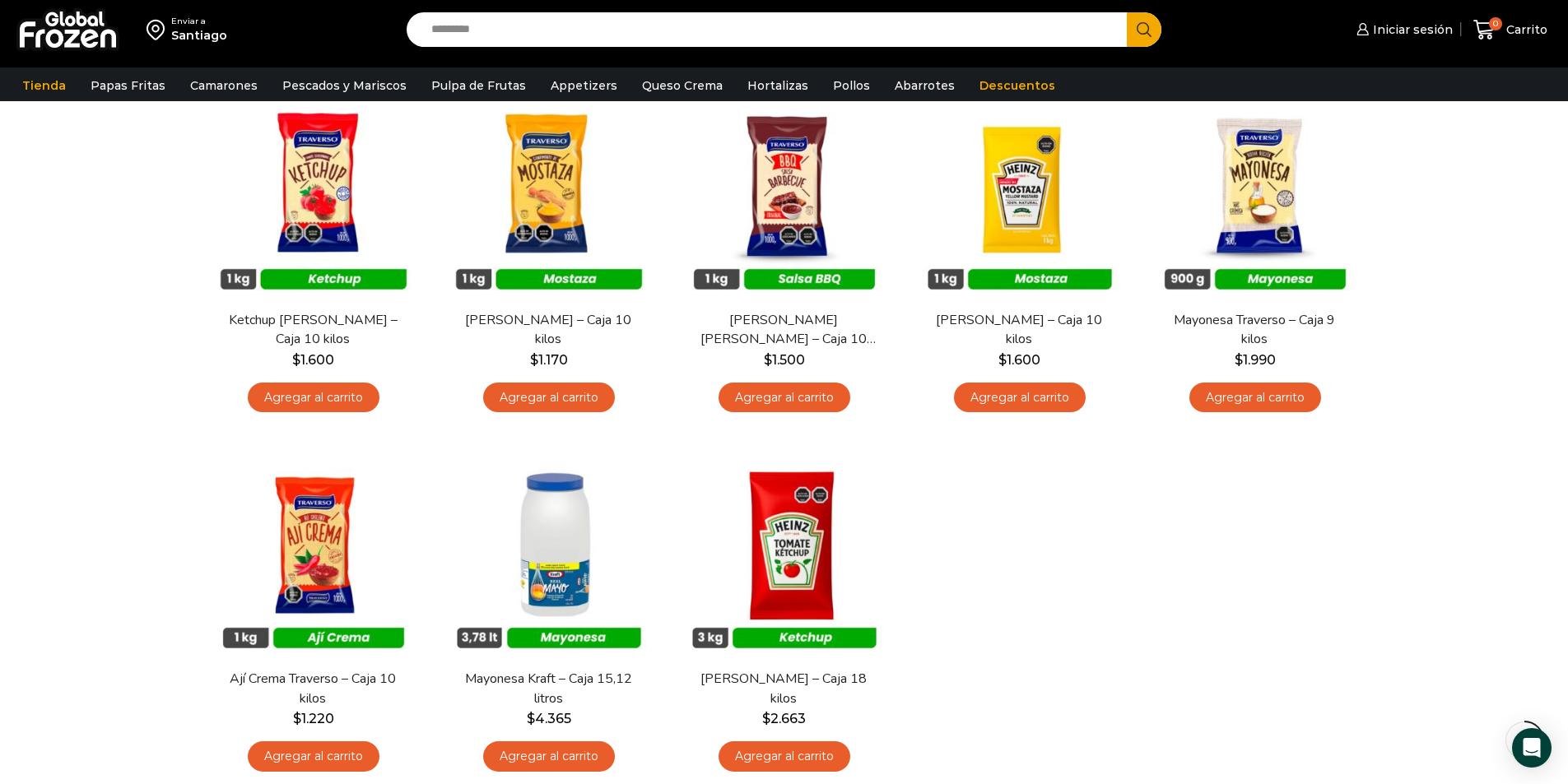
scroll to position [247, 0]
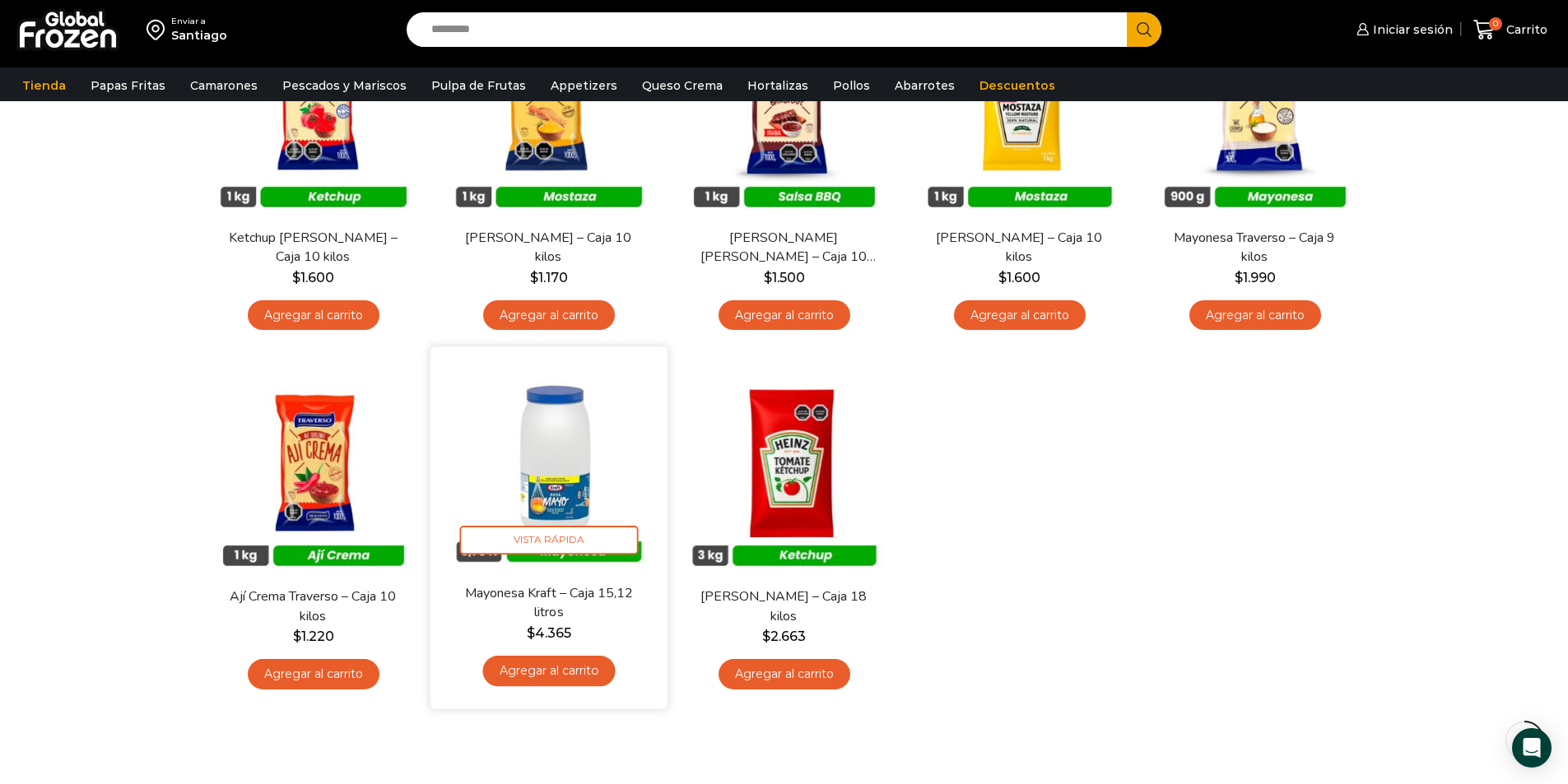
click at [591, 500] on img at bounding box center [549, 466] width 212 height 212
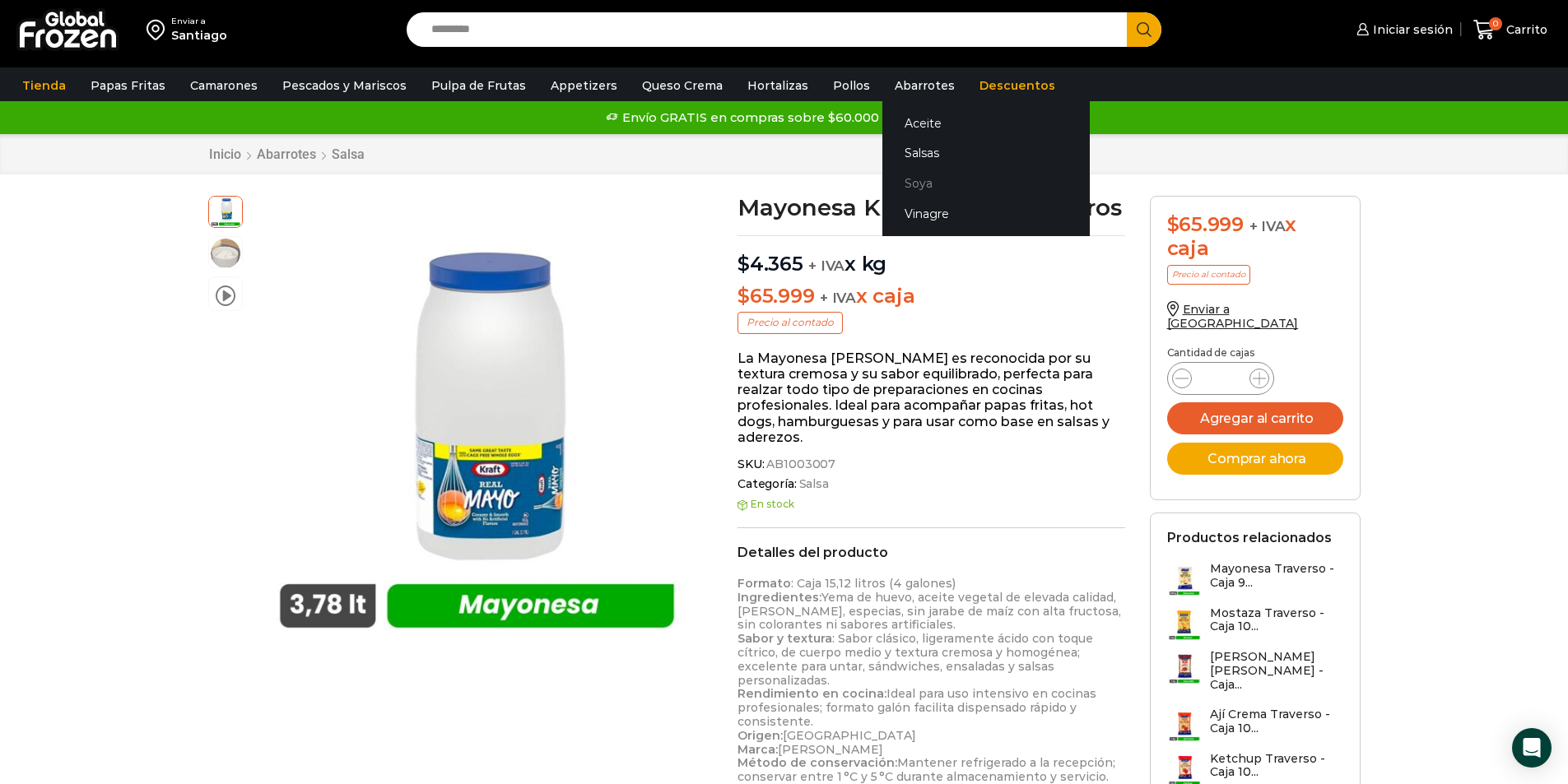
click at [896, 180] on link "Soya" at bounding box center [986, 184] width 207 height 31
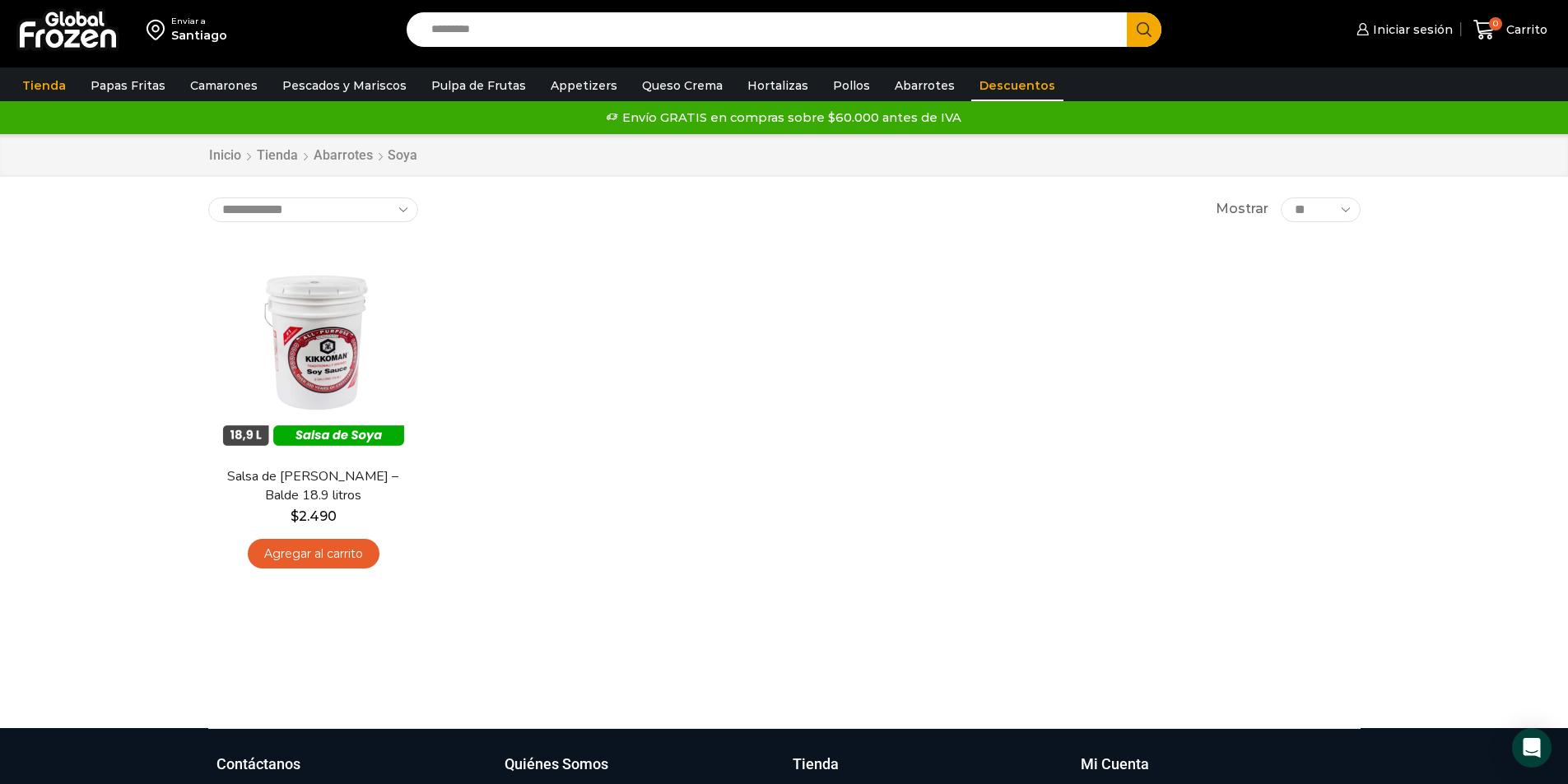
click at [999, 81] on link "Descuentos" at bounding box center [1017, 86] width 92 height 32
click at [996, 87] on link "Descuentos" at bounding box center [1017, 86] width 92 height 32
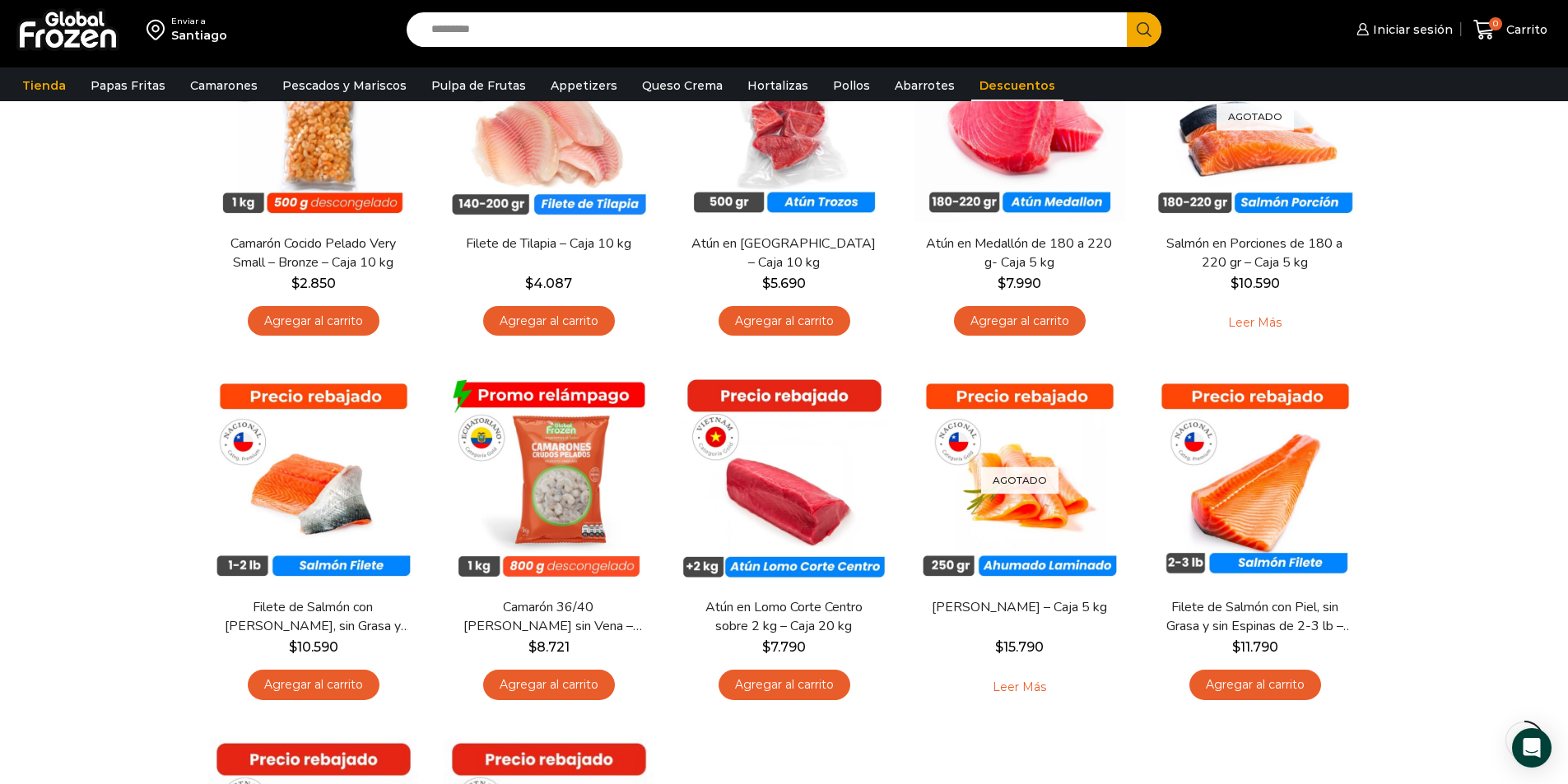
scroll to position [247, 0]
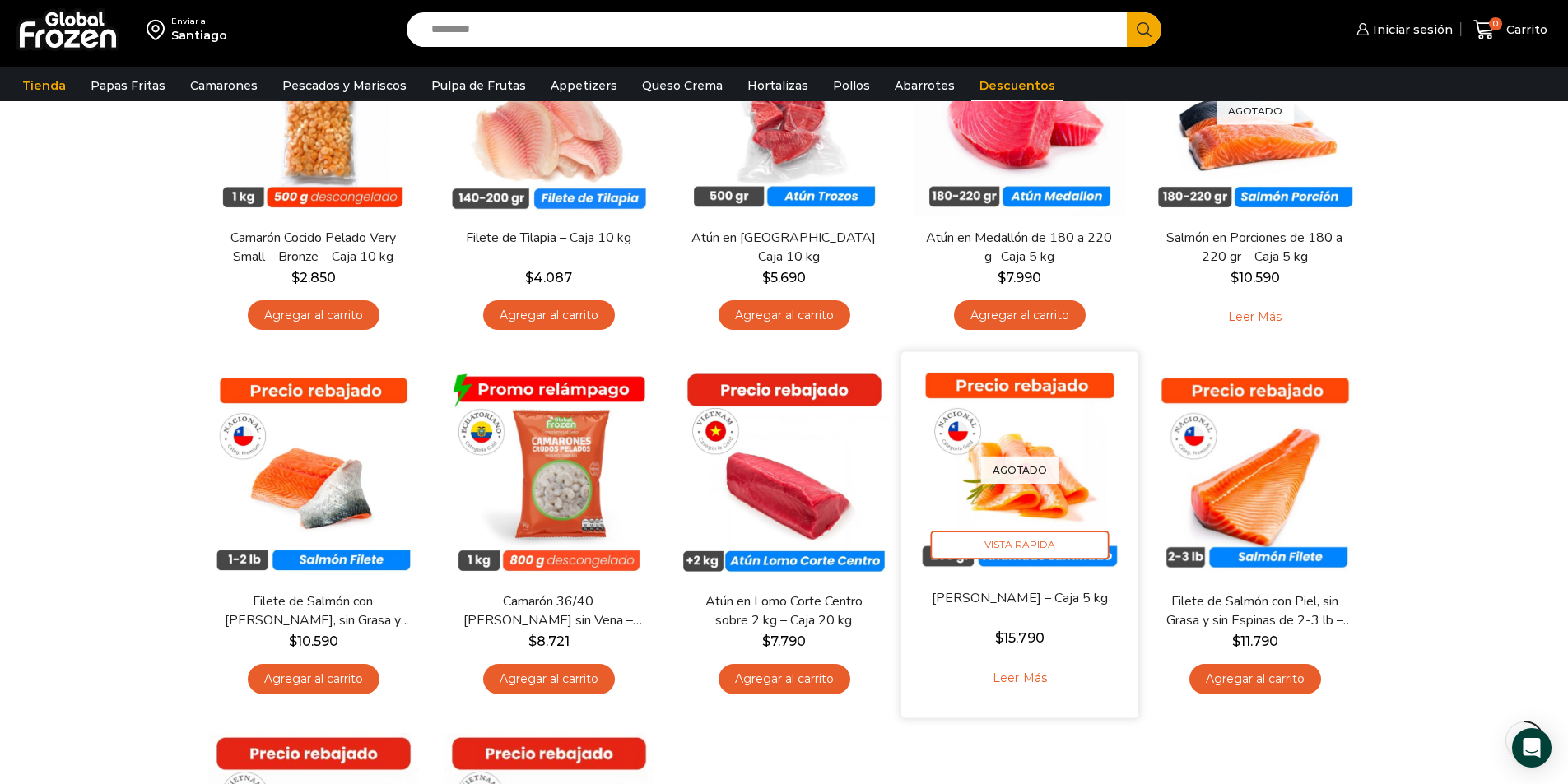
click at [1019, 634] on bdi "$ 15.790" at bounding box center [1020, 637] width 49 height 15
click at [1041, 483] on p "Agotado" at bounding box center [1019, 471] width 78 height 27
click at [1050, 553] on span "Vista Rápida" at bounding box center [1019, 545] width 178 height 29
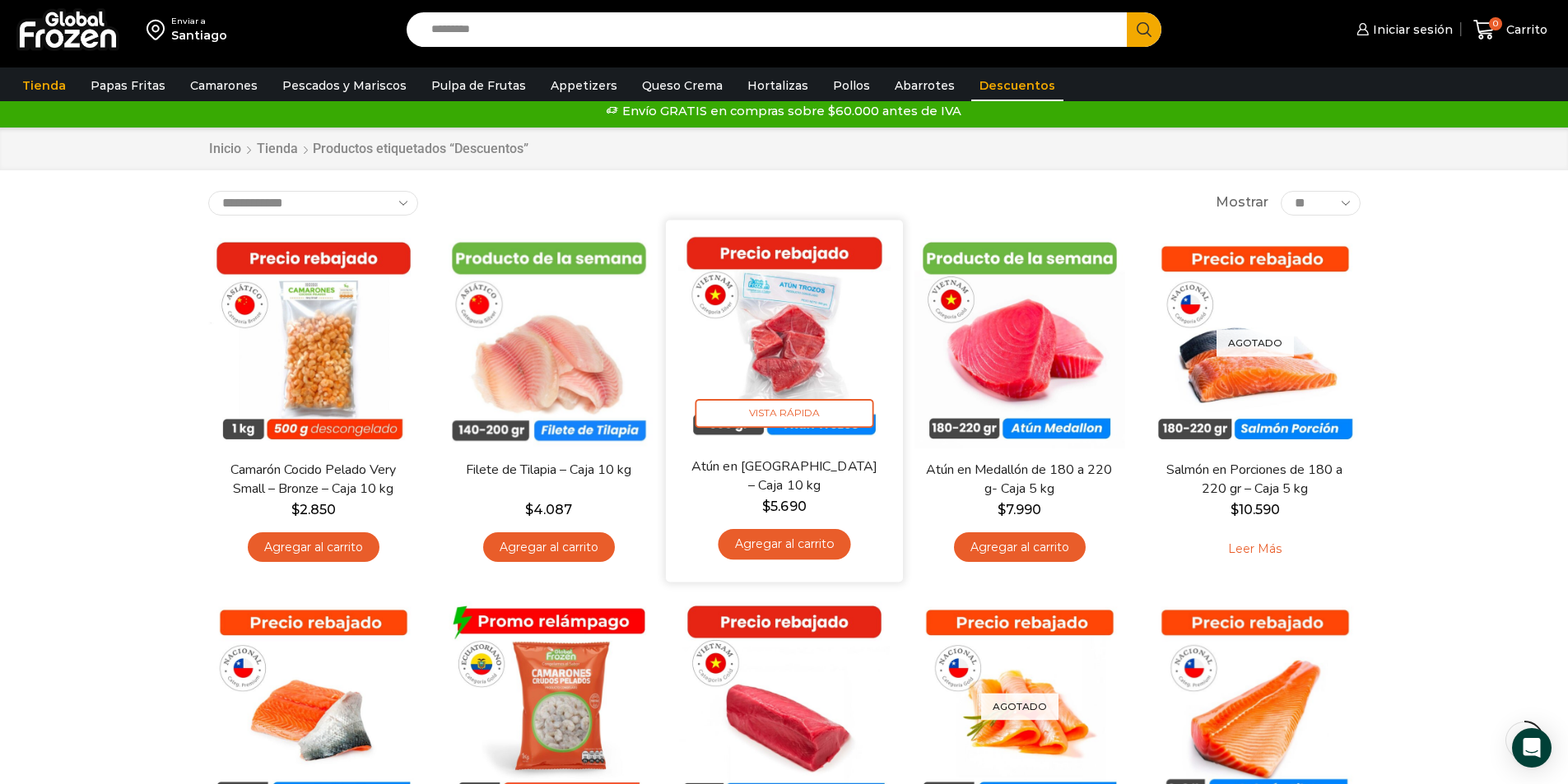
scroll to position [0, 0]
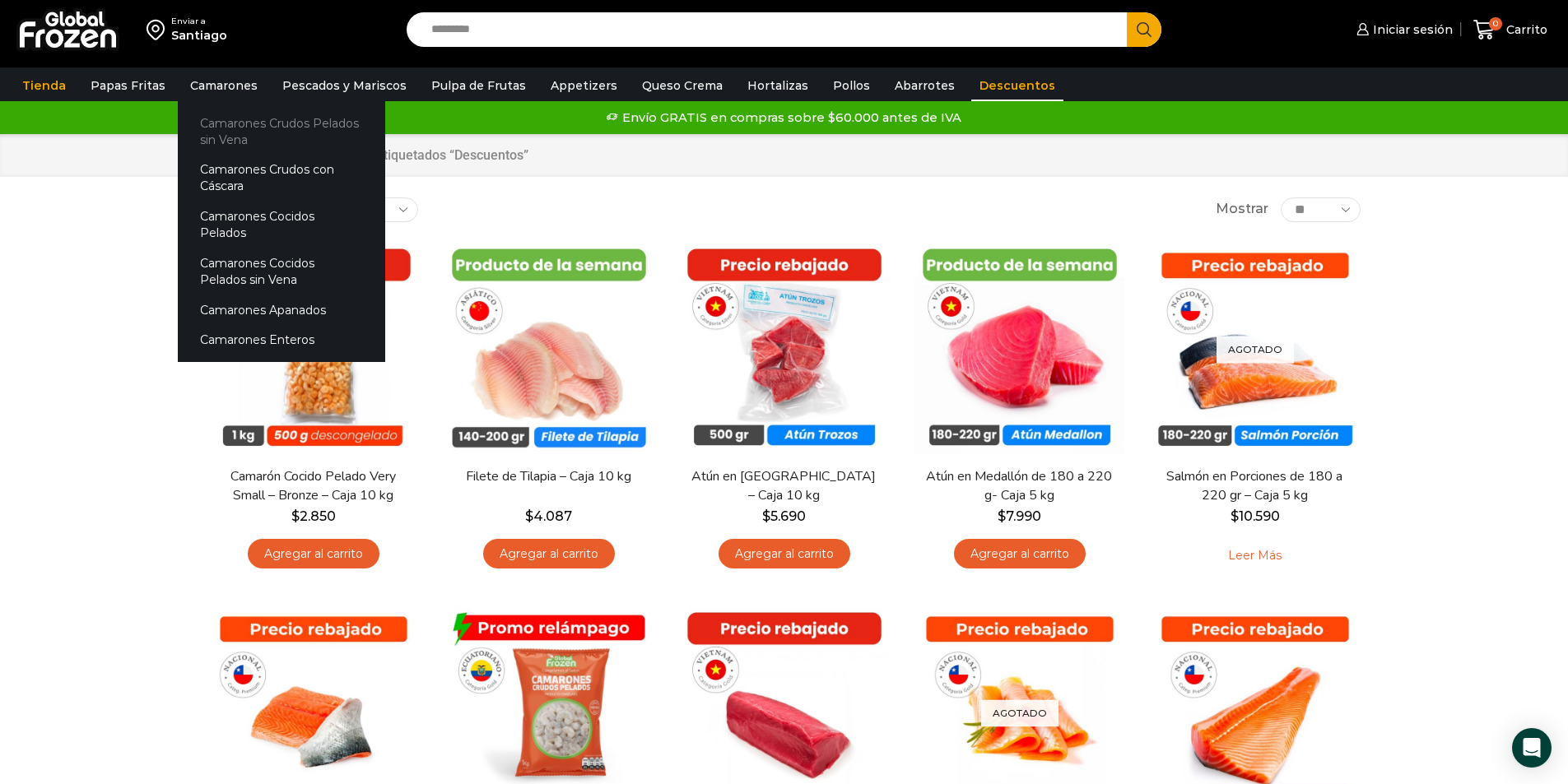
click at [232, 127] on link "Camarones Crudos Pelados sin Vena" at bounding box center [282, 131] width 207 height 47
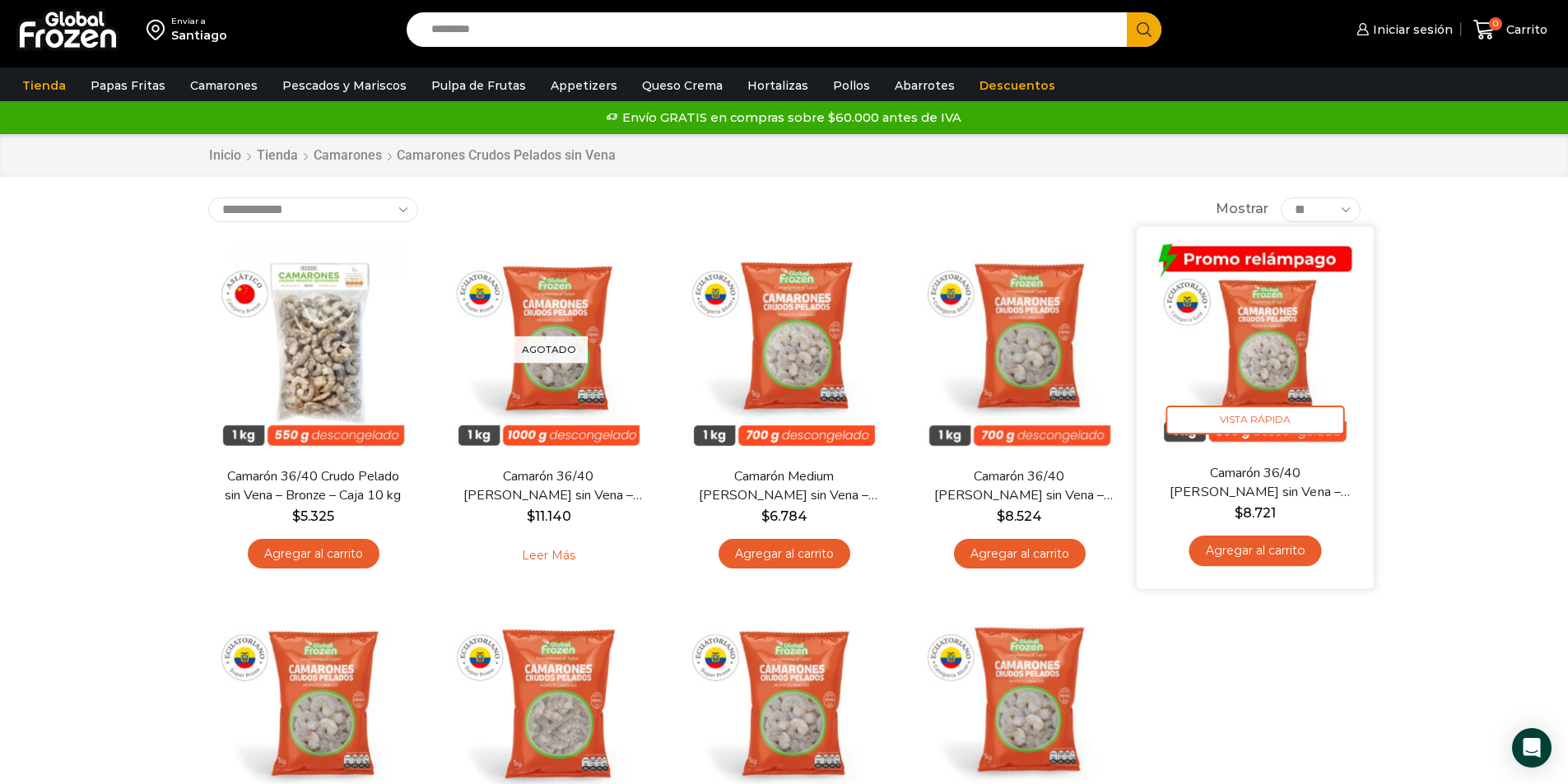
click at [1269, 366] on img at bounding box center [1256, 345] width 212 height 212
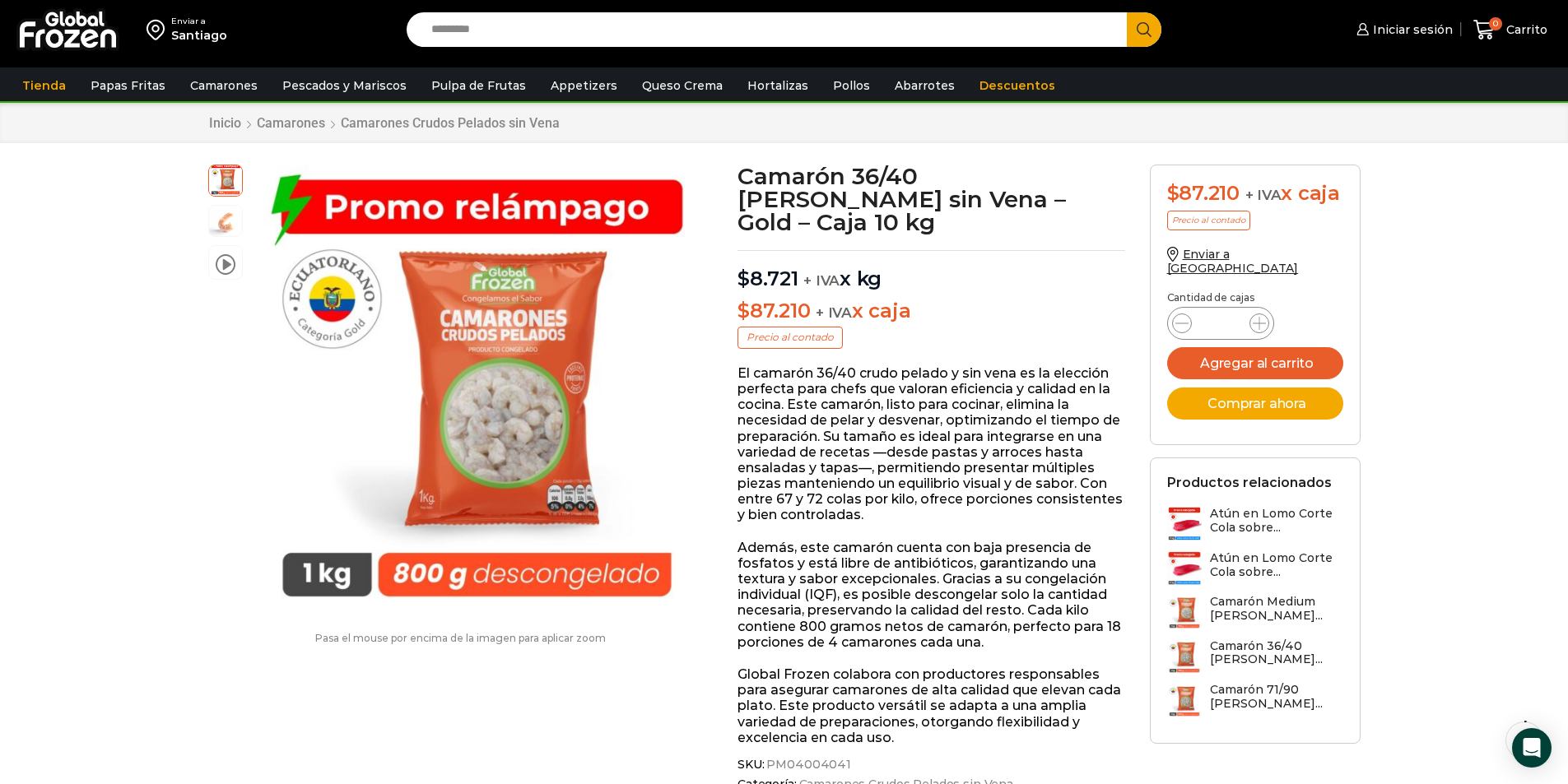
scroll to position [1, 0]
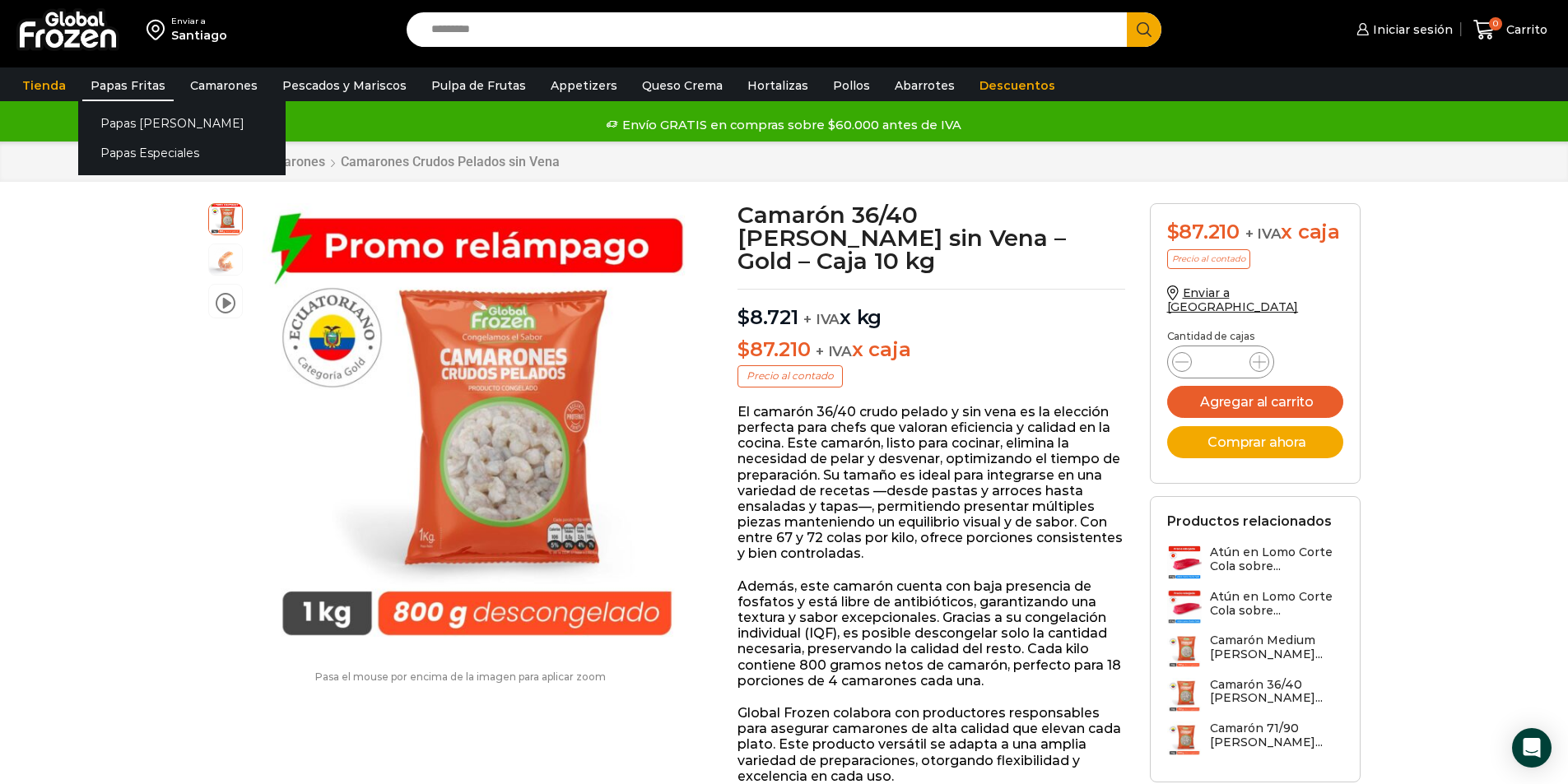
click at [95, 82] on link "Papas Fritas" at bounding box center [128, 86] width 92 height 32
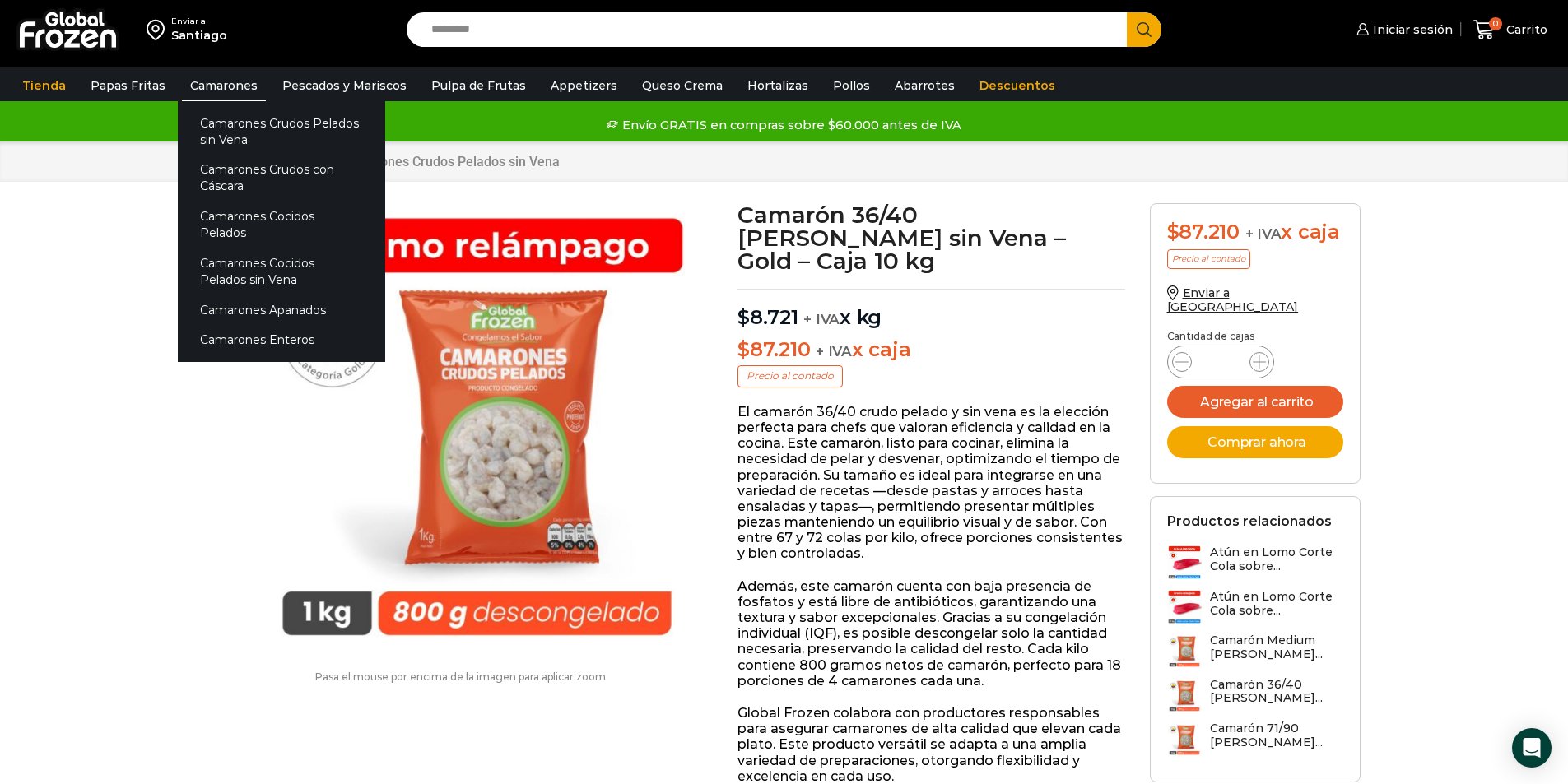
click at [230, 83] on link "Camarones" at bounding box center [223, 86] width 84 height 32
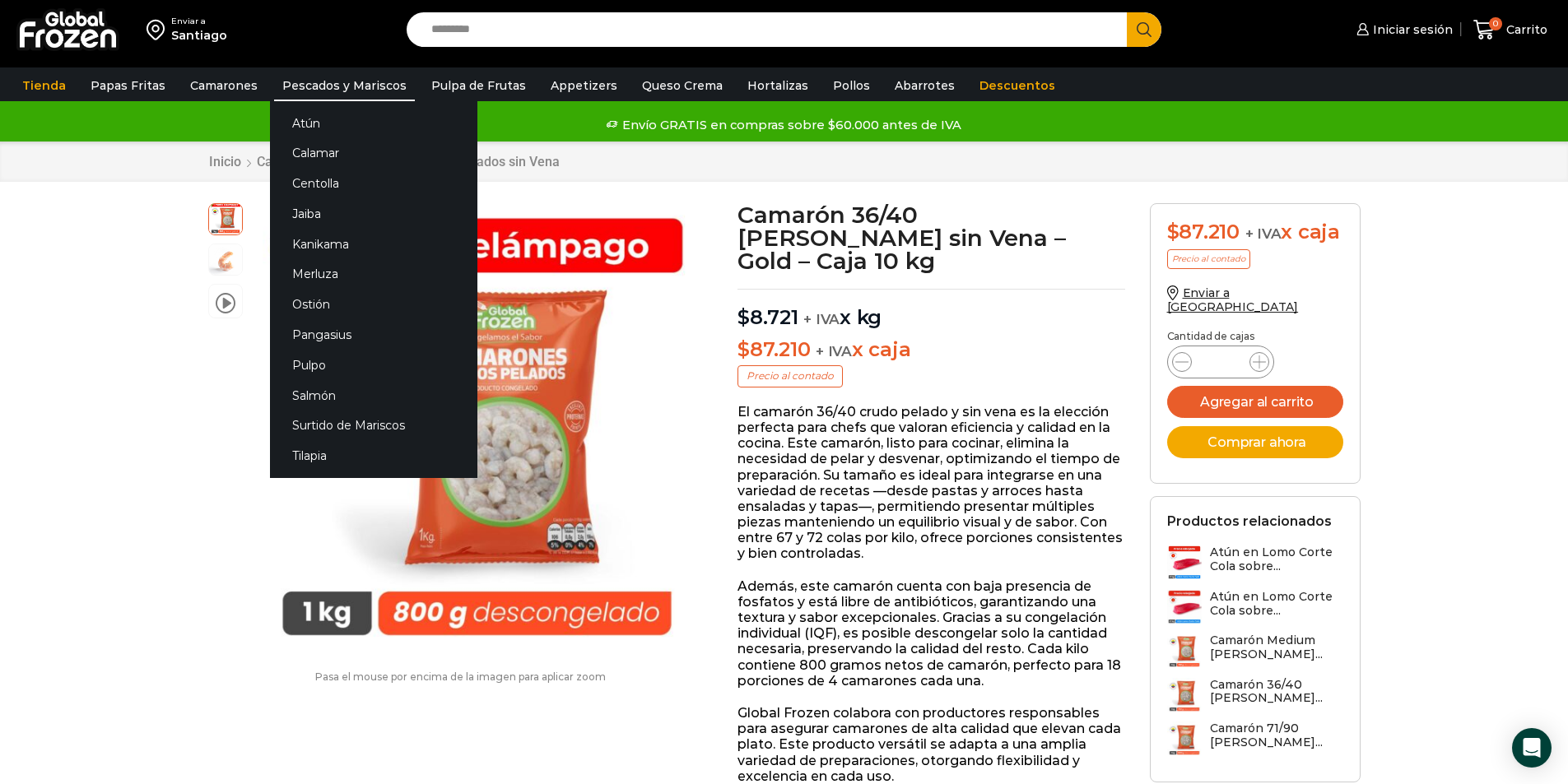
click at [316, 82] on link "Pescados y Mariscos" at bounding box center [345, 86] width 140 height 32
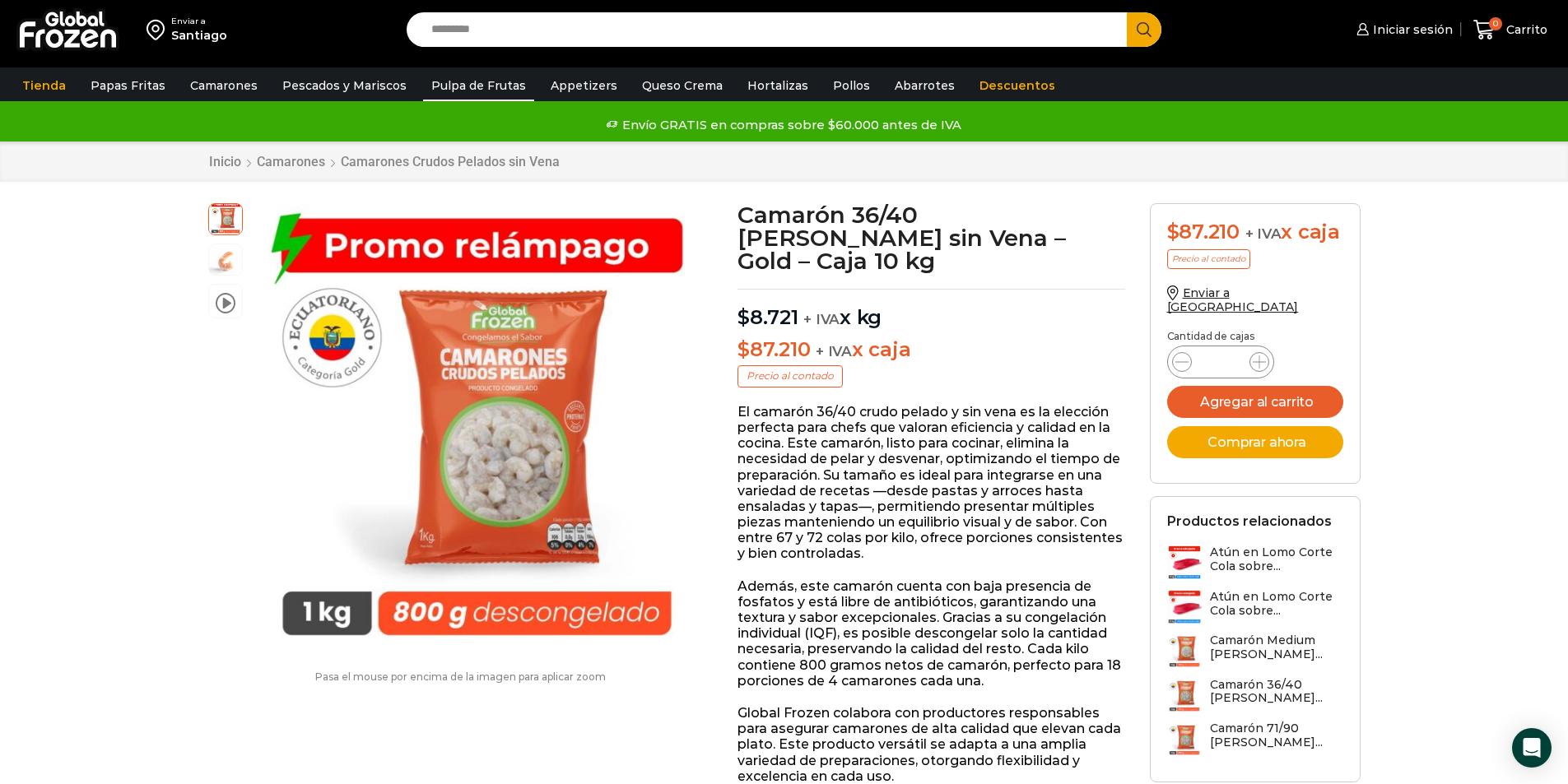
click at [476, 81] on link "Pulpa de Frutas" at bounding box center [478, 86] width 111 height 32
click at [544, 82] on link "Appetizers" at bounding box center [584, 86] width 83 height 32
click at [638, 84] on link "Queso Crema" at bounding box center [682, 86] width 97 height 32
click at [756, 88] on link "Hortalizas" at bounding box center [778, 86] width 77 height 32
click at [840, 90] on link "Pollos" at bounding box center [851, 86] width 53 height 32
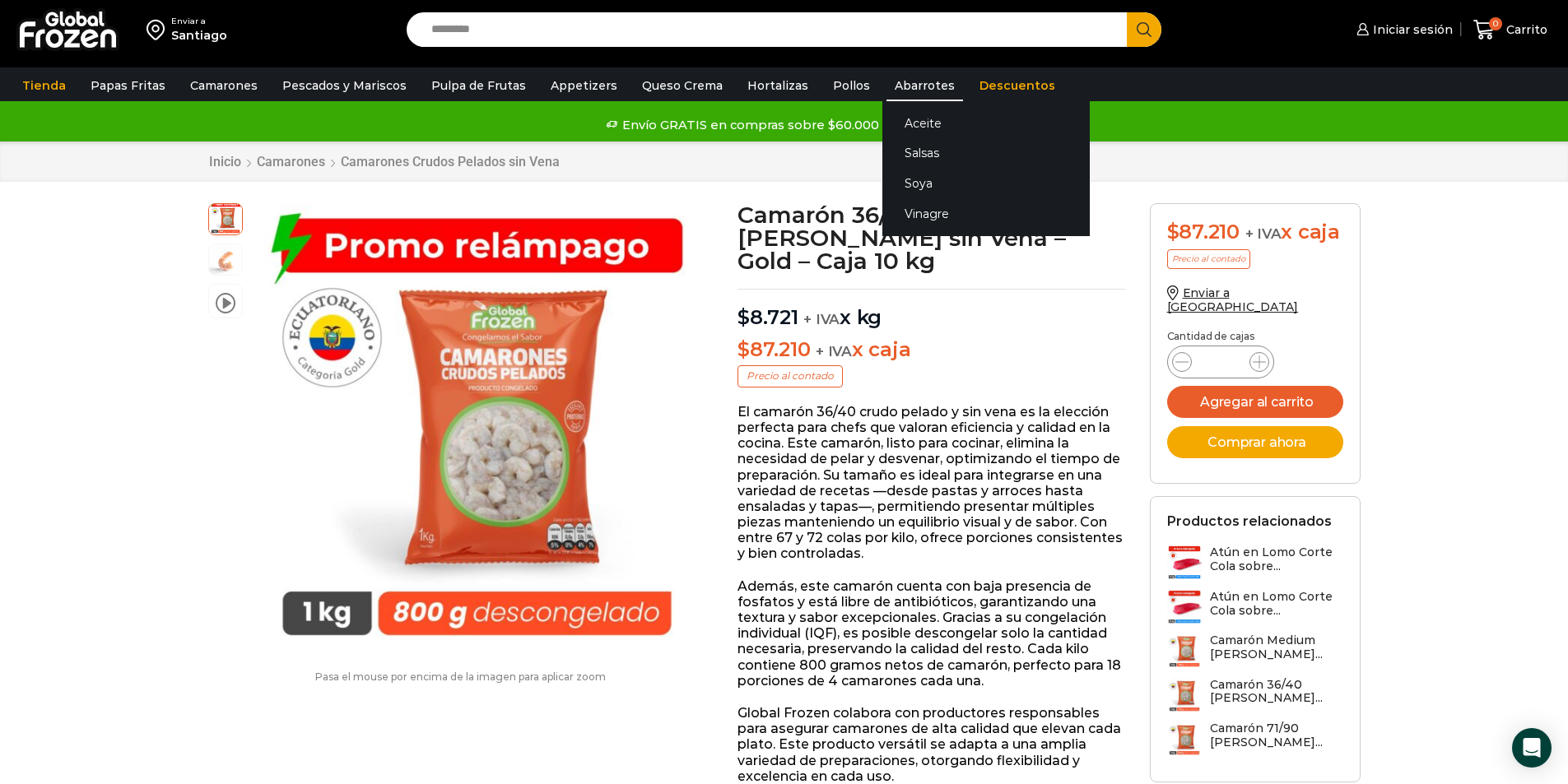
click at [901, 90] on link "Abarrotes" at bounding box center [924, 86] width 77 height 32
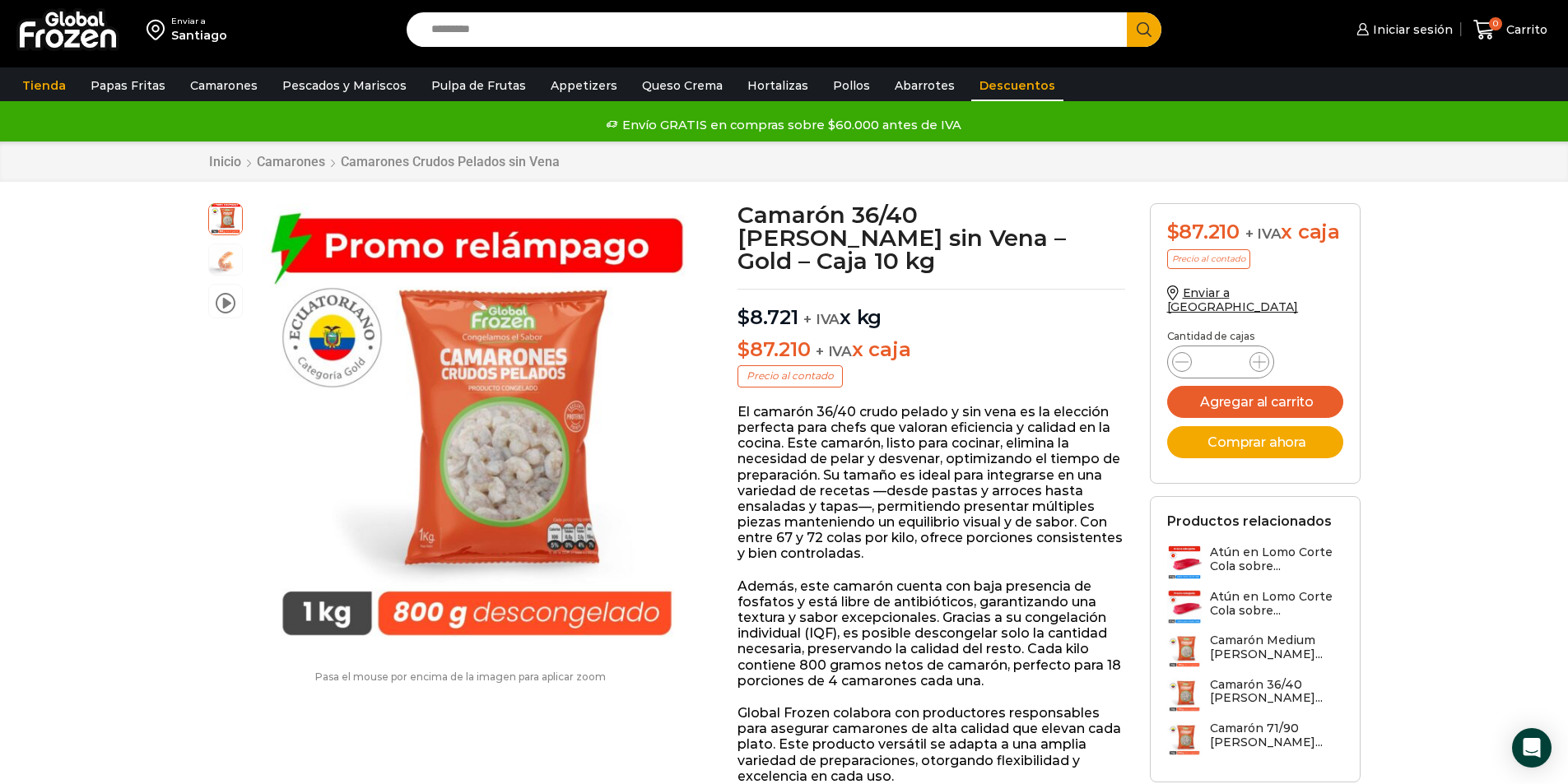
click at [975, 86] on link "Descuentos" at bounding box center [1017, 86] width 92 height 32
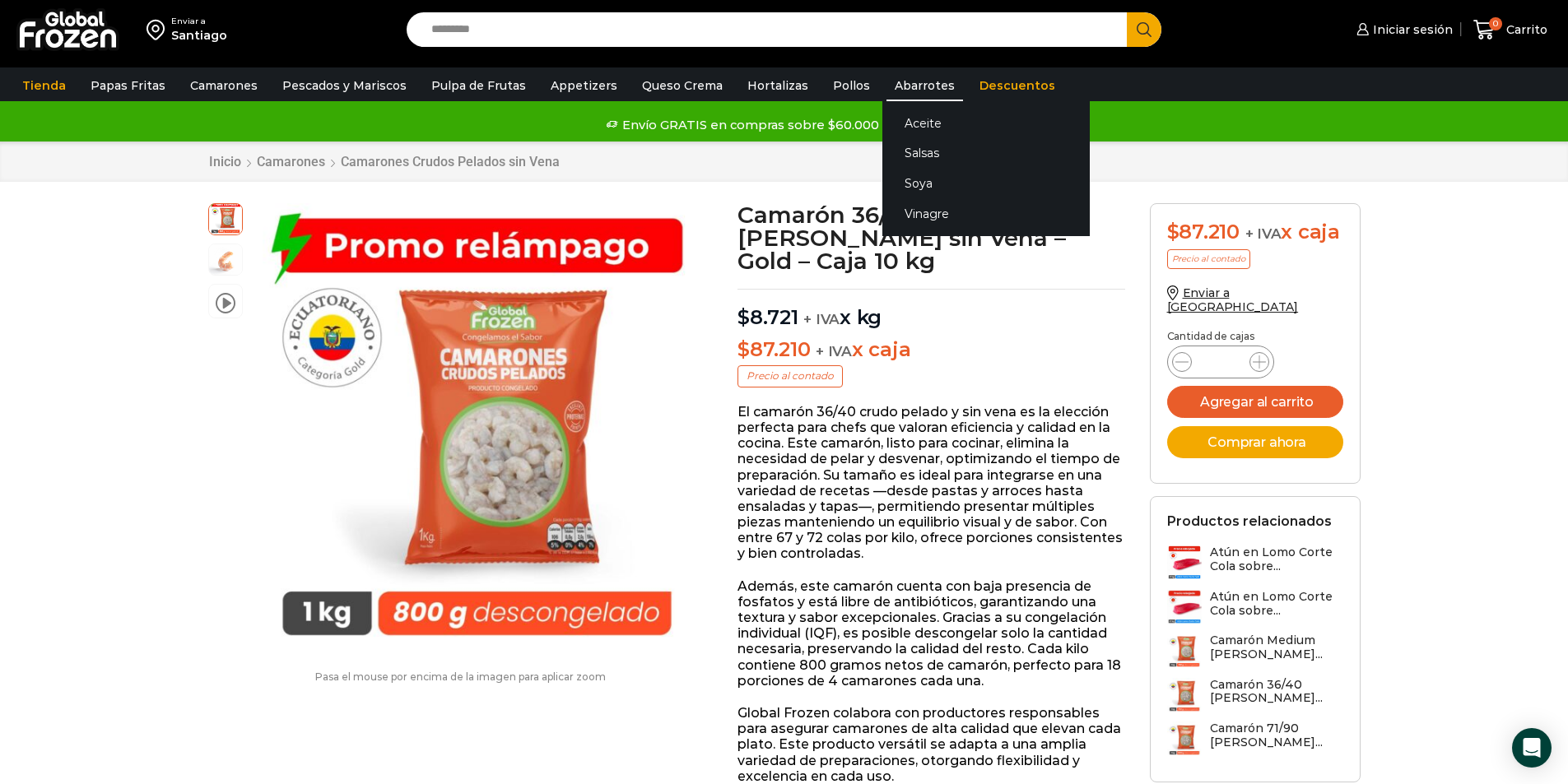
click at [902, 86] on link "Abarrotes" at bounding box center [924, 86] width 77 height 32
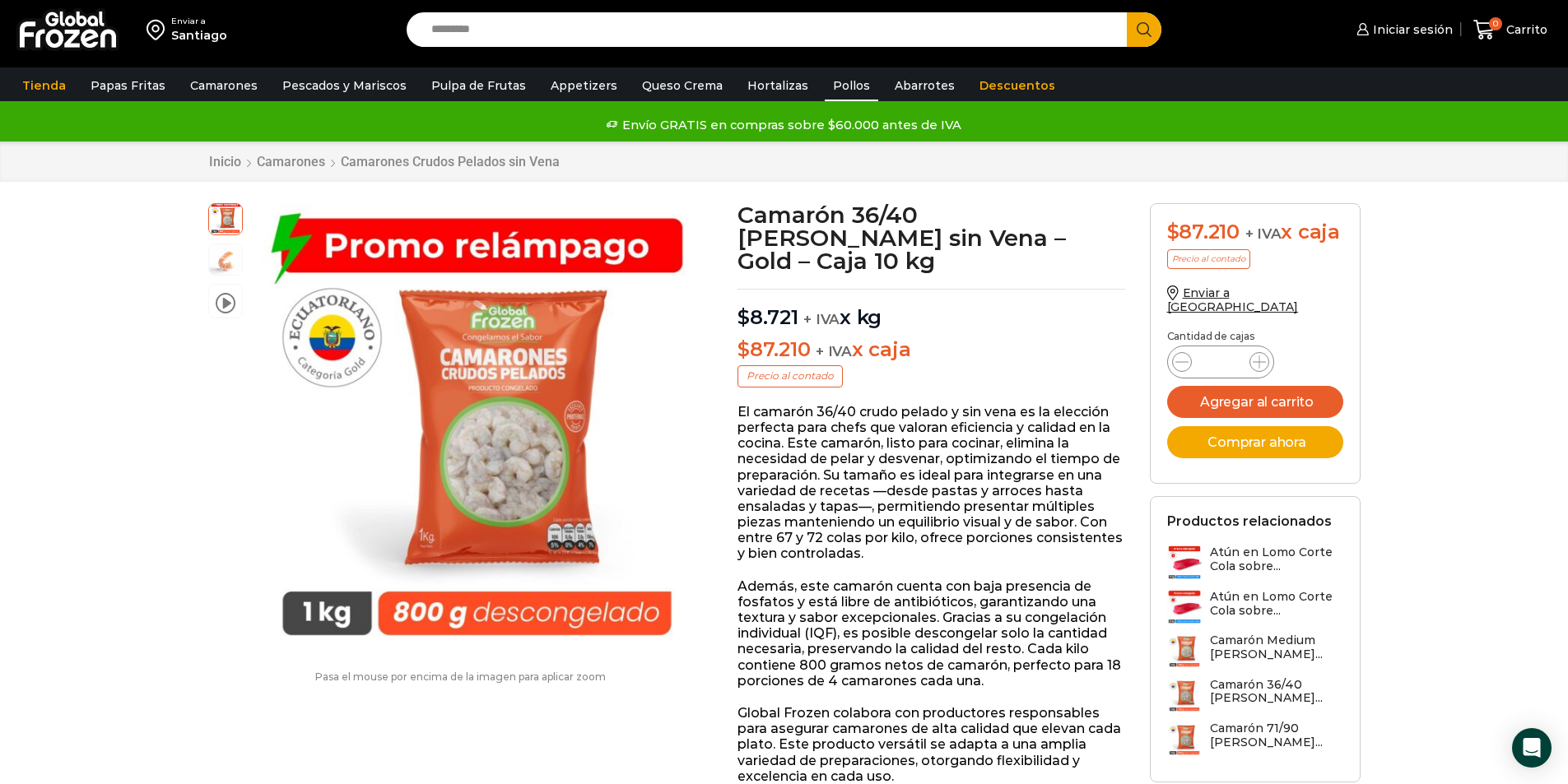
click at [842, 86] on link "Pollos" at bounding box center [851, 86] width 53 height 32
click at [761, 80] on link "Hortalizas" at bounding box center [778, 86] width 77 height 32
click at [662, 72] on link "Queso Crema" at bounding box center [682, 86] width 97 height 32
click at [590, 83] on link "Appetizers" at bounding box center [584, 86] width 83 height 32
click at [464, 83] on link "Pulpa de Frutas" at bounding box center [478, 86] width 111 height 32
